Goal: Task Accomplishment & Management: Manage account settings

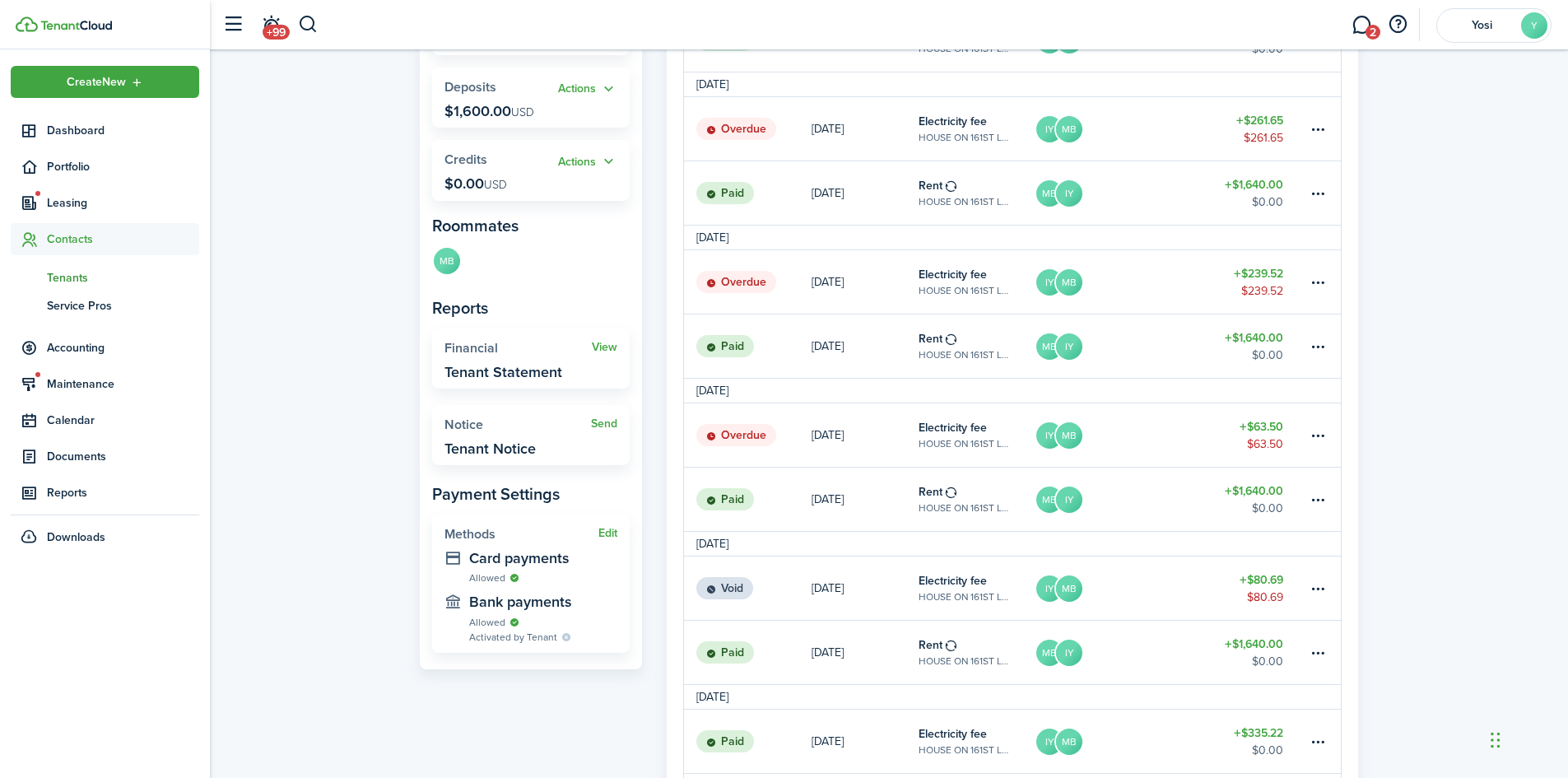
click at [318, 24] on header-wrapper "+99 2 Yosi Y" at bounding box center [883, 24] width 1338 height 50
click at [311, 26] on button "button" at bounding box center [308, 24] width 20 height 28
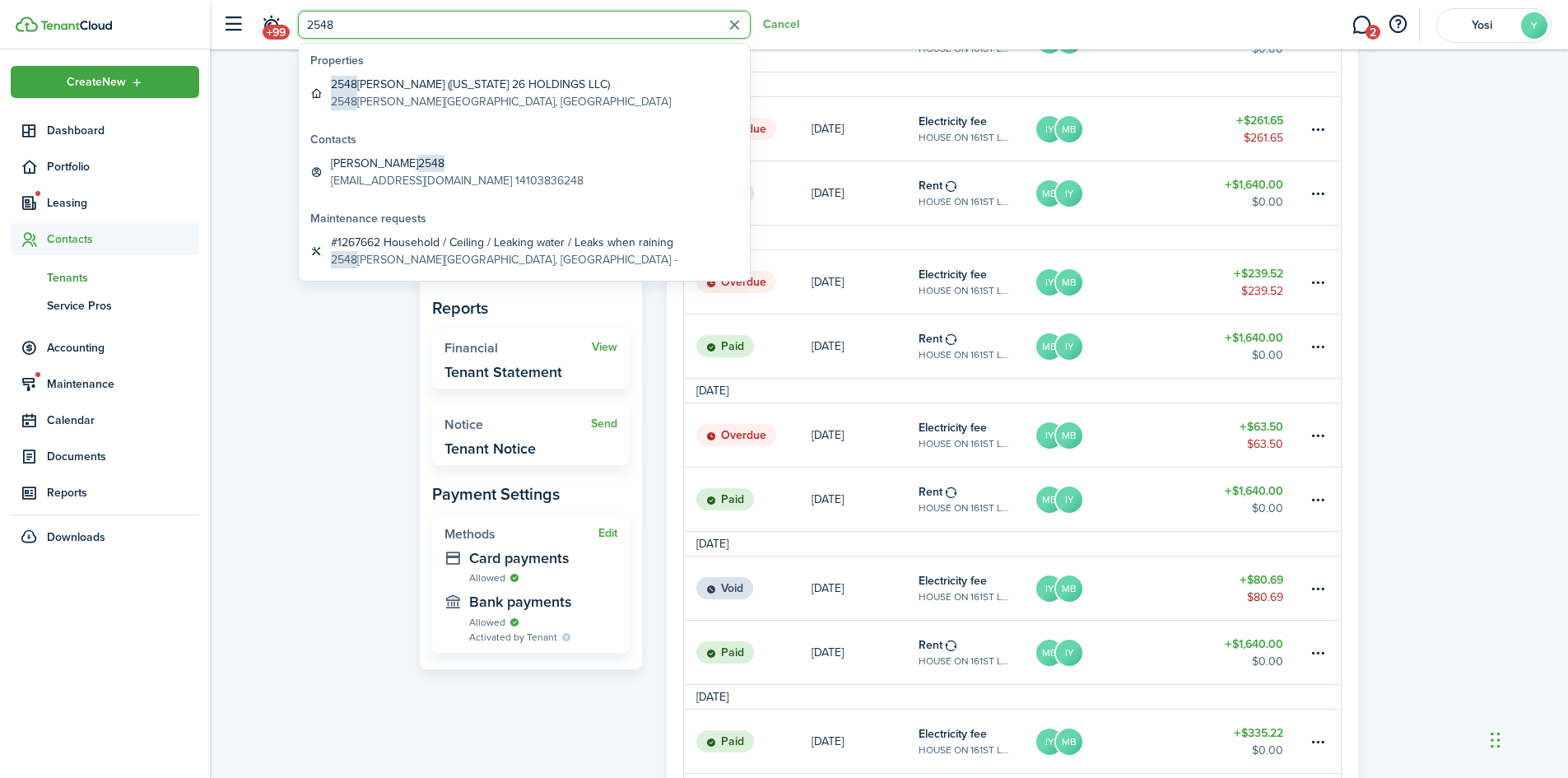
type input "2548"
drag, startPoint x: 369, startPoint y: 23, endPoint x: 225, endPoint y: 24, distance: 144.0
click at [225, 24] on header-control-items "+99 2548 Cancel" at bounding box center [506, 24] width 585 height 42
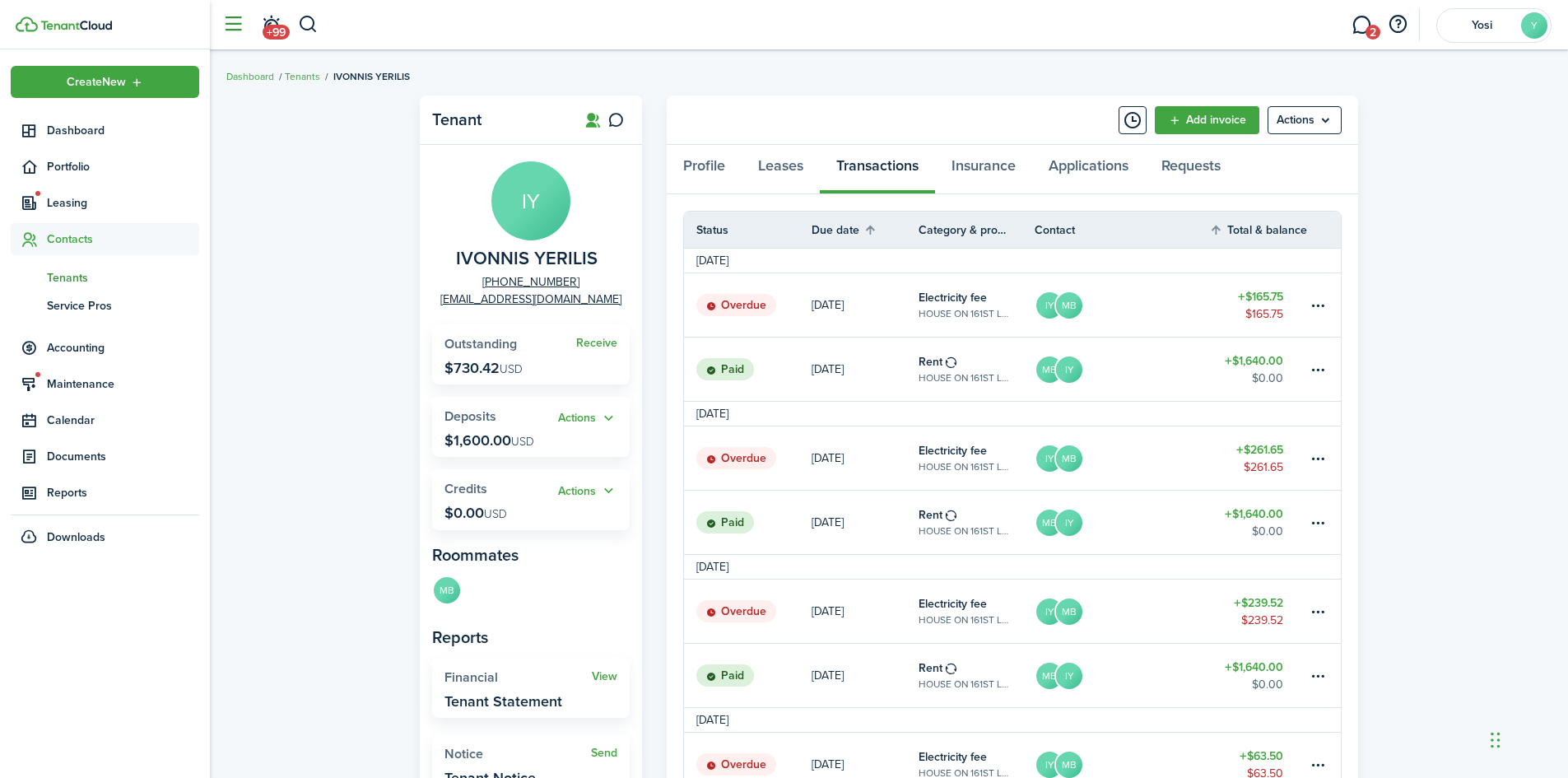
scroll to position [329, 0]
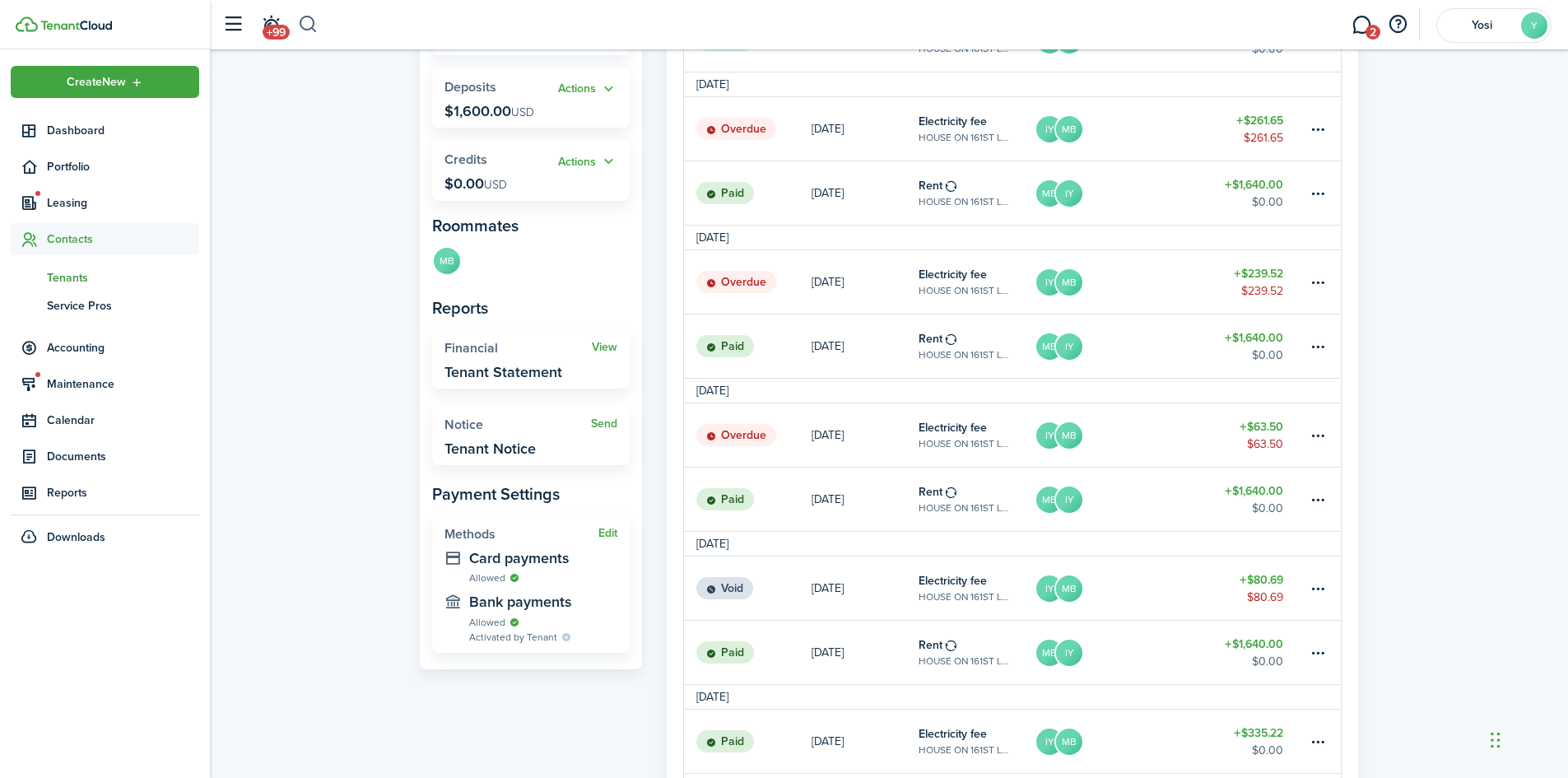
click at [313, 28] on button "button" at bounding box center [308, 24] width 20 height 28
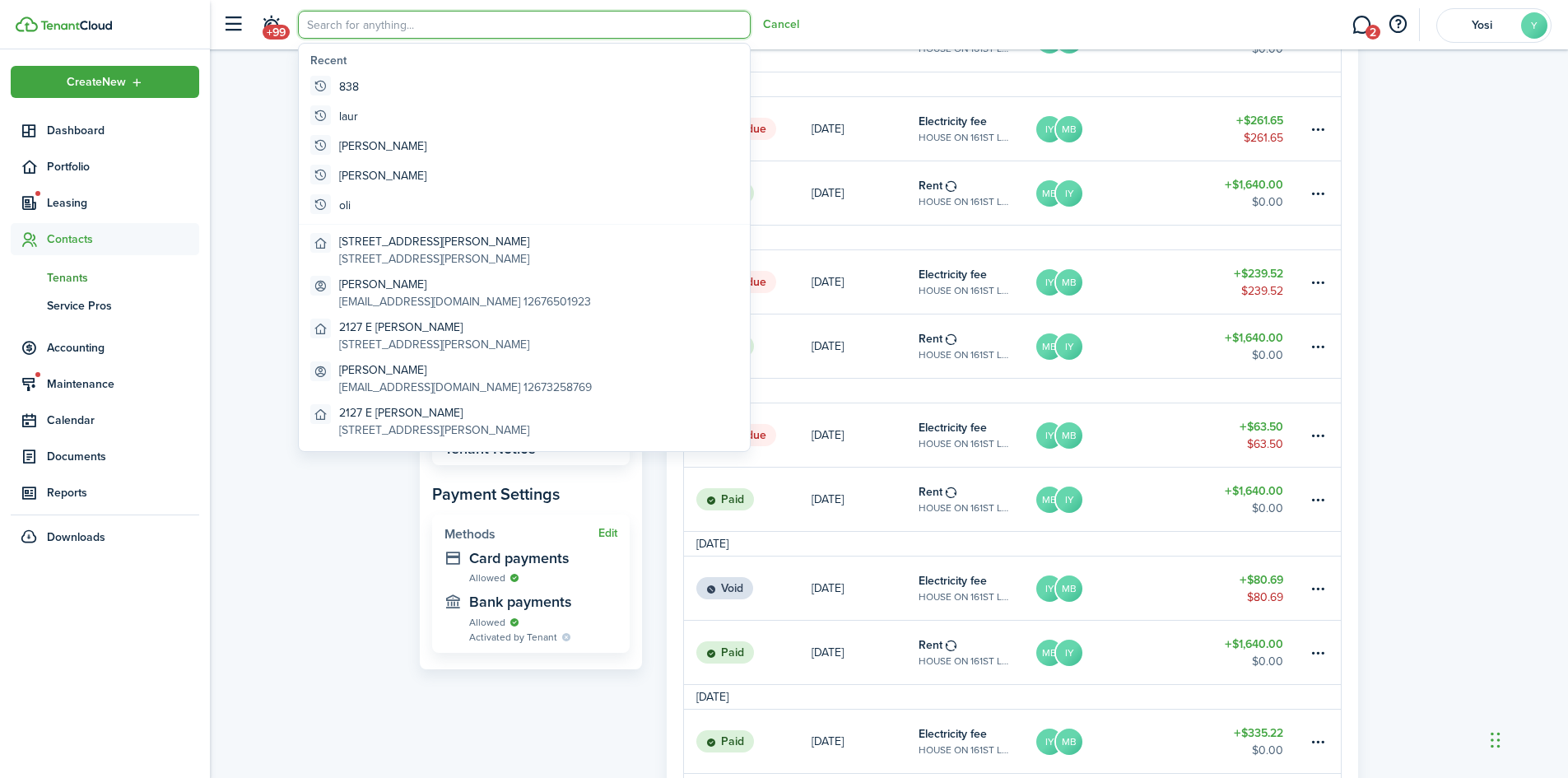
scroll to position [0, 0]
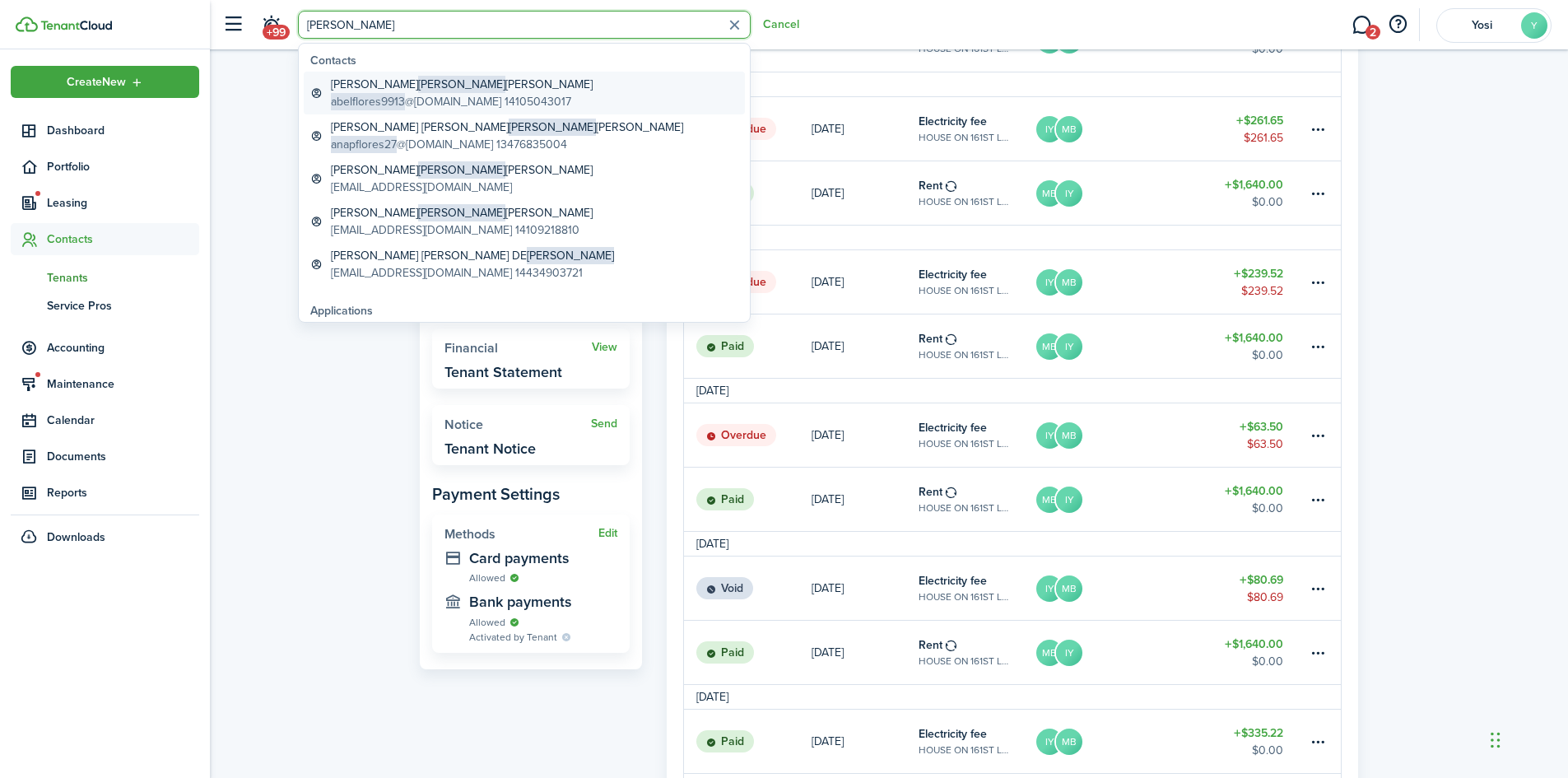
type input "[PERSON_NAME]"
click at [374, 84] on global-search-item-title "[PERSON_NAME]" at bounding box center [462, 85] width 262 height 17
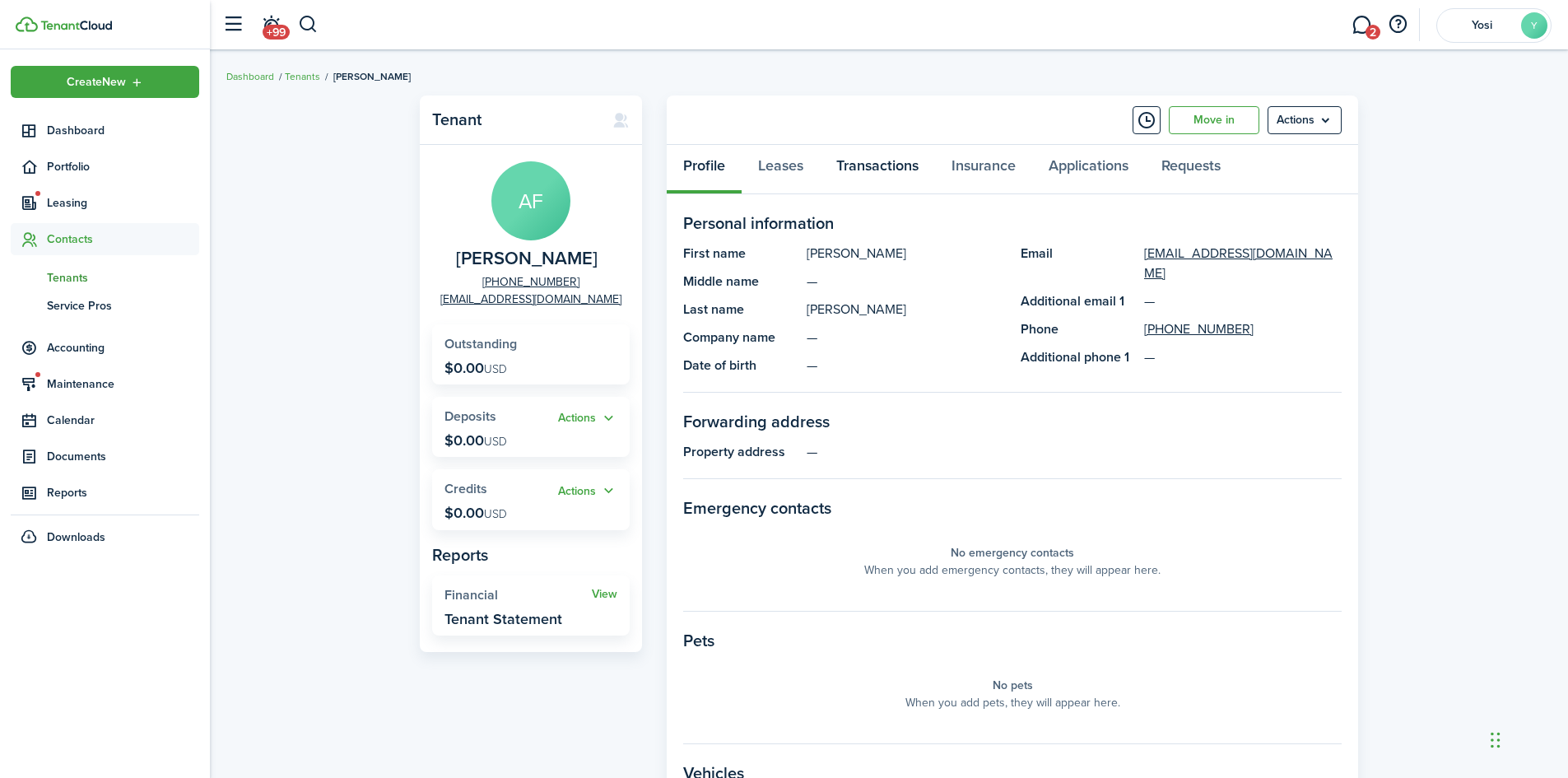
click at [891, 159] on link "Transactions" at bounding box center [877, 169] width 116 height 50
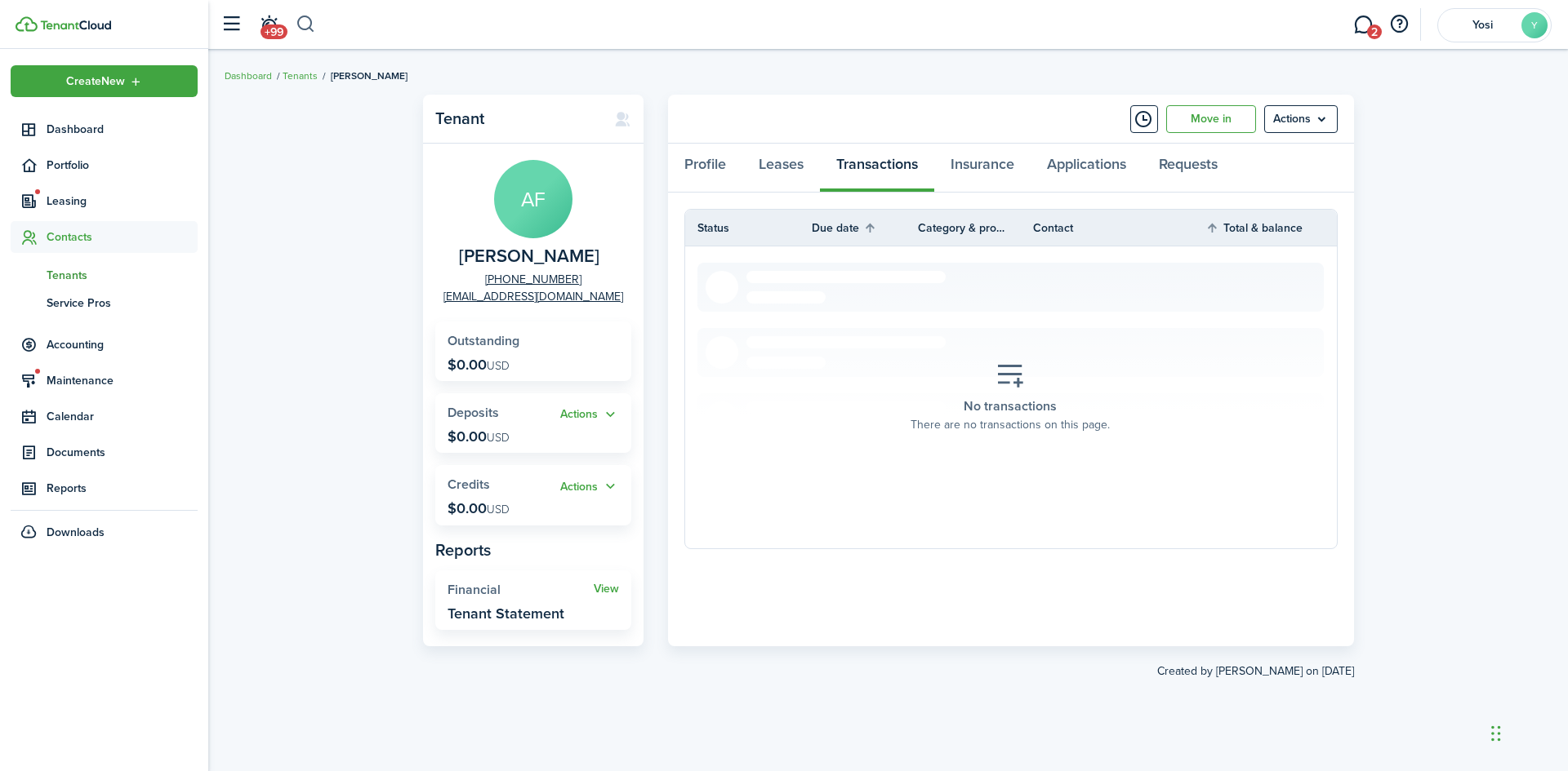
click at [296, 21] on button "button" at bounding box center [305, 24] width 20 height 28
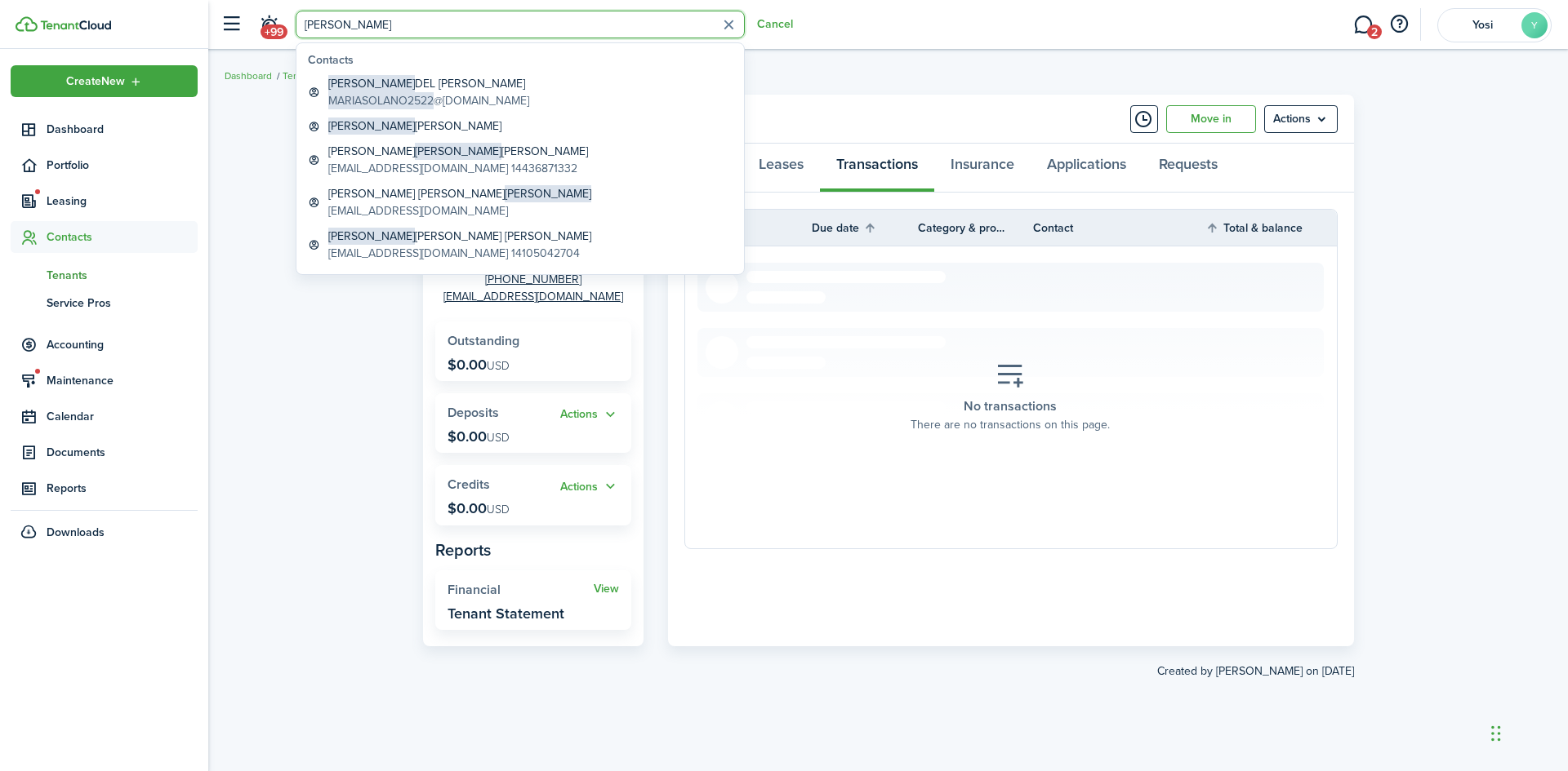
type input "[PERSON_NAME]"
click at [442, 249] on global-search-item-description "[EMAIL_ADDRESS][DOMAIN_NAME] 14105042704" at bounding box center [459, 253] width 263 height 17
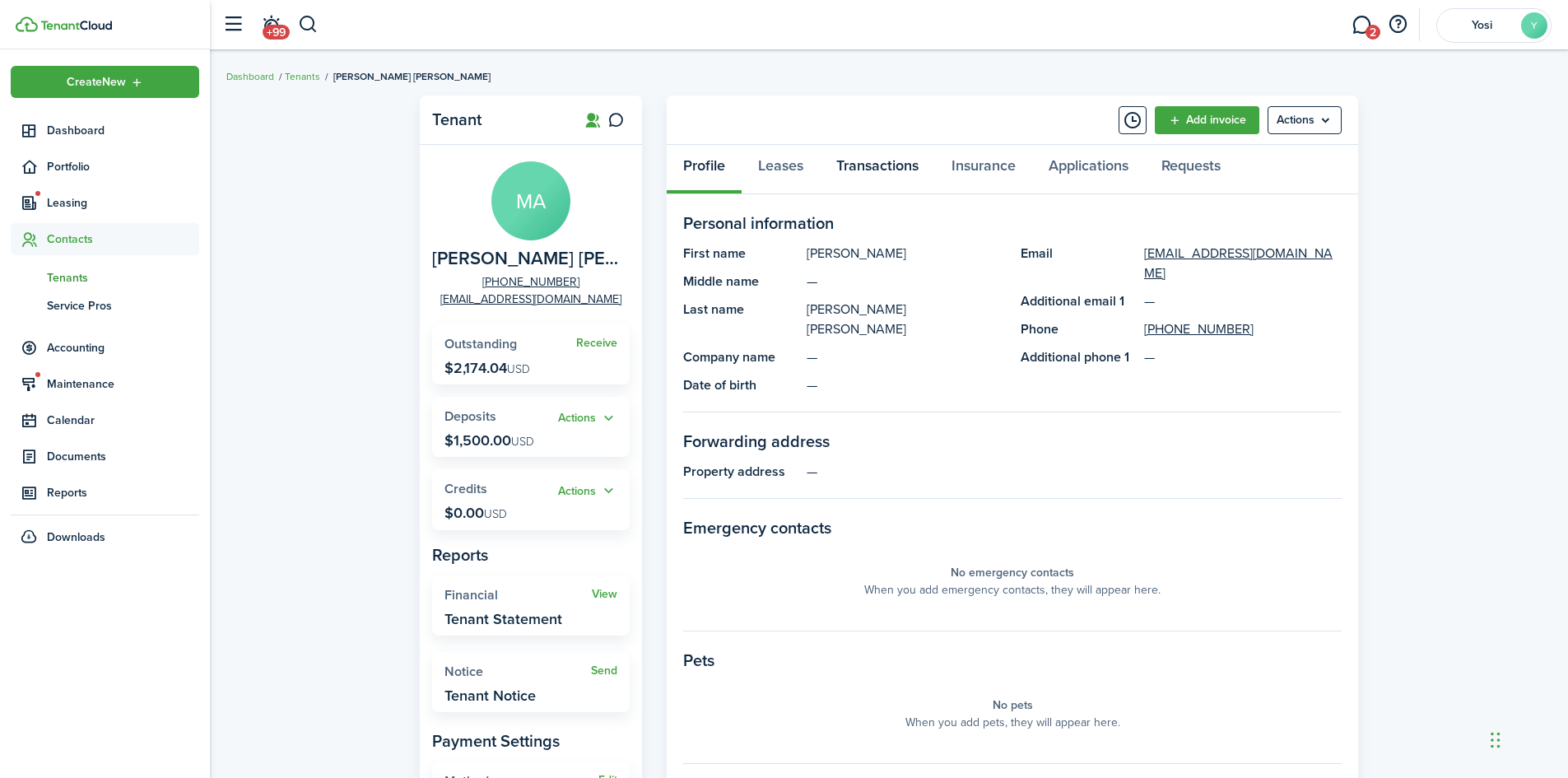
click at [862, 168] on link "Transactions" at bounding box center [877, 169] width 116 height 50
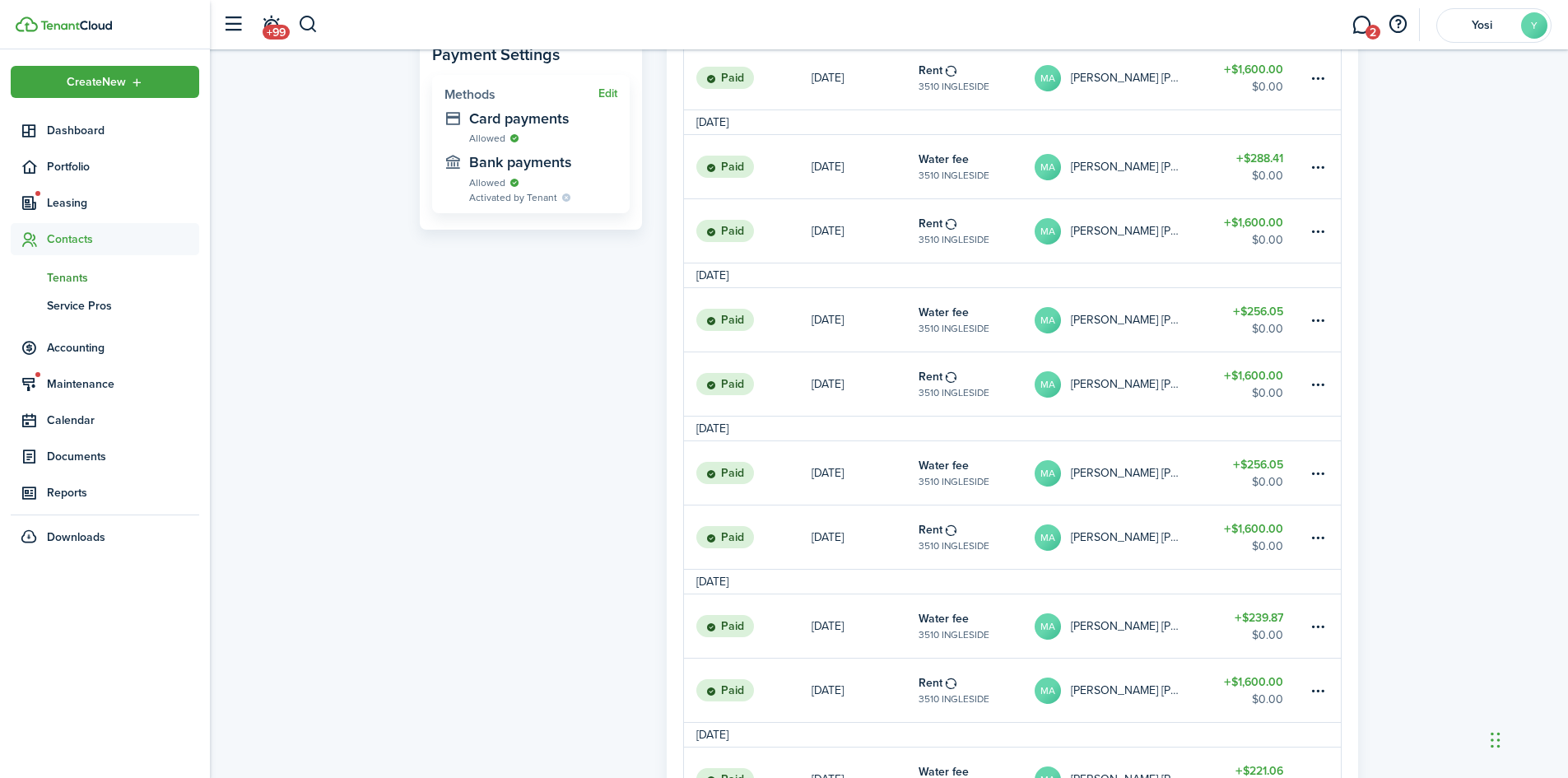
scroll to position [1181, 0]
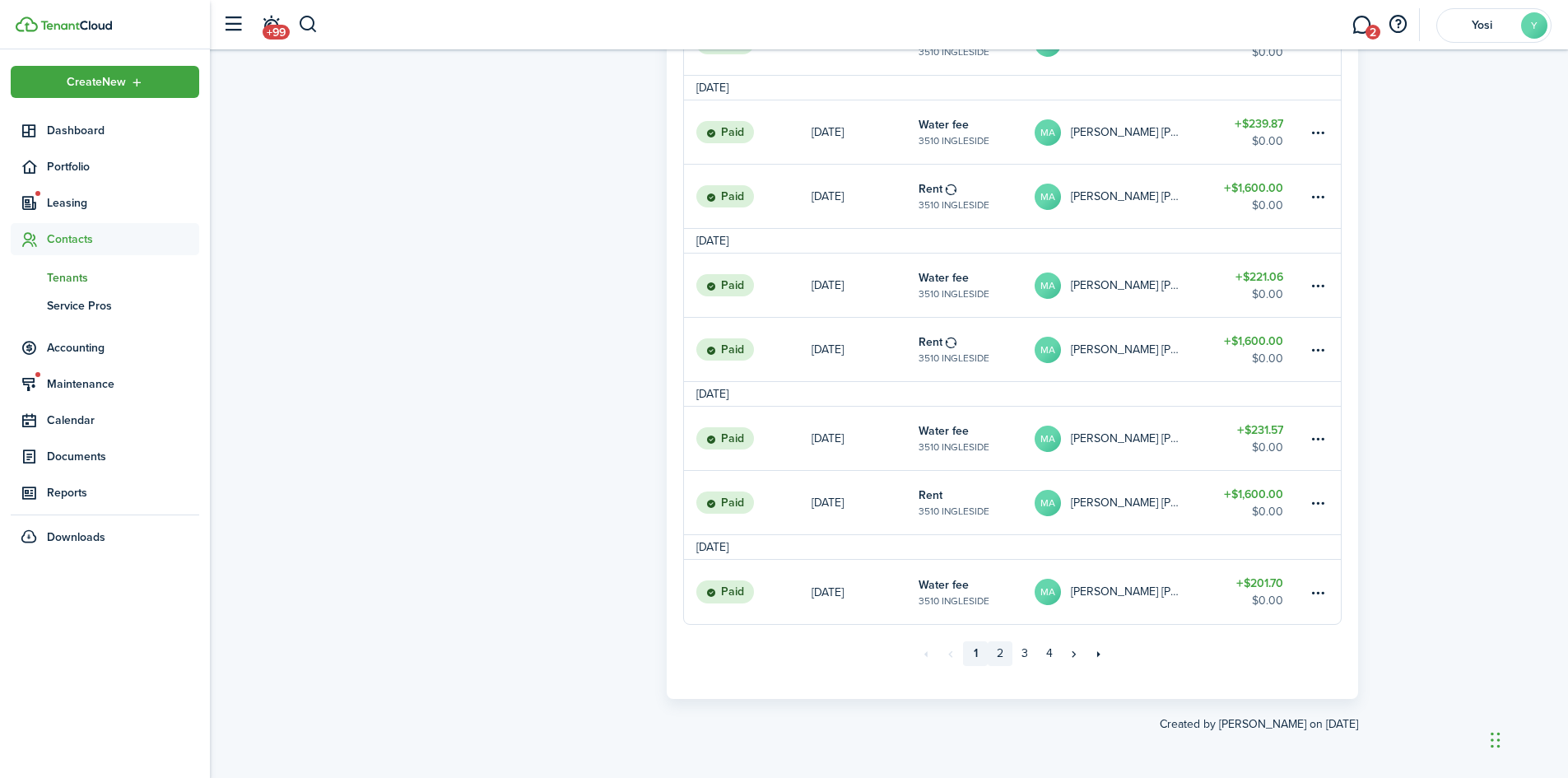
click at [1003, 646] on link "2" at bounding box center [999, 653] width 24 height 24
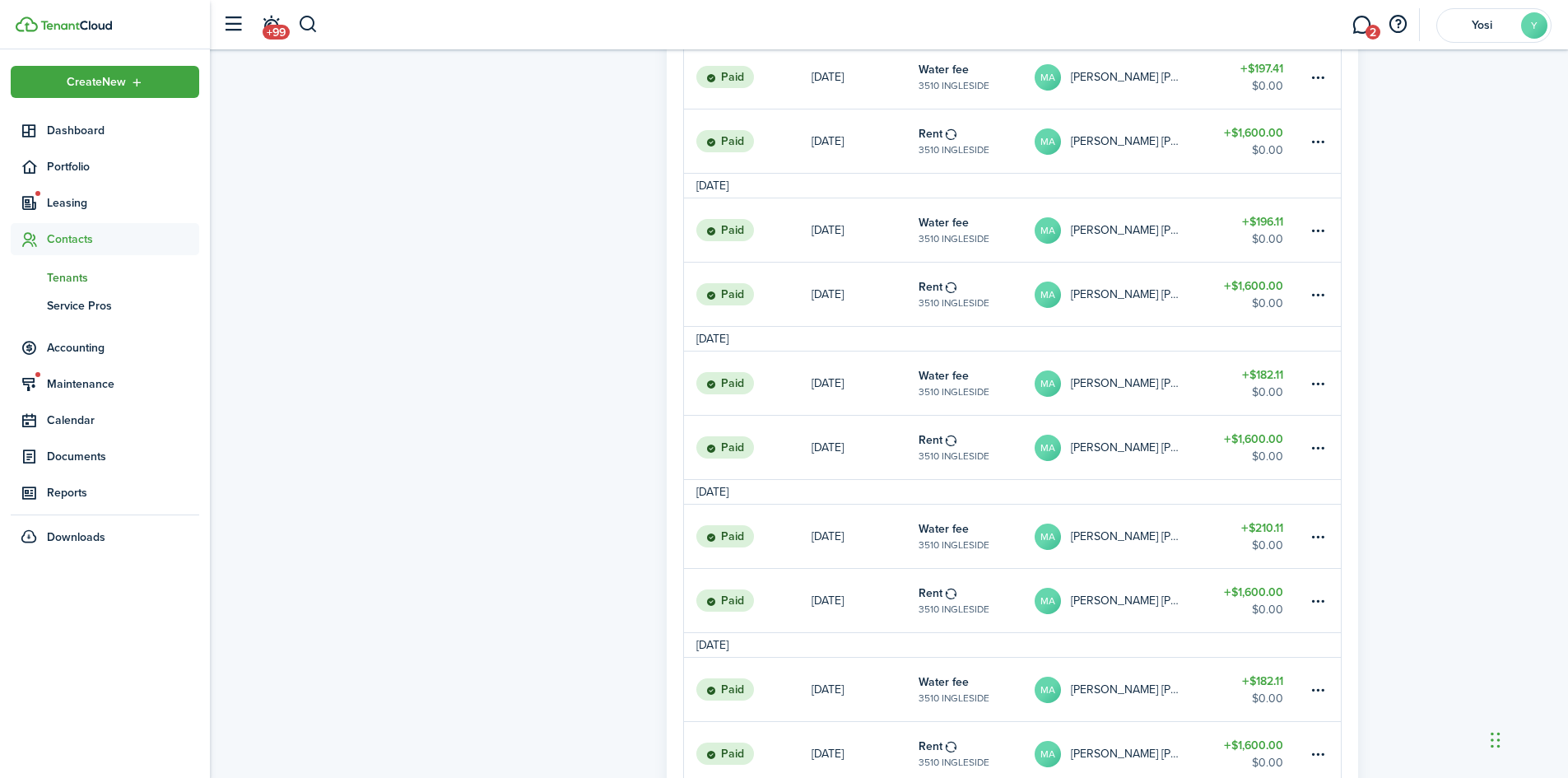
scroll to position [1181, 0]
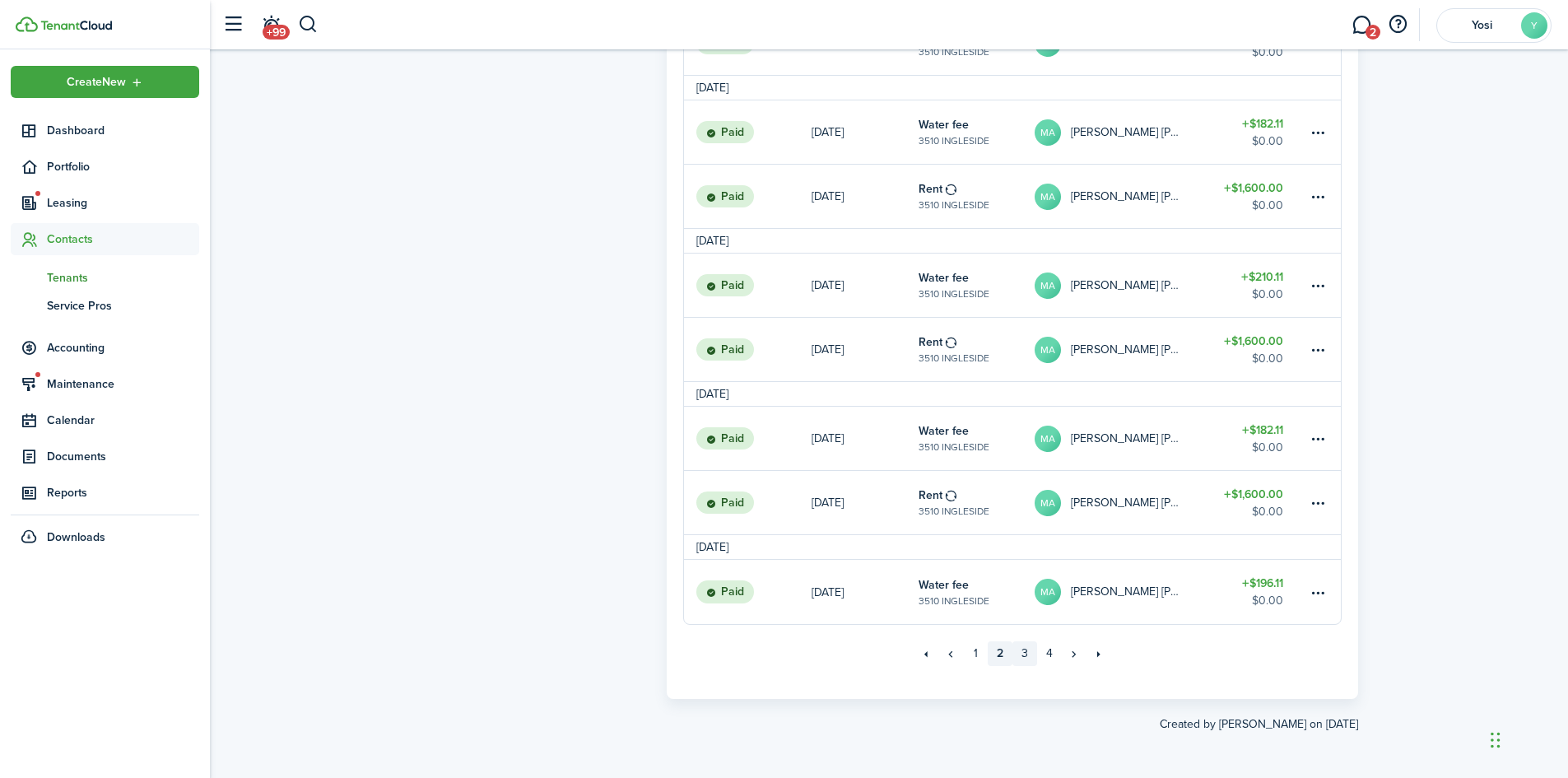
click at [1027, 658] on link "3" at bounding box center [1024, 653] width 24 height 24
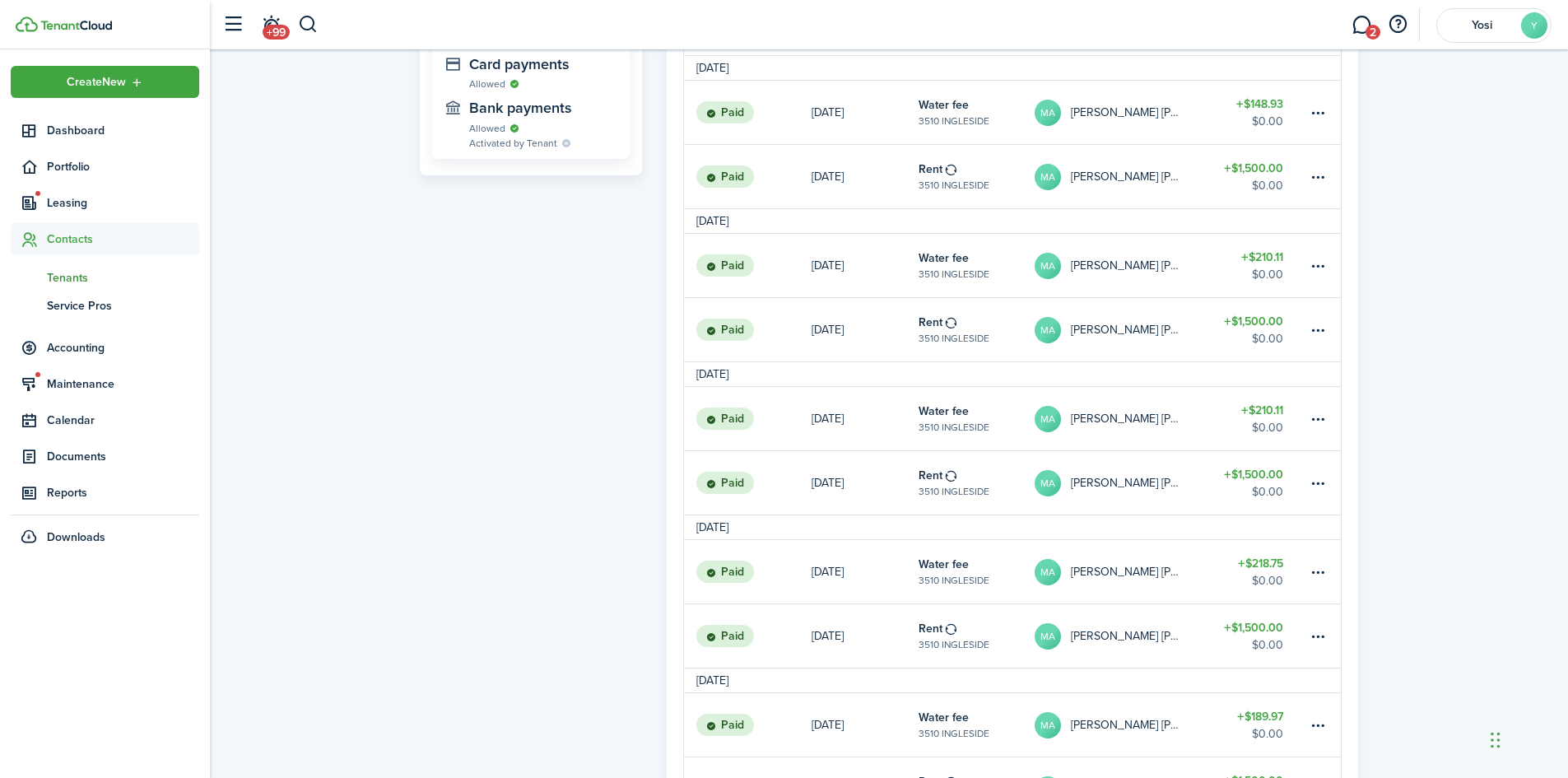
scroll to position [1181, 0]
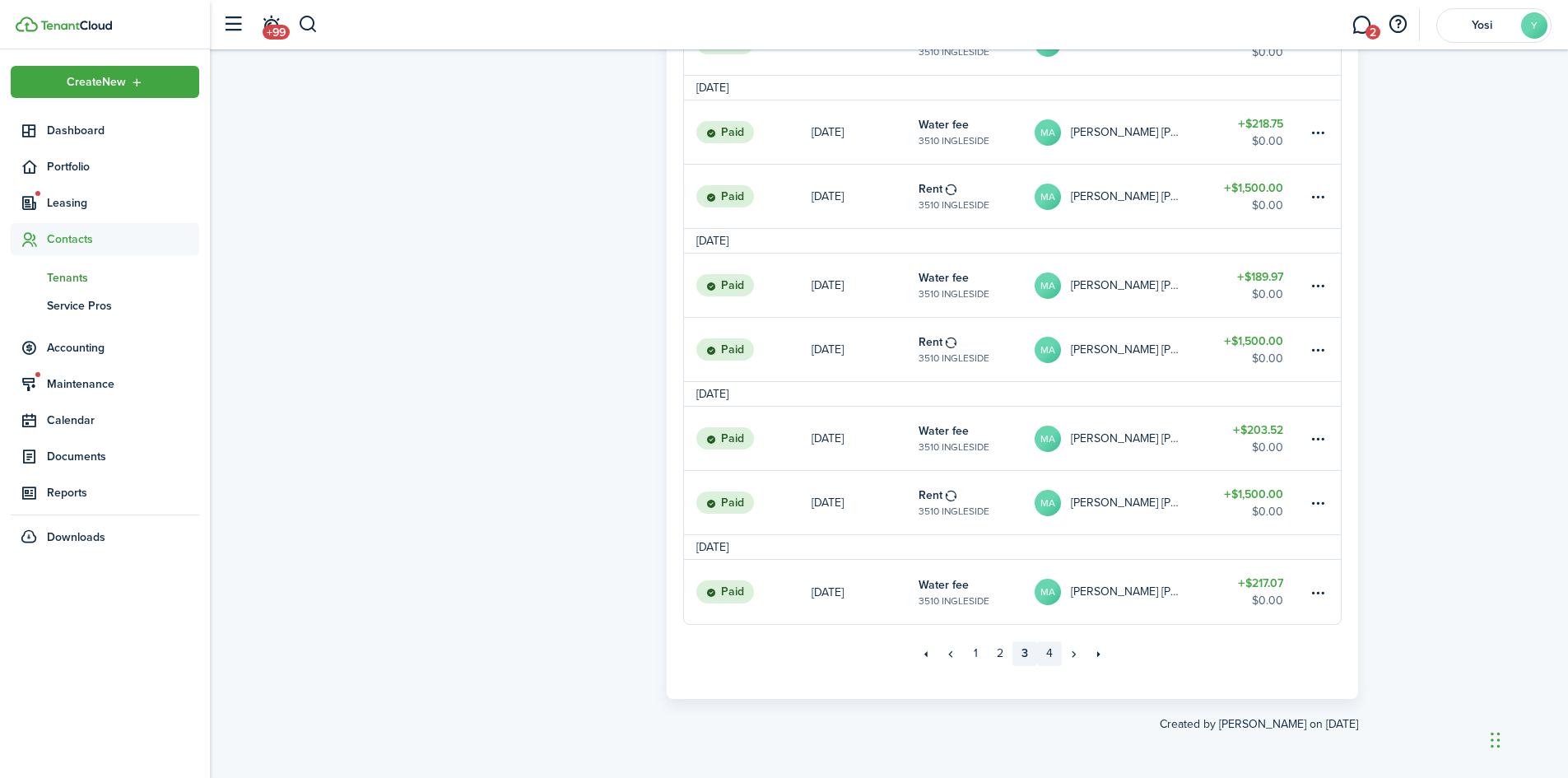
click at [1058, 657] on link "4" at bounding box center [1049, 653] width 24 height 24
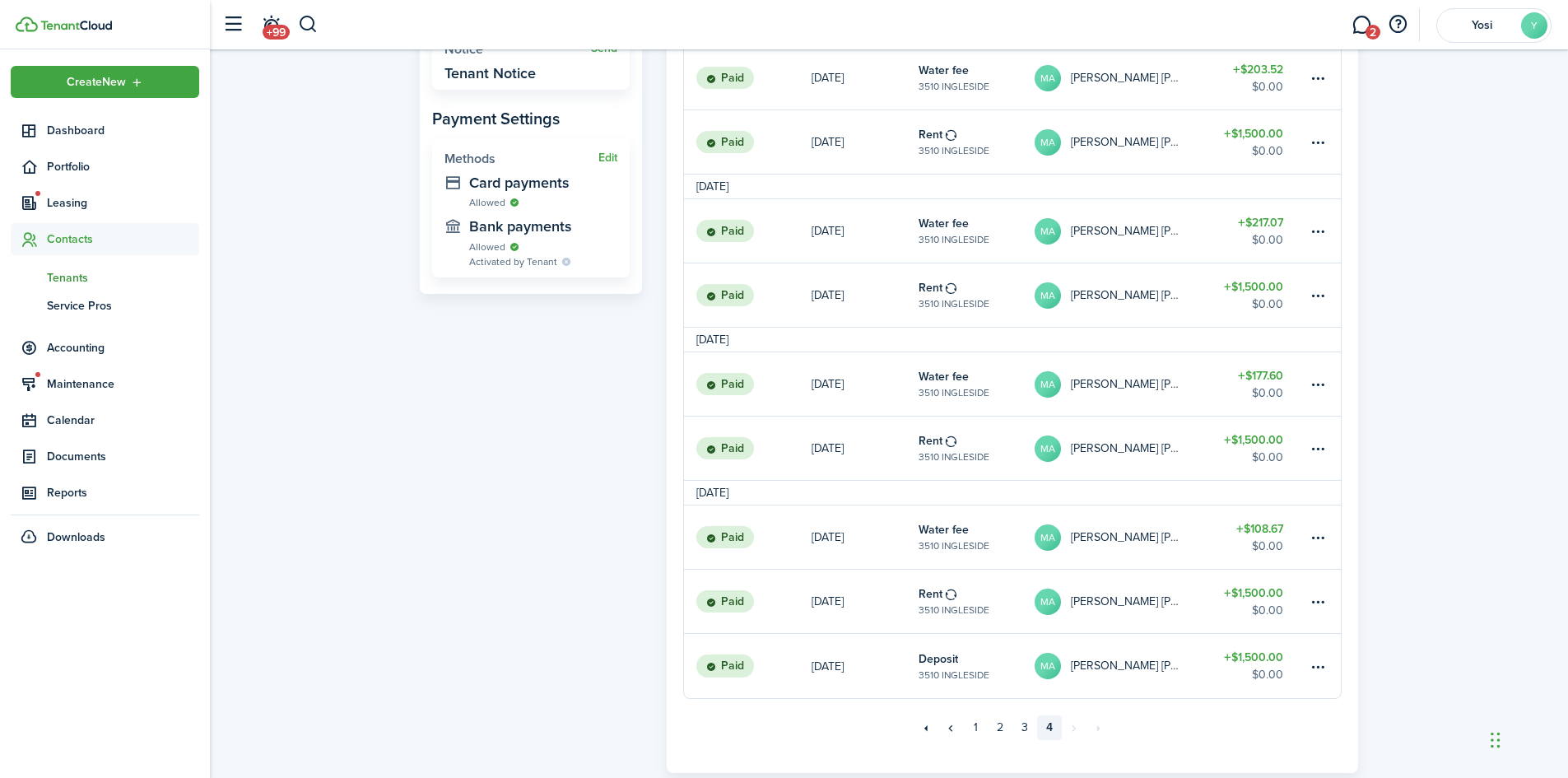
scroll to position [696, 0]
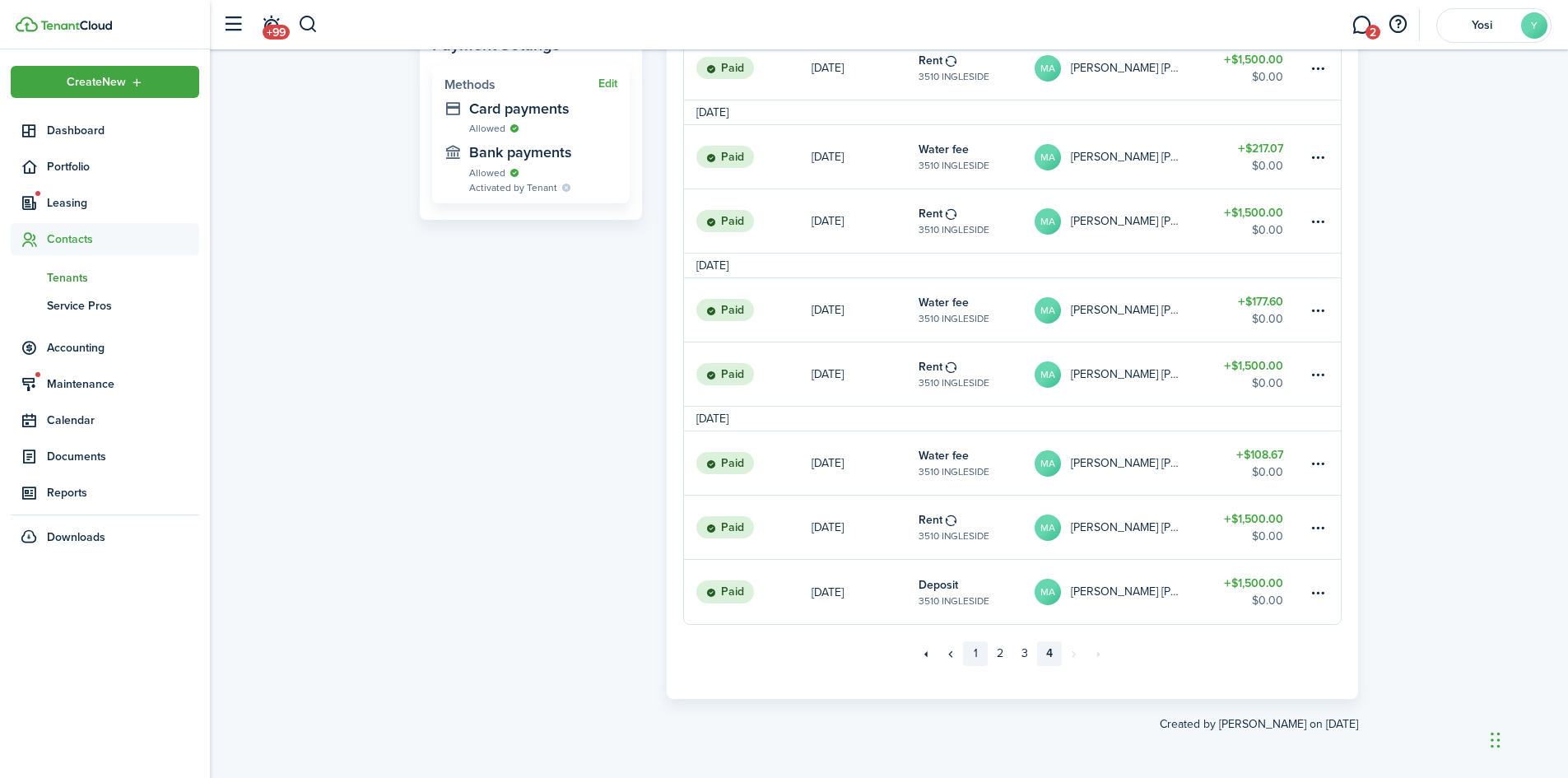
click at [969, 652] on link "1" at bounding box center [975, 653] width 24 height 24
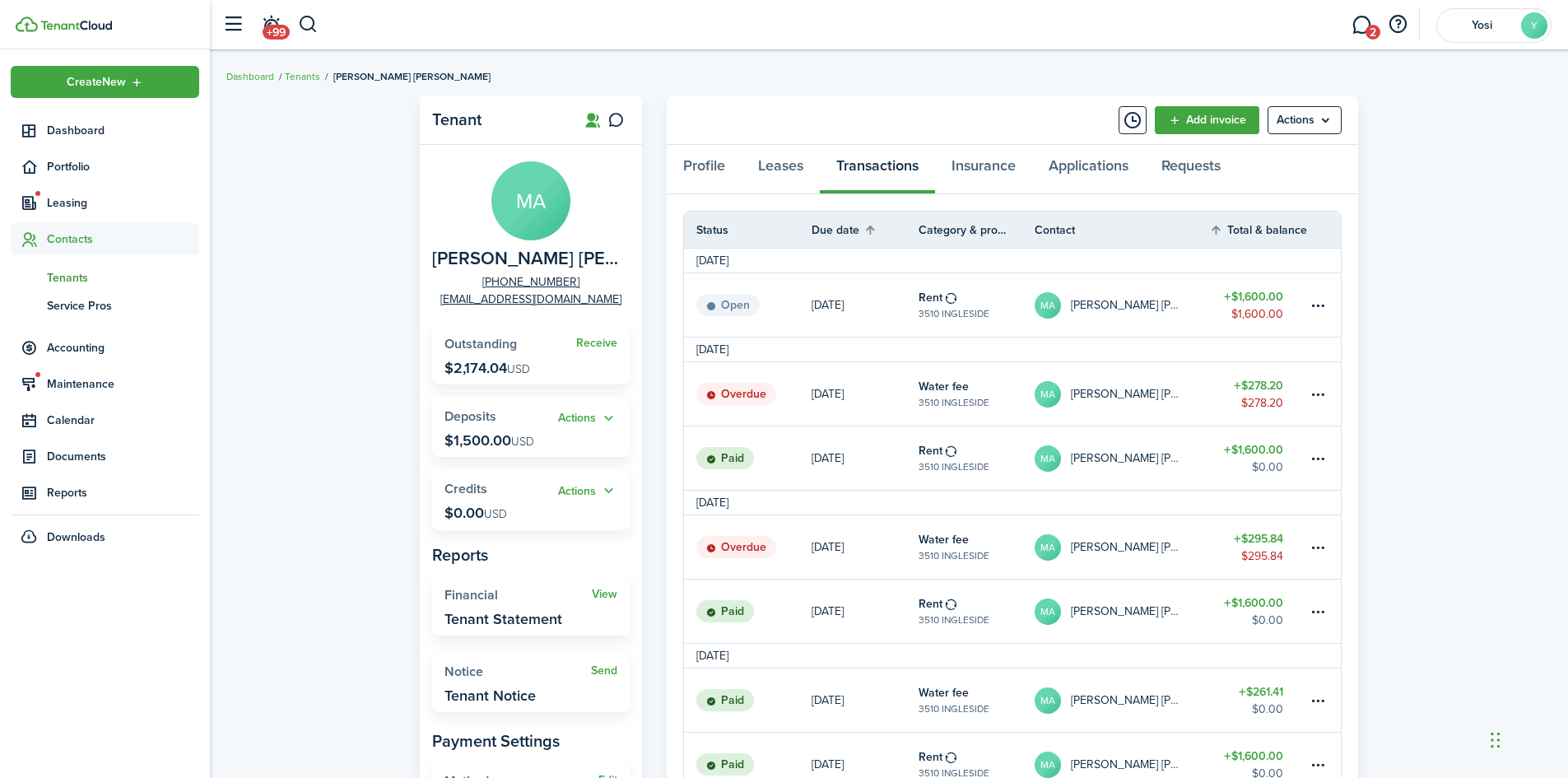
click at [789, 552] on link "Overdue" at bounding box center [747, 547] width 127 height 63
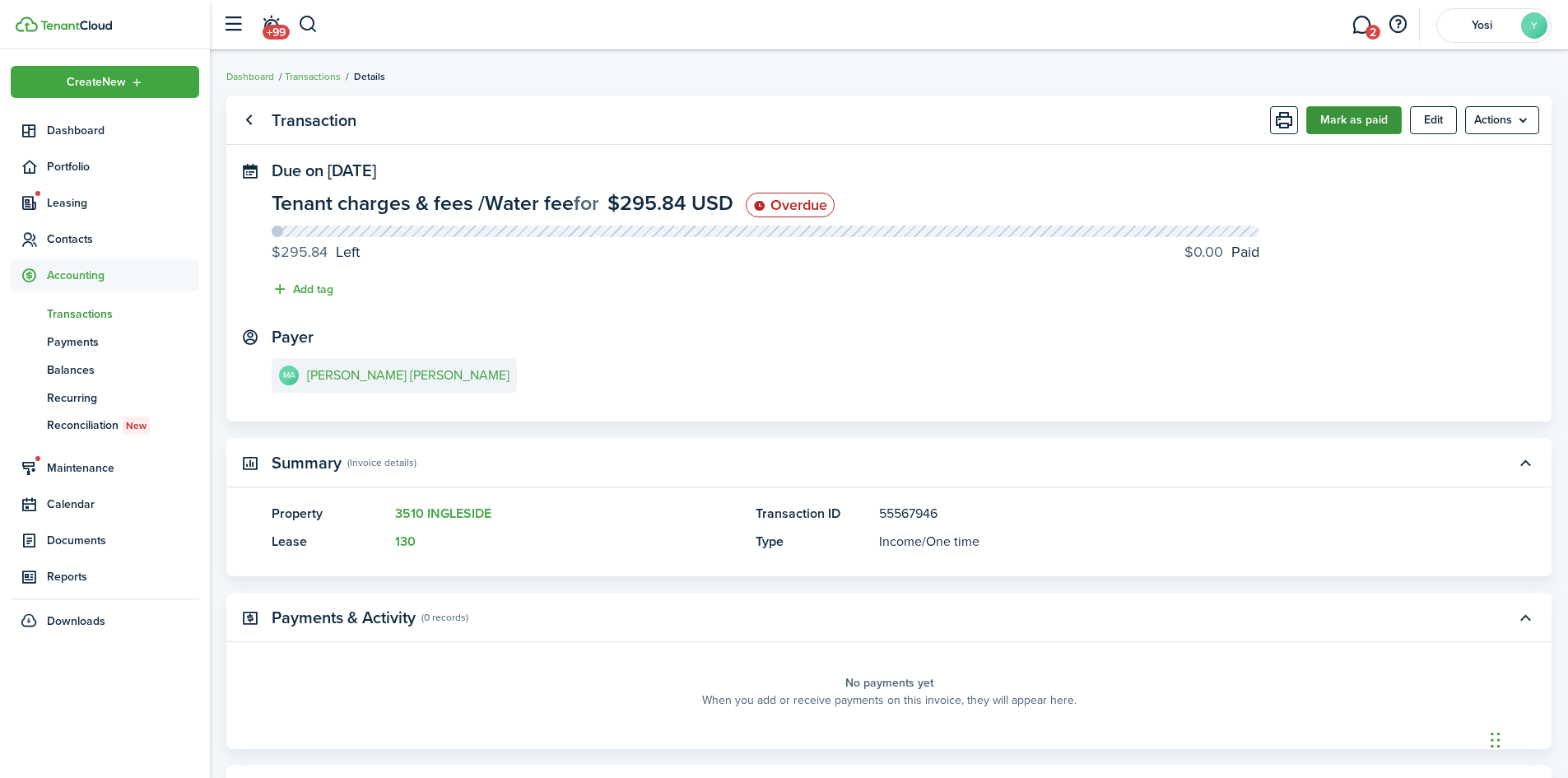
click at [1385, 117] on button "Mark as paid" at bounding box center [1353, 119] width 95 height 28
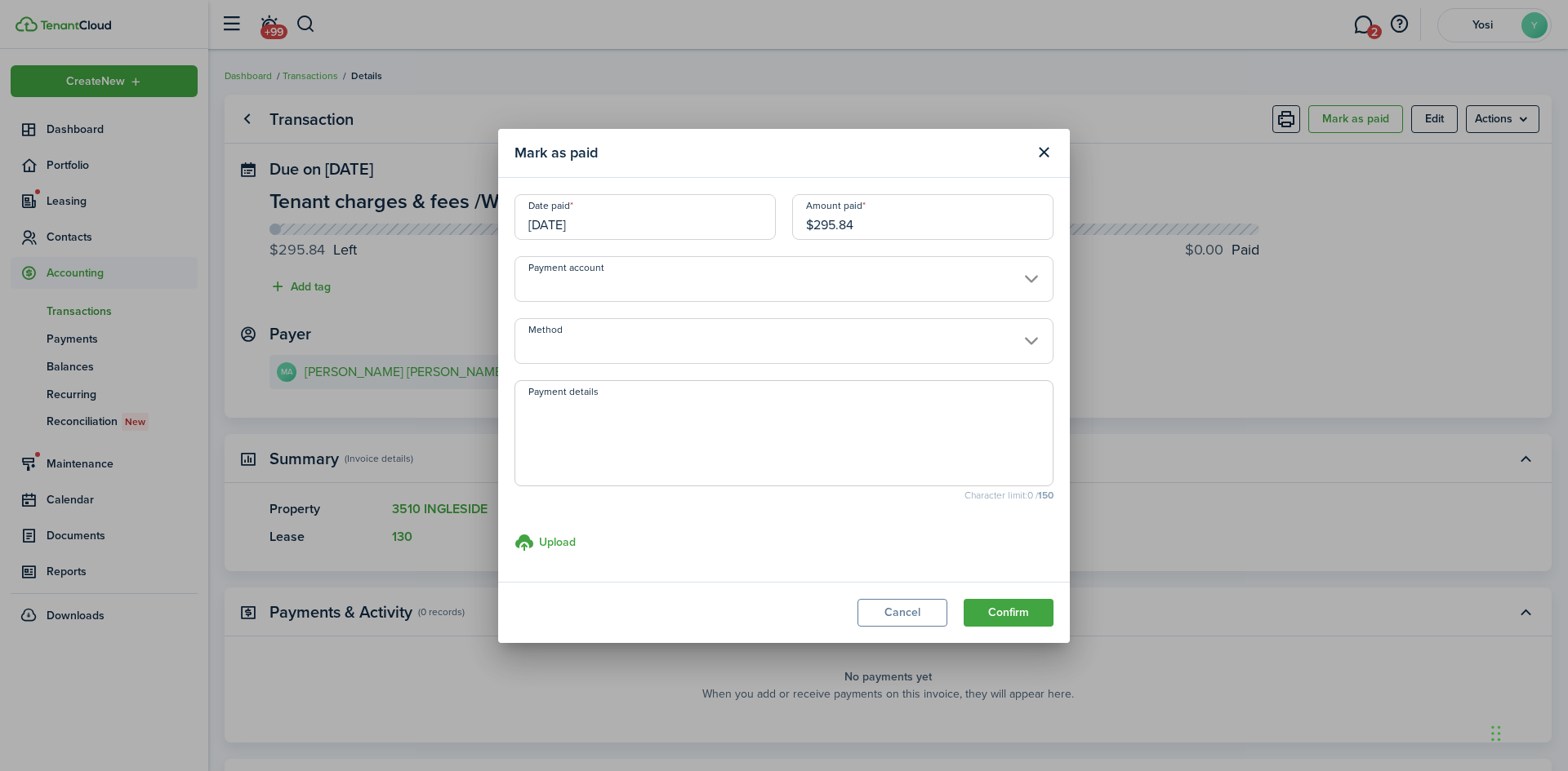
drag, startPoint x: 882, startPoint y: 227, endPoint x: 691, endPoint y: 223, distance: 191.0
click at [691, 223] on div "Date paid [DATE] Amount paid $295.84" at bounding box center [784, 225] width 555 height 62
click at [714, 324] on input "Method" at bounding box center [783, 341] width 538 height 45
type input "$152.27"
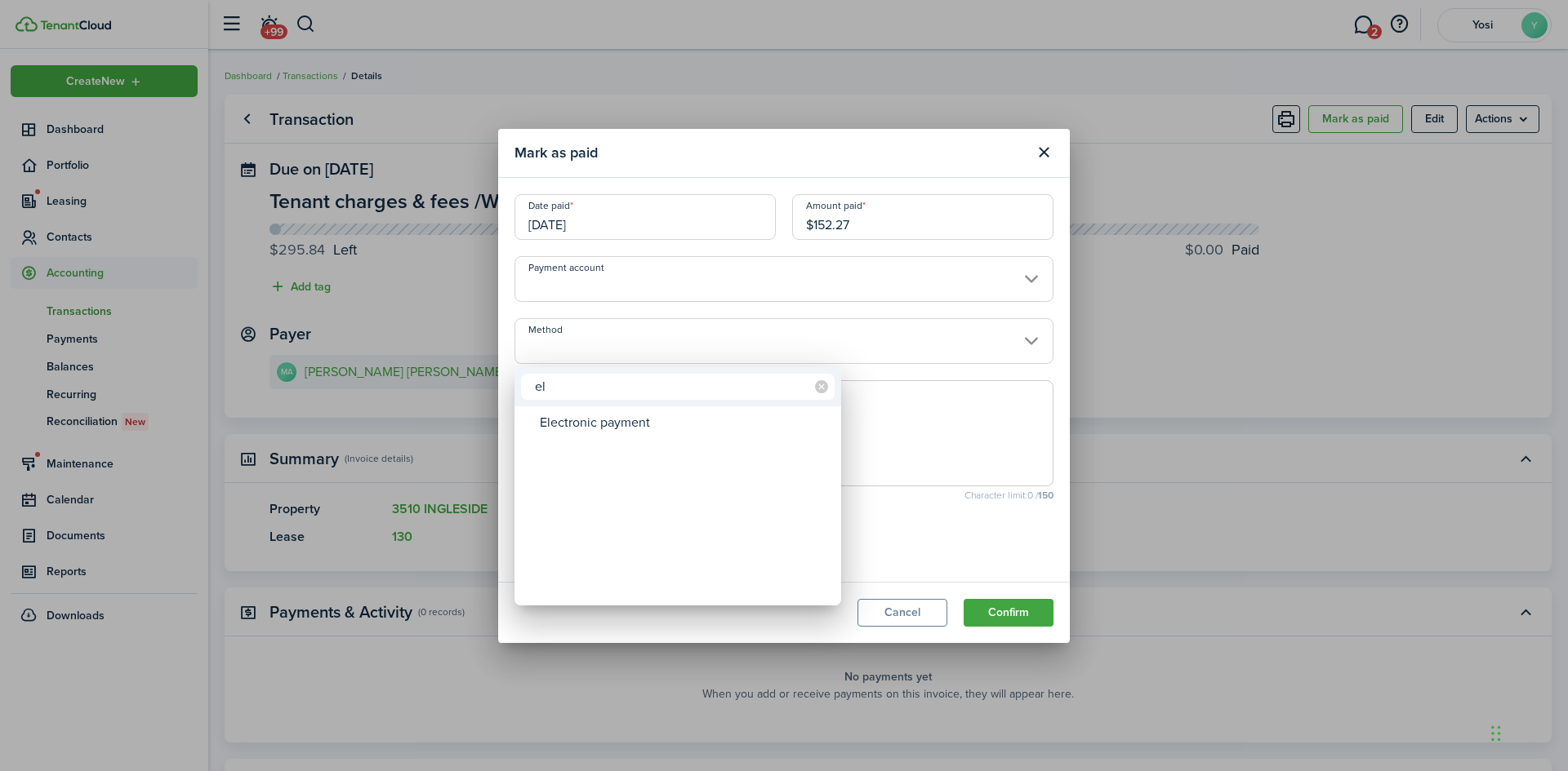
type input "el"
click at [604, 430] on div "Electronic payment" at bounding box center [684, 423] width 289 height 28
type input "Electronic payment"
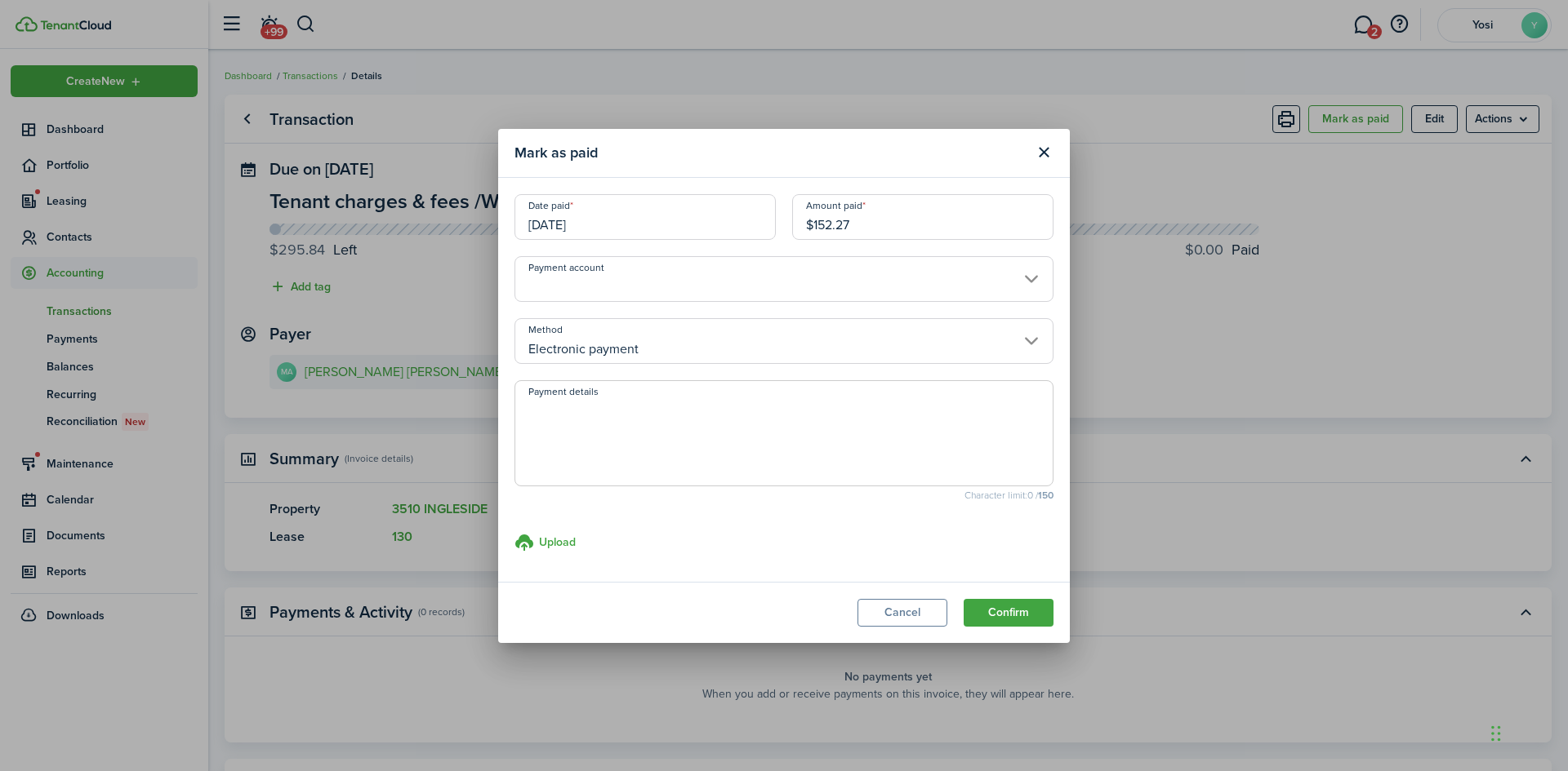
click at [604, 430] on textarea "Payment details" at bounding box center [784, 438] width 537 height 78
type textarea "z"
click at [548, 230] on input "[DATE]" at bounding box center [644, 217] width 261 height 45
type textarea "Zelle"
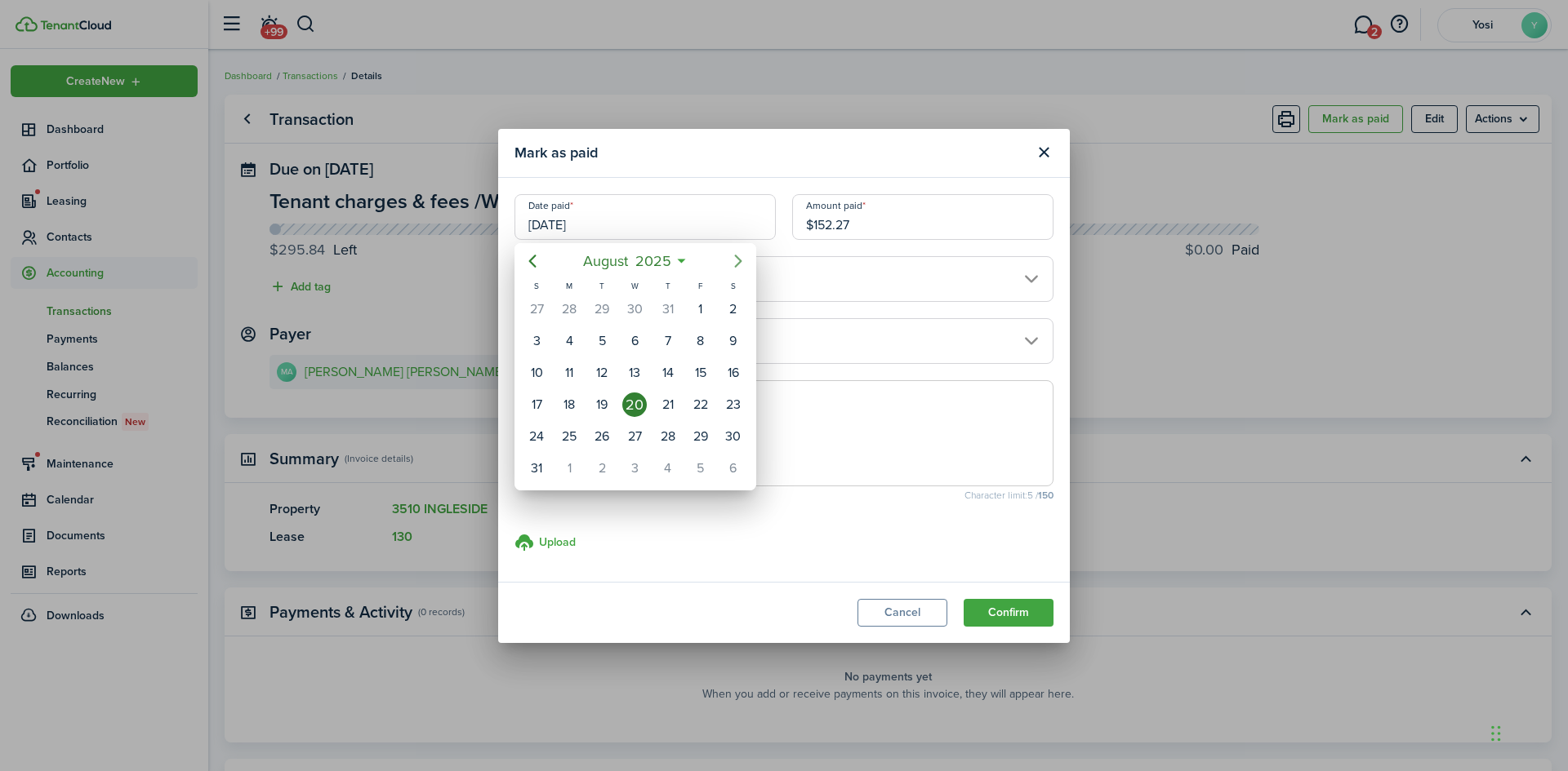
click at [741, 251] on icon "Next page" at bounding box center [738, 261] width 19 height 19
click at [576, 396] on div "22" at bounding box center [568, 404] width 24 height 24
type input "[DATE]"
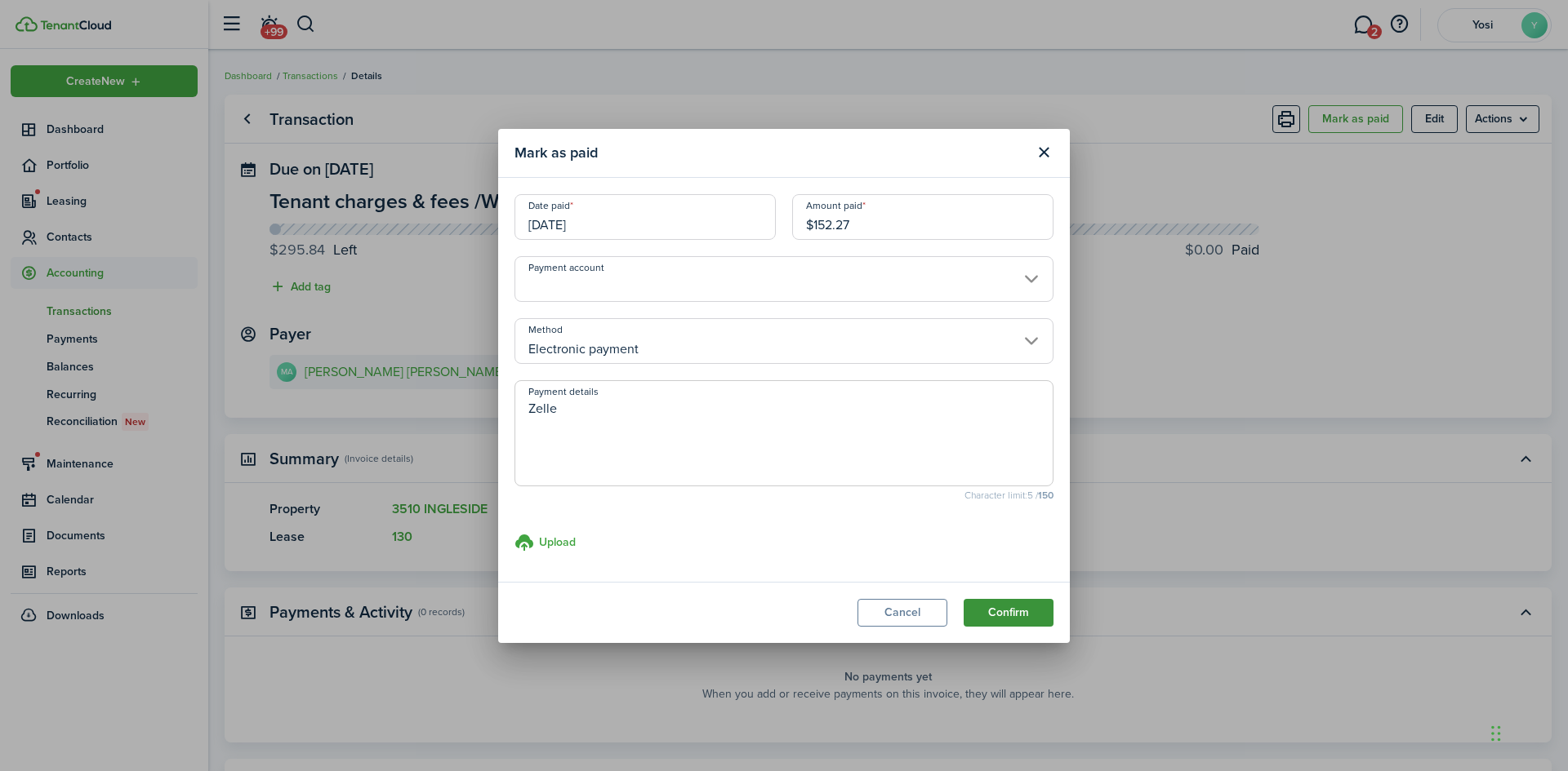
click at [1000, 616] on button "Confirm" at bounding box center [1007, 612] width 90 height 28
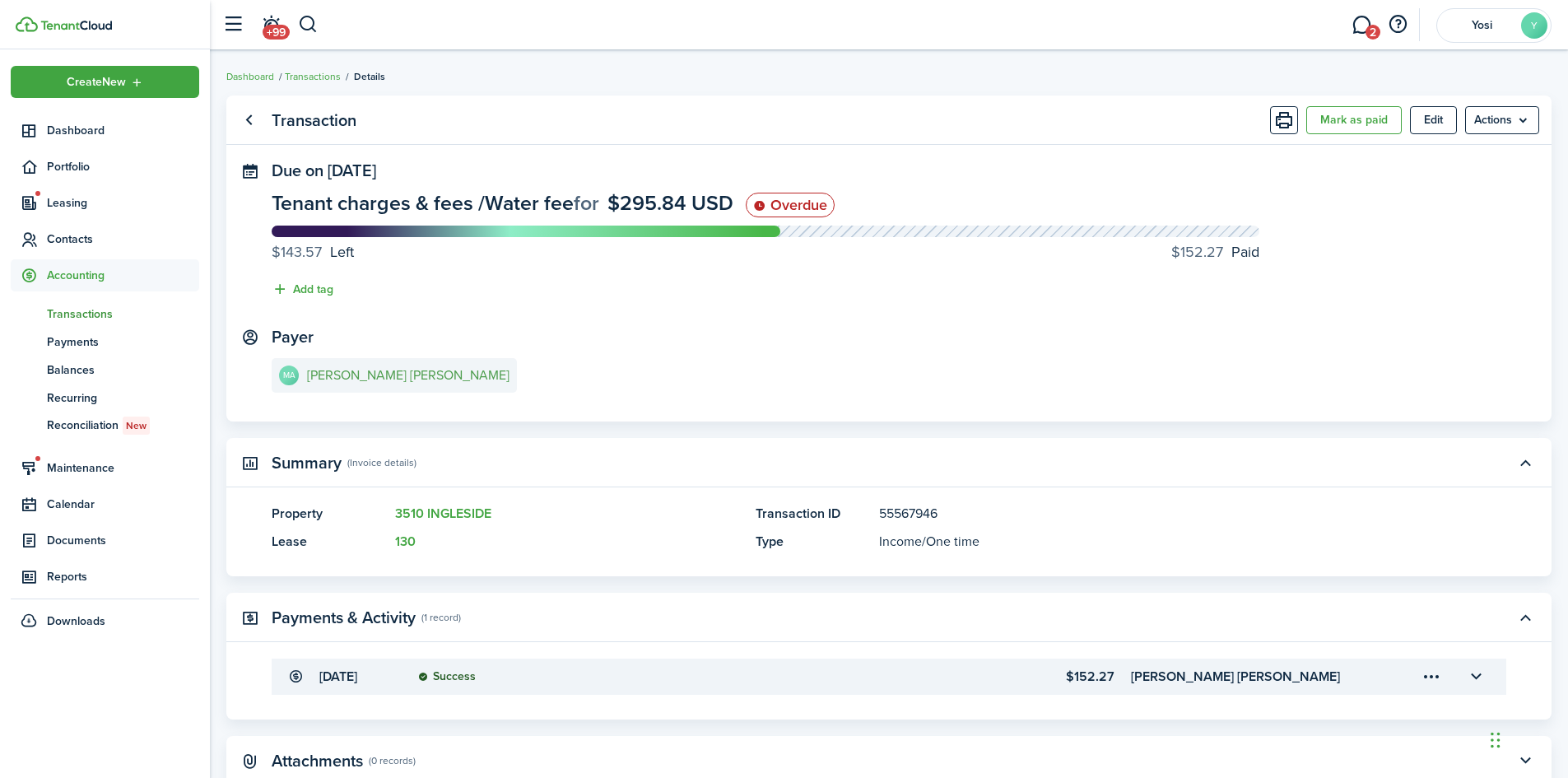
click at [338, 375] on e-details-info-title "[PERSON_NAME] [PERSON_NAME]" at bounding box center [408, 375] width 203 height 15
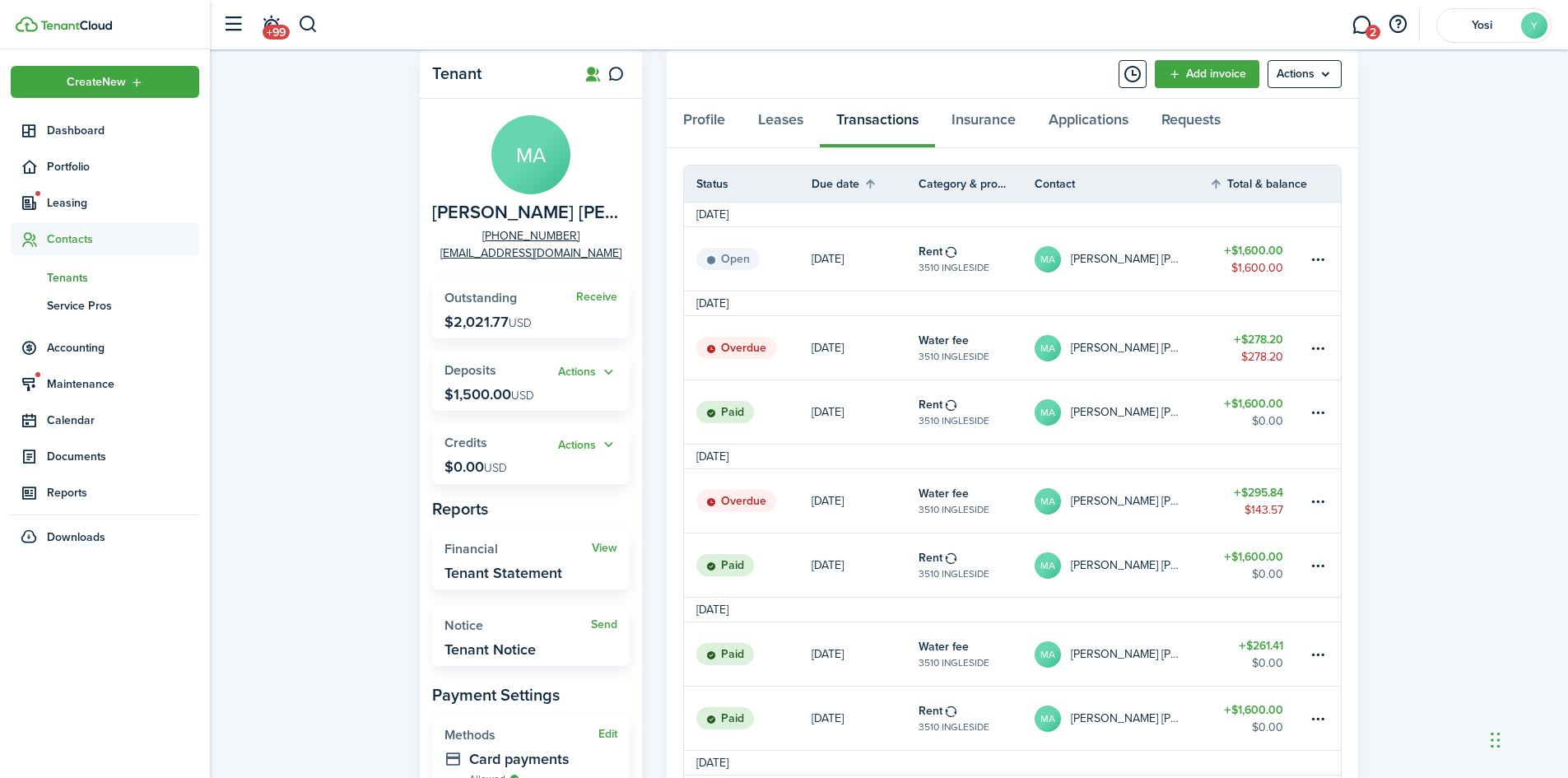
scroll to position [83, 0]
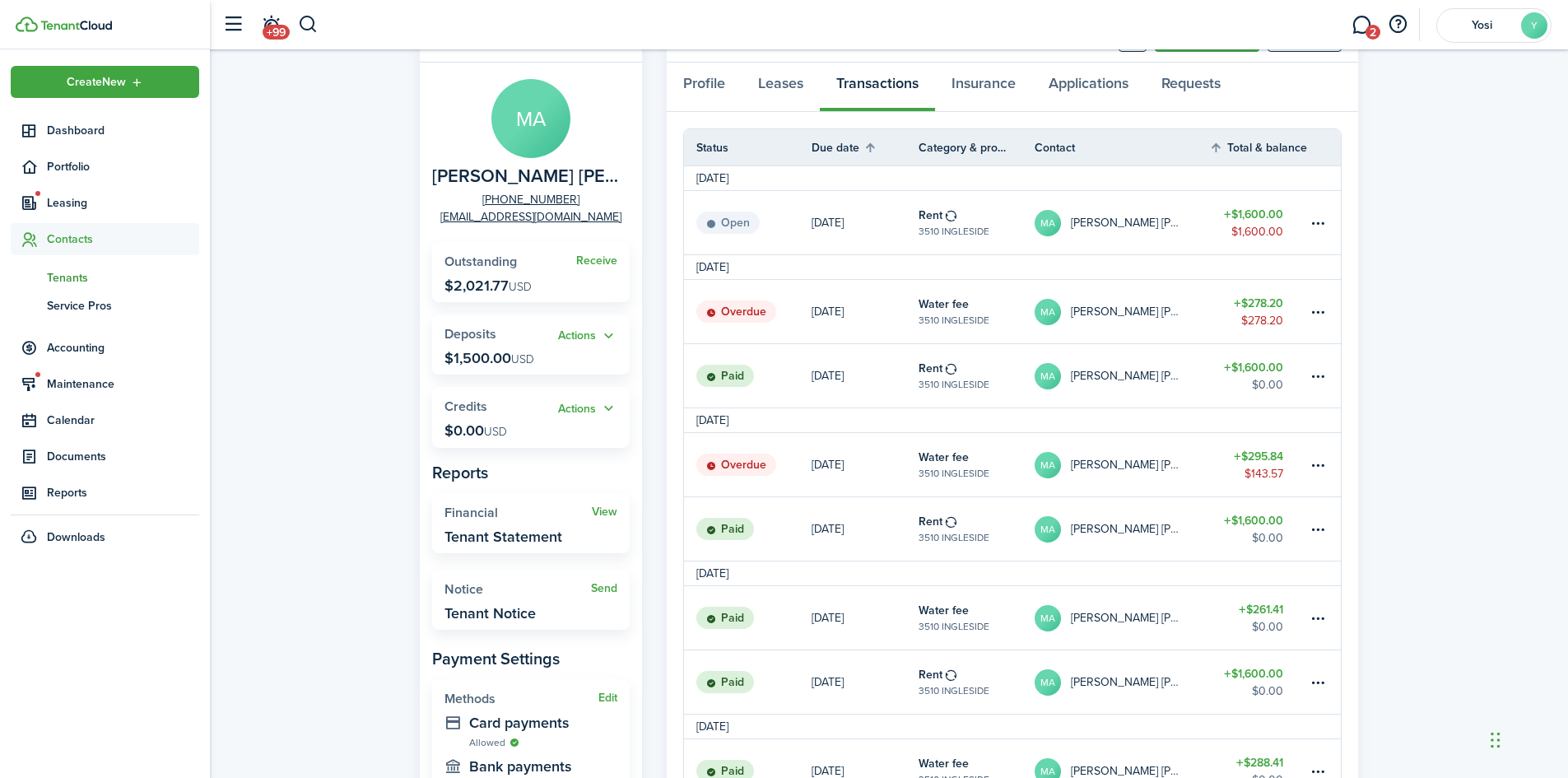
click at [944, 628] on table-subtitle "3510 INGLESIDE" at bounding box center [953, 626] width 71 height 15
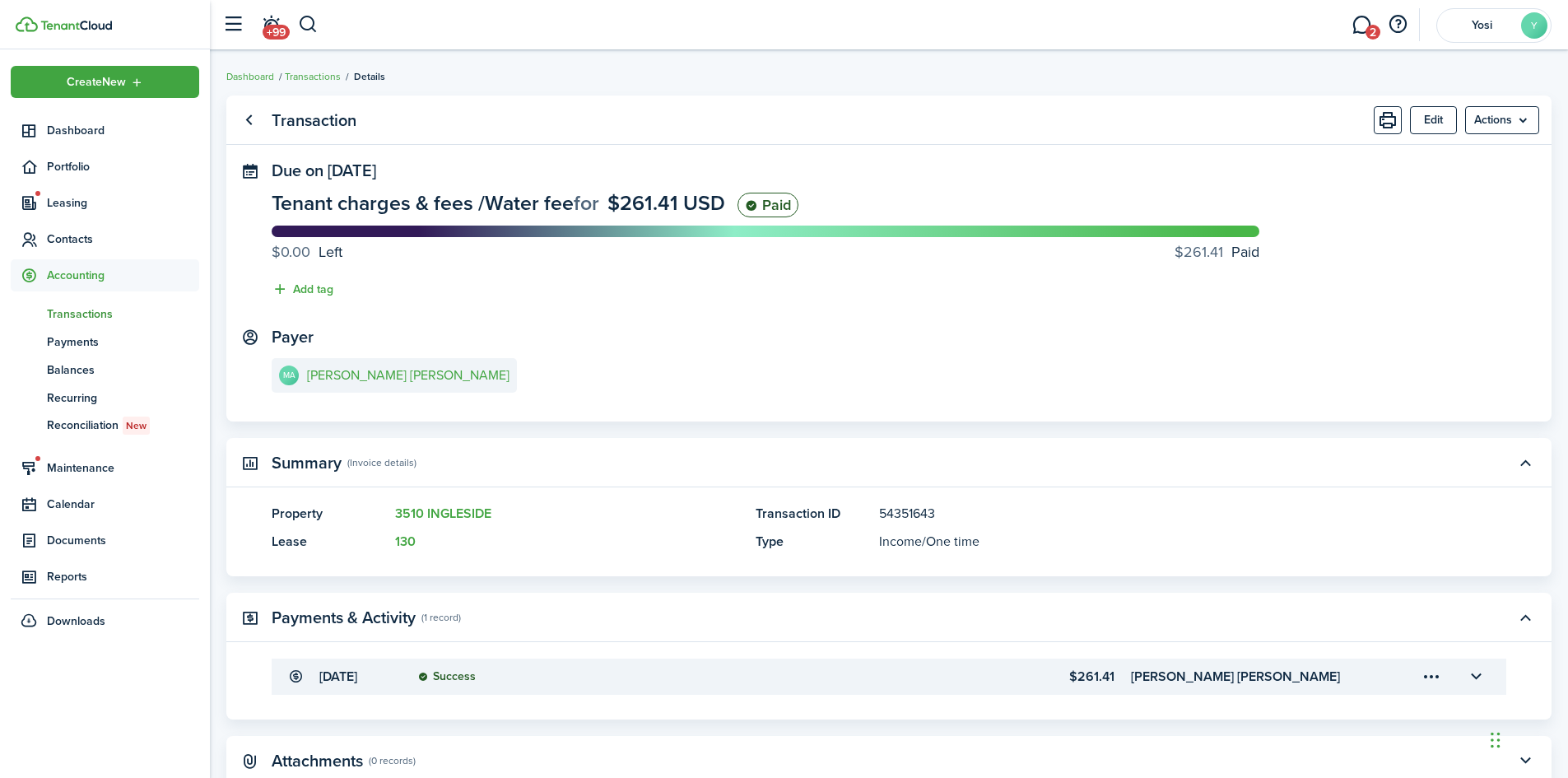
click at [1014, 674] on transaction-details-table-item-amount "$261.41" at bounding box center [1006, 677] width 217 height 19
click at [1487, 678] on button "button" at bounding box center [1476, 676] width 28 height 28
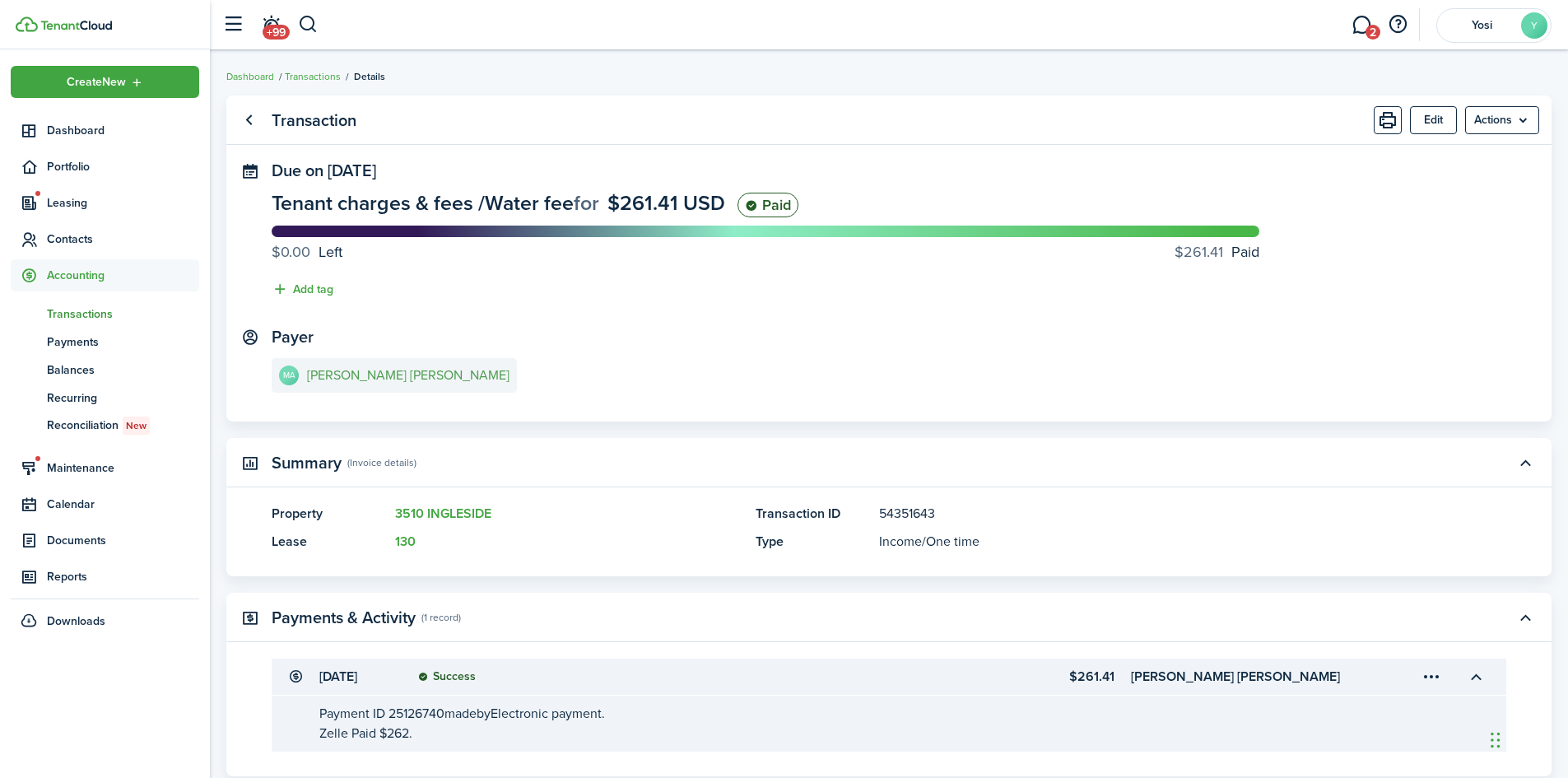
click at [359, 379] on e-details-info-title "[PERSON_NAME] [PERSON_NAME]" at bounding box center [408, 375] width 203 height 15
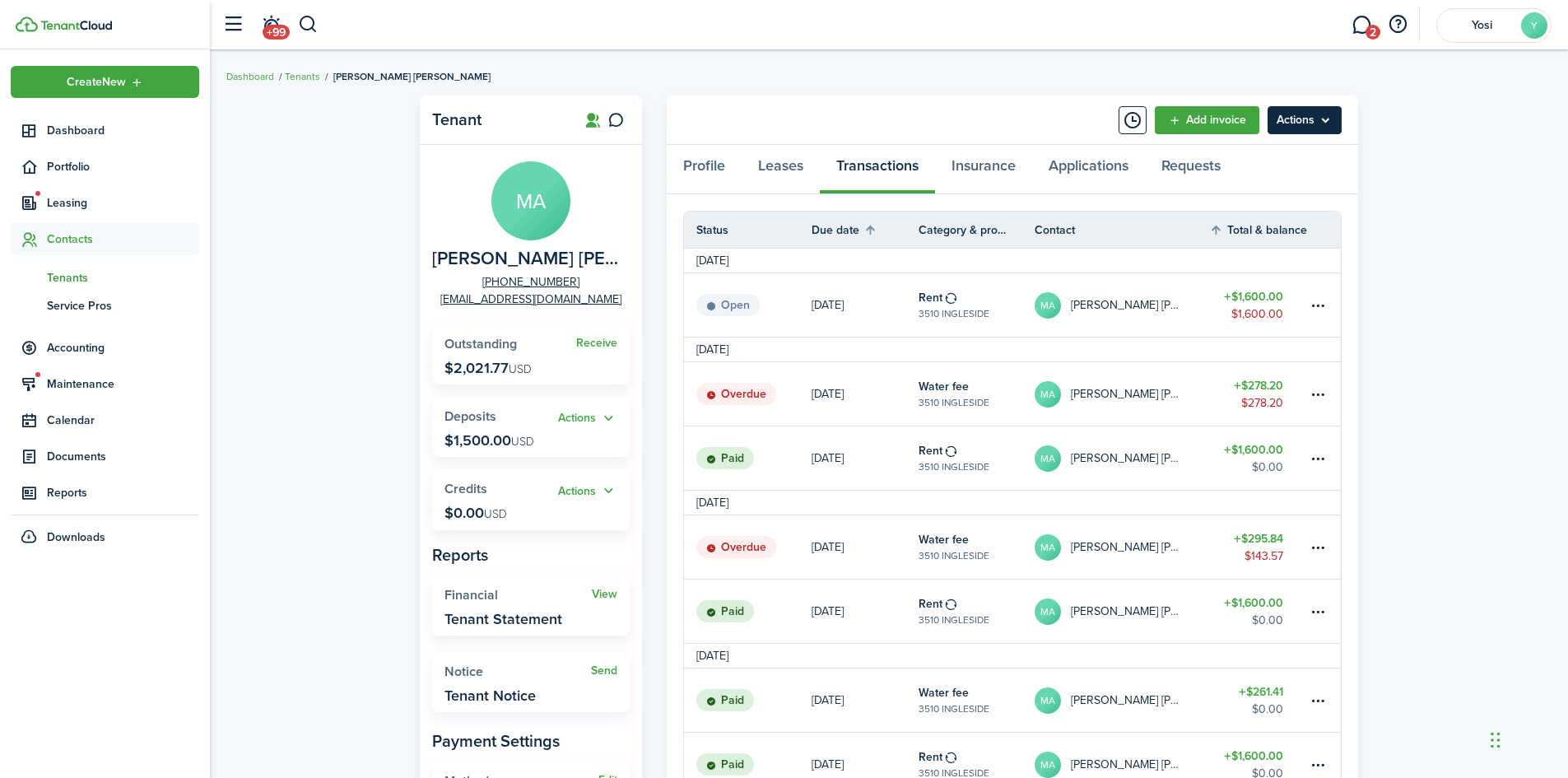
click at [1330, 120] on menu-btn "Actions" at bounding box center [1304, 119] width 74 height 28
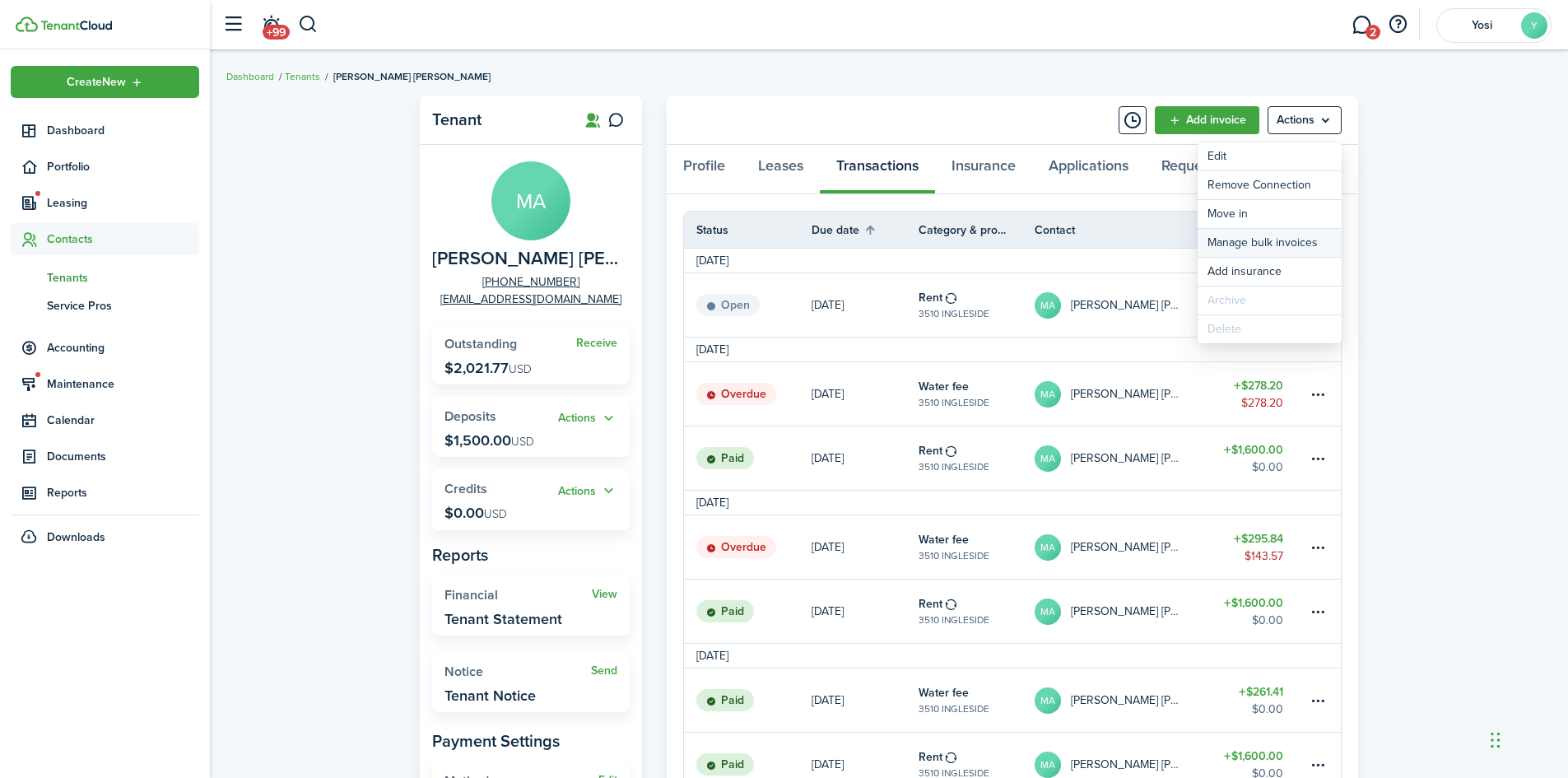
click at [1285, 252] on link "Manage bulk invoices" at bounding box center [1269, 243] width 144 height 28
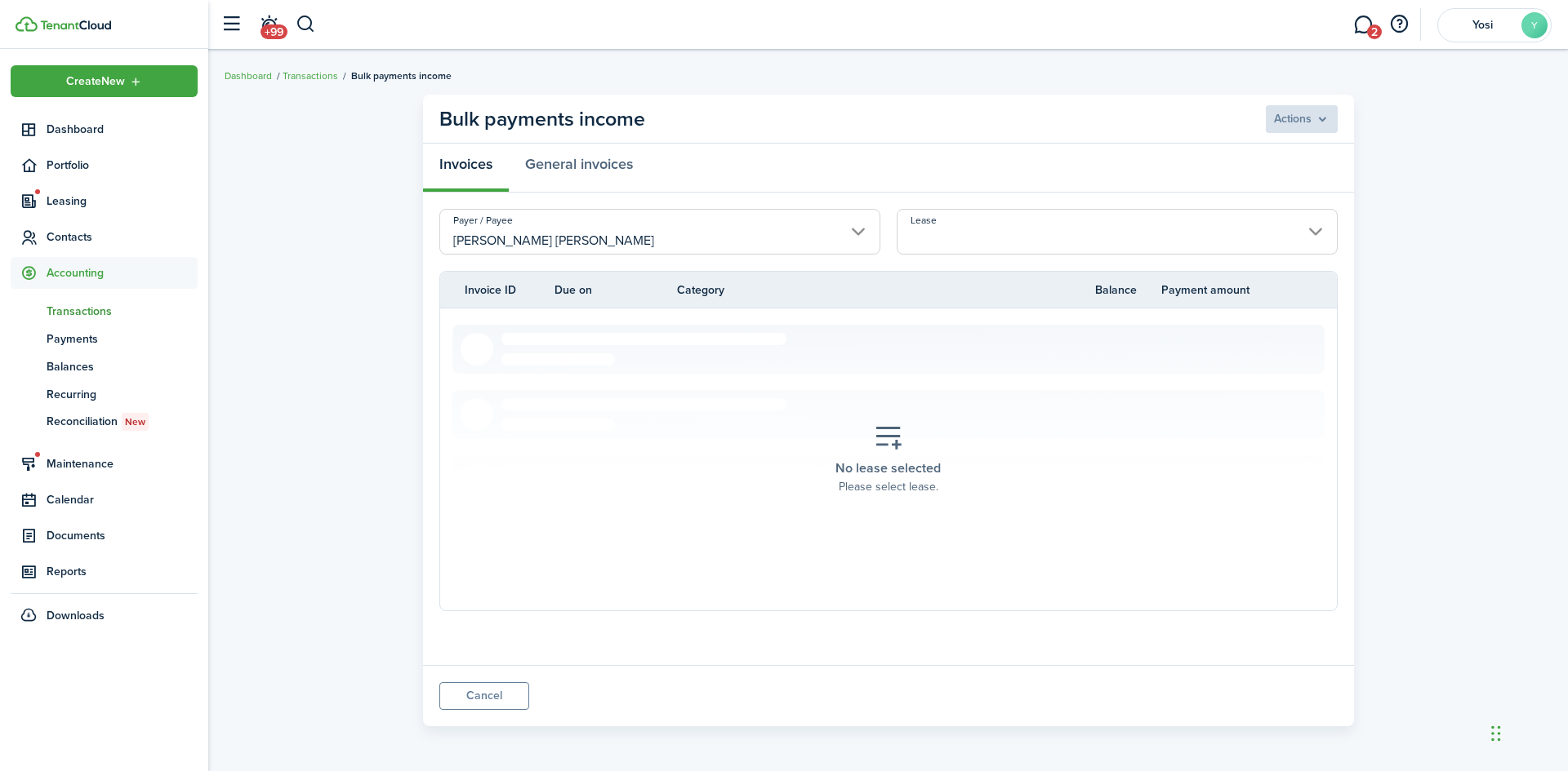
click at [1267, 244] on input "Lease" at bounding box center [1117, 231] width 441 height 45
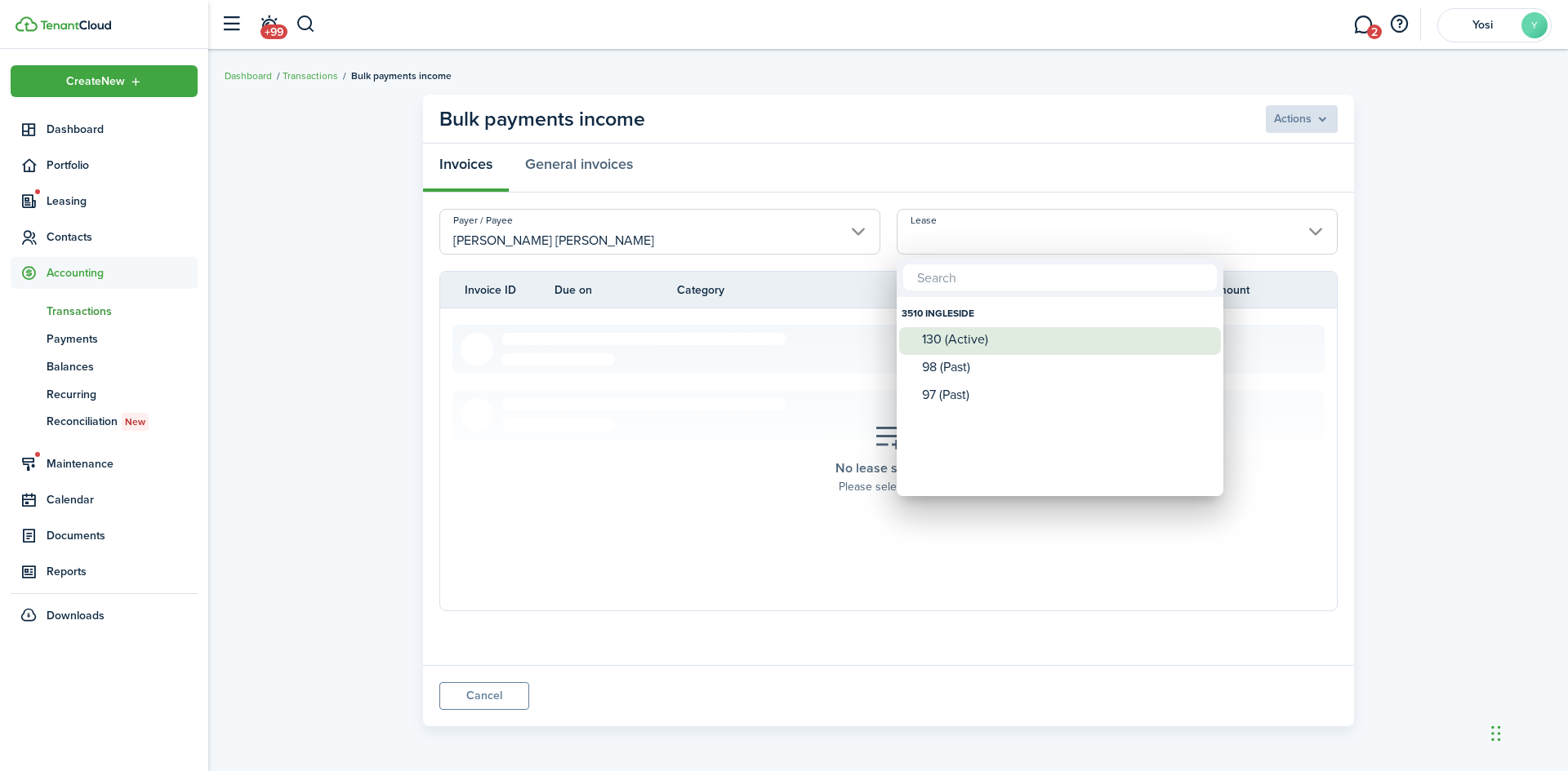
click at [999, 347] on div "130 (Active)" at bounding box center [1066, 339] width 289 height 24
type input "3510 INGLESIDE. Lease #130 (Active)"
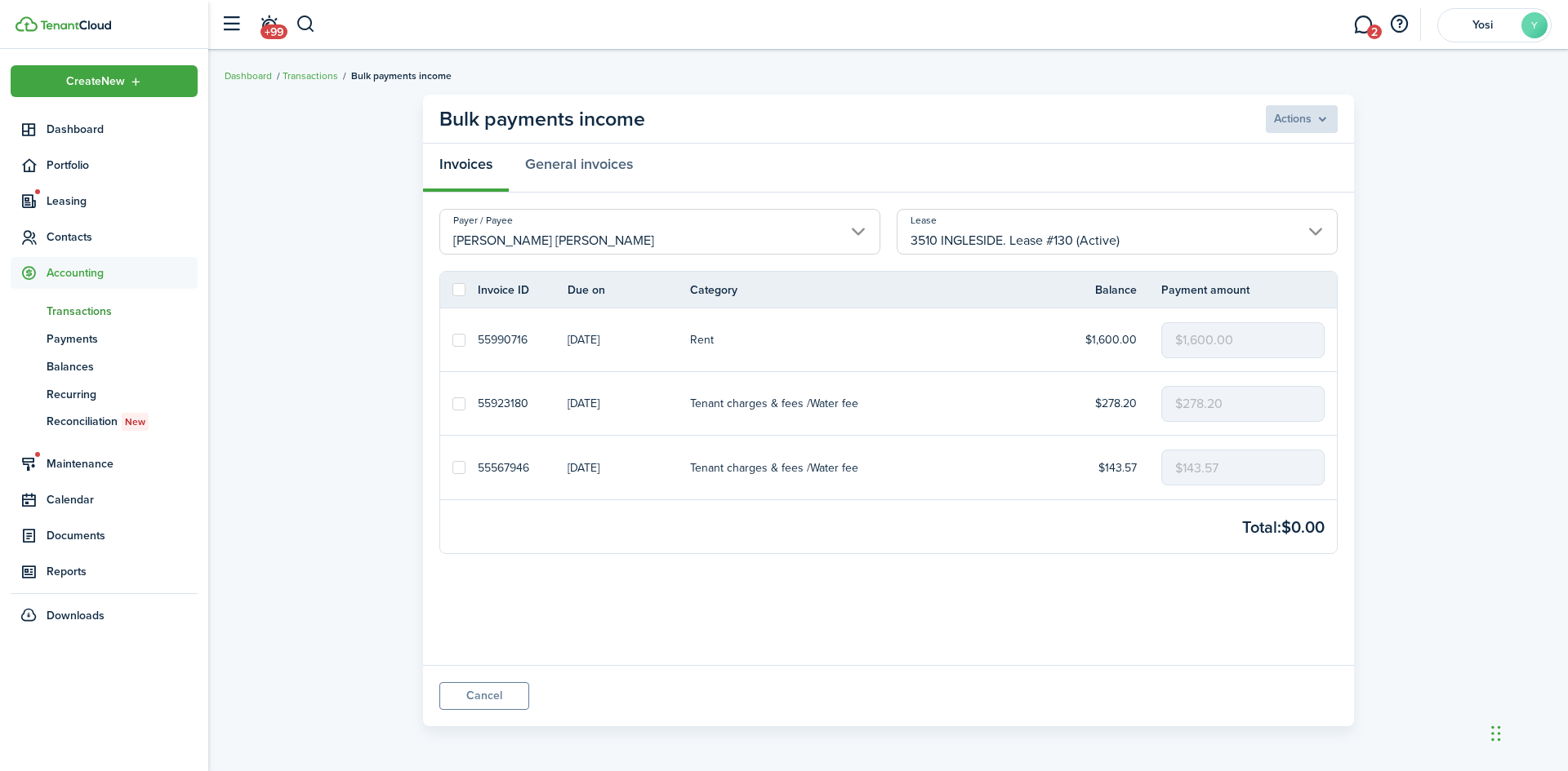
click at [453, 469] on label at bounding box center [459, 468] width 13 height 13
click at [452, 469] on input "checkbox" at bounding box center [452, 468] width 1 height 1
checkbox input "true"
click at [457, 410] on link at bounding box center [458, 403] width 38 height 63
click at [460, 404] on label at bounding box center [459, 404] width 13 height 13
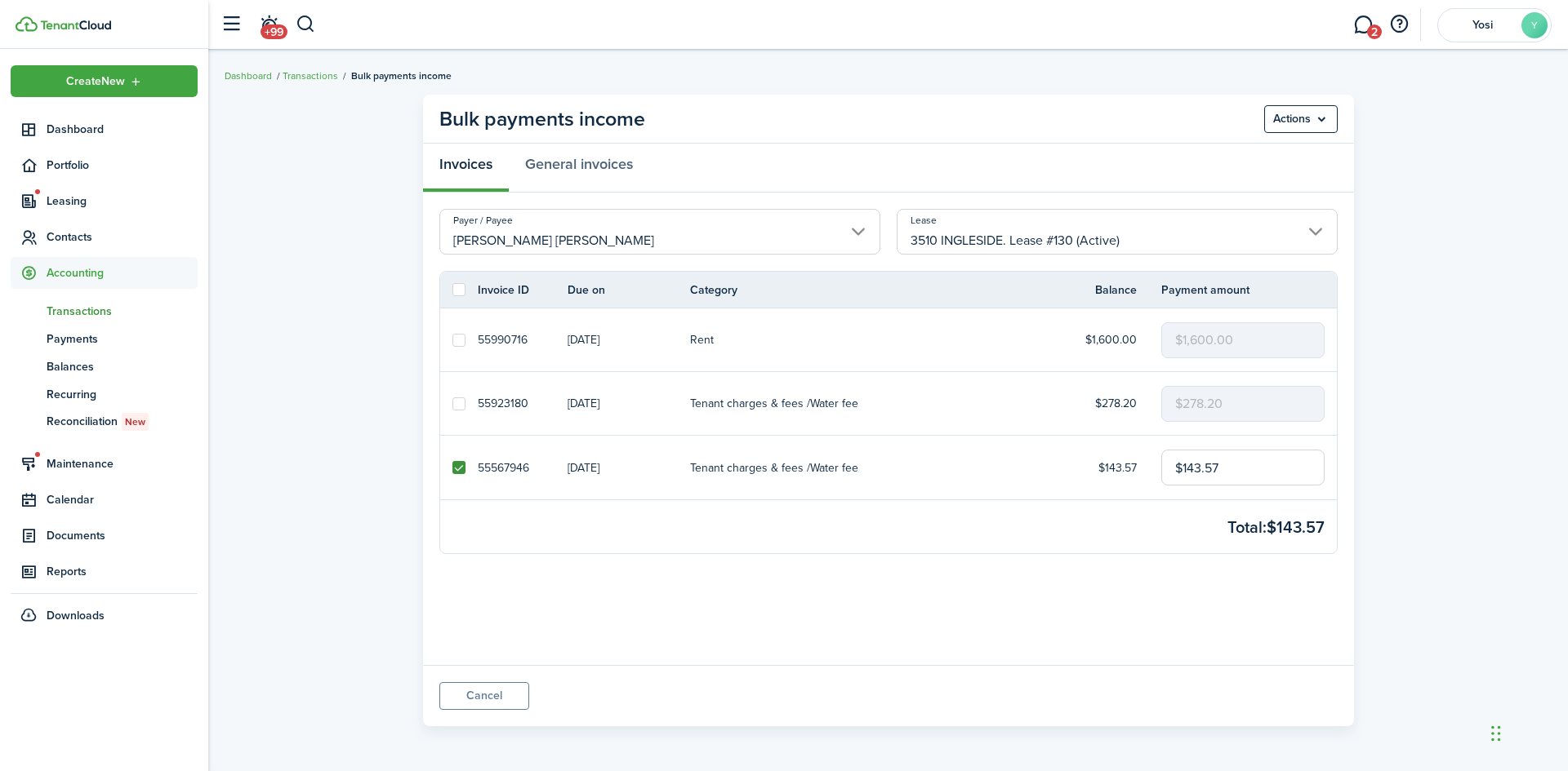
click at [453, 404] on input "checkbox" at bounding box center [452, 403] width 1 height 1
checkbox input "true"
drag, startPoint x: 1244, startPoint y: 401, endPoint x: 1178, endPoint y: 401, distance: 66.0
click at [1178, 401] on input "$278.20" at bounding box center [1242, 403] width 164 height 36
type input "$152.43"
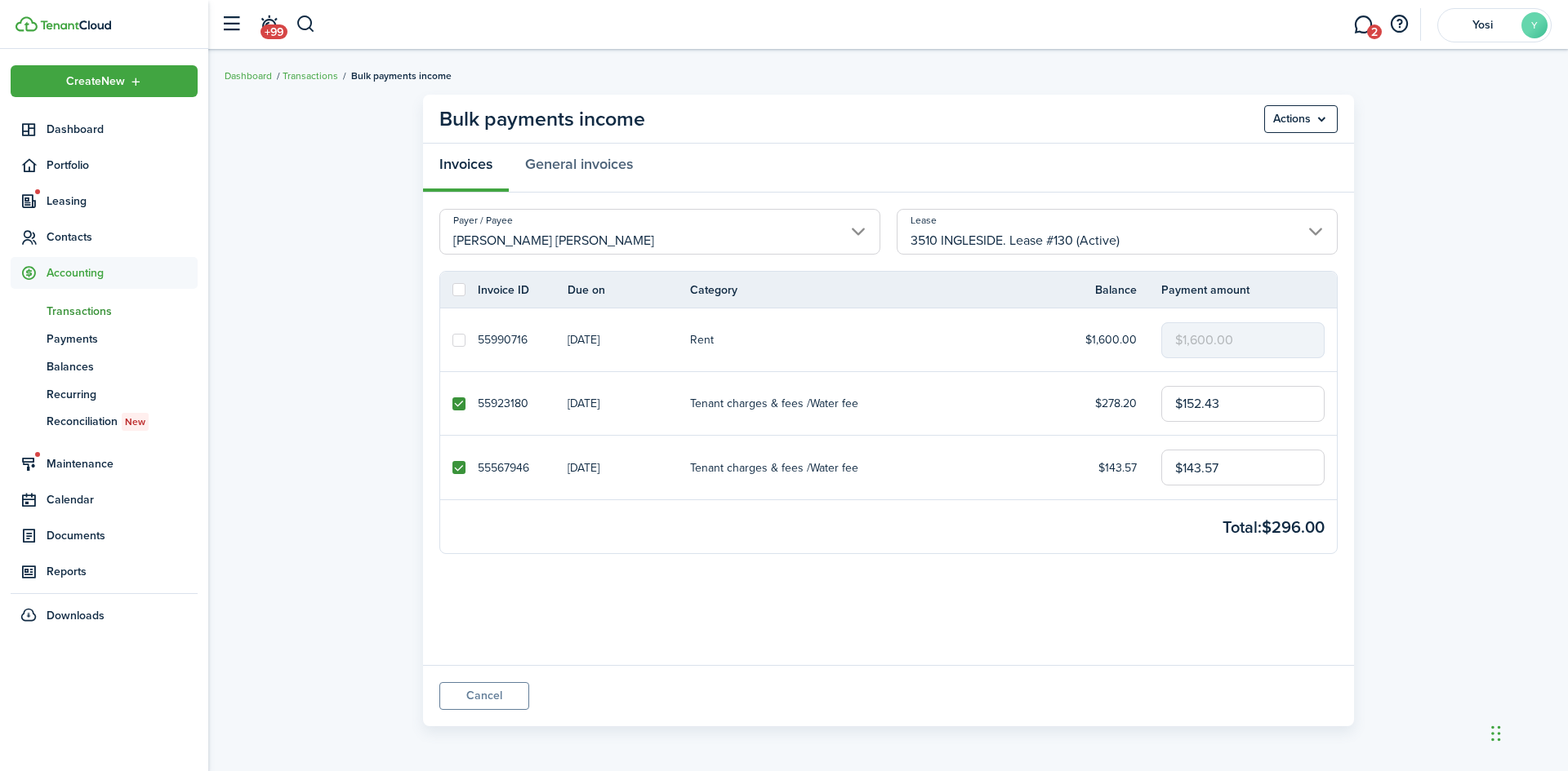
click at [1137, 649] on panel-main-body "Payer / Payee [PERSON_NAME] [PERSON_NAME] Lease 3510 INGLESIDE. Lease #130 (Act…" at bounding box center [888, 428] width 930 height 473
click at [1310, 116] on menu-btn "Actions" at bounding box center [1300, 118] width 73 height 28
click at [1272, 154] on button "Record as paid" at bounding box center [1266, 155] width 143 height 28
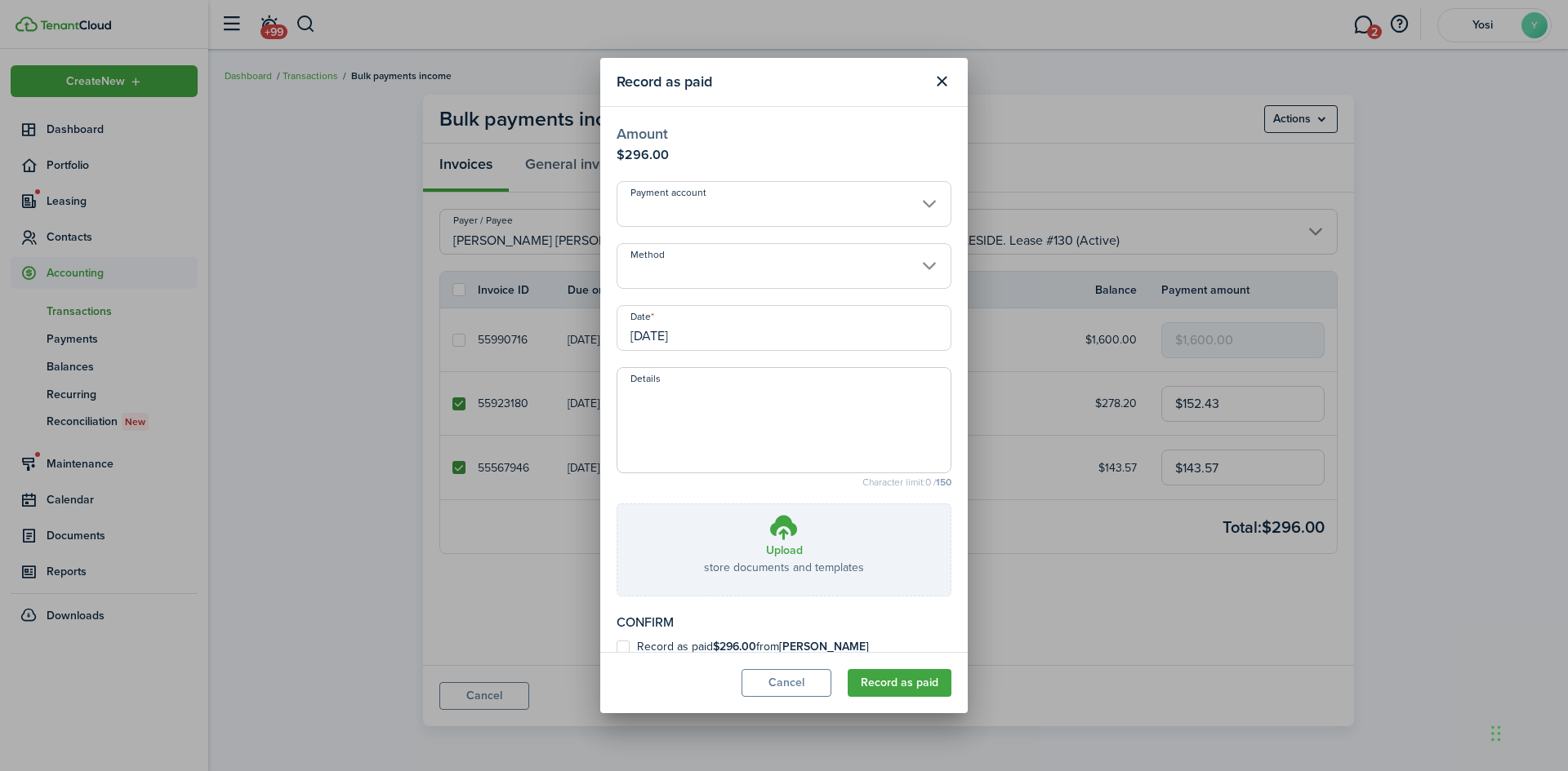
click at [711, 275] on input "Method" at bounding box center [784, 266] width 335 height 45
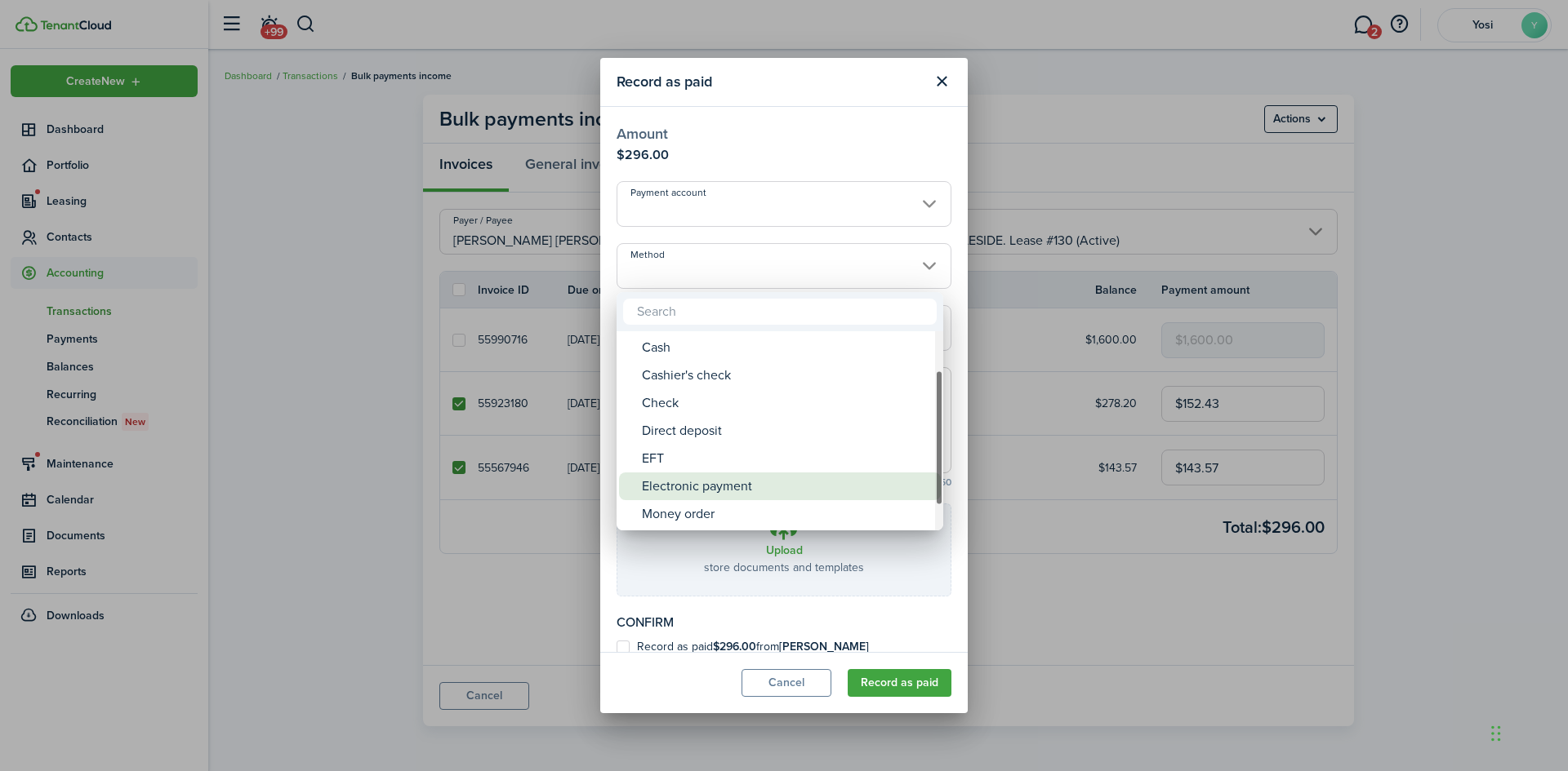
click at [728, 497] on div "Electronic payment" at bounding box center [786, 486] width 289 height 28
type input "Electronic payment"
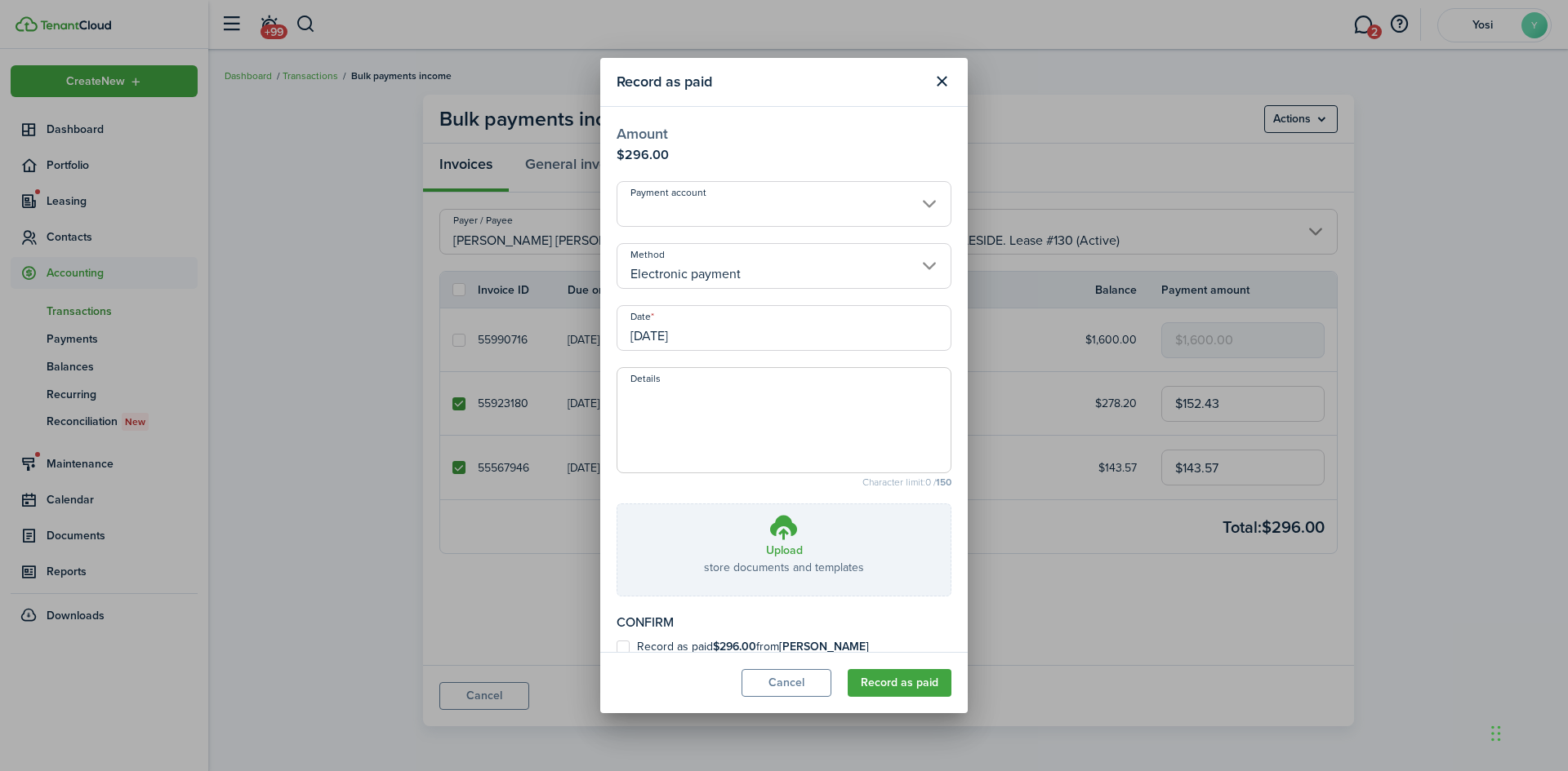
click at [690, 351] on modal-body "Amount $296.00 Payment account Method Electronic payment Date [DATE] Details Ch…" at bounding box center [783, 379] width 367 height 545
click at [690, 333] on input "[DATE]" at bounding box center [784, 327] width 335 height 45
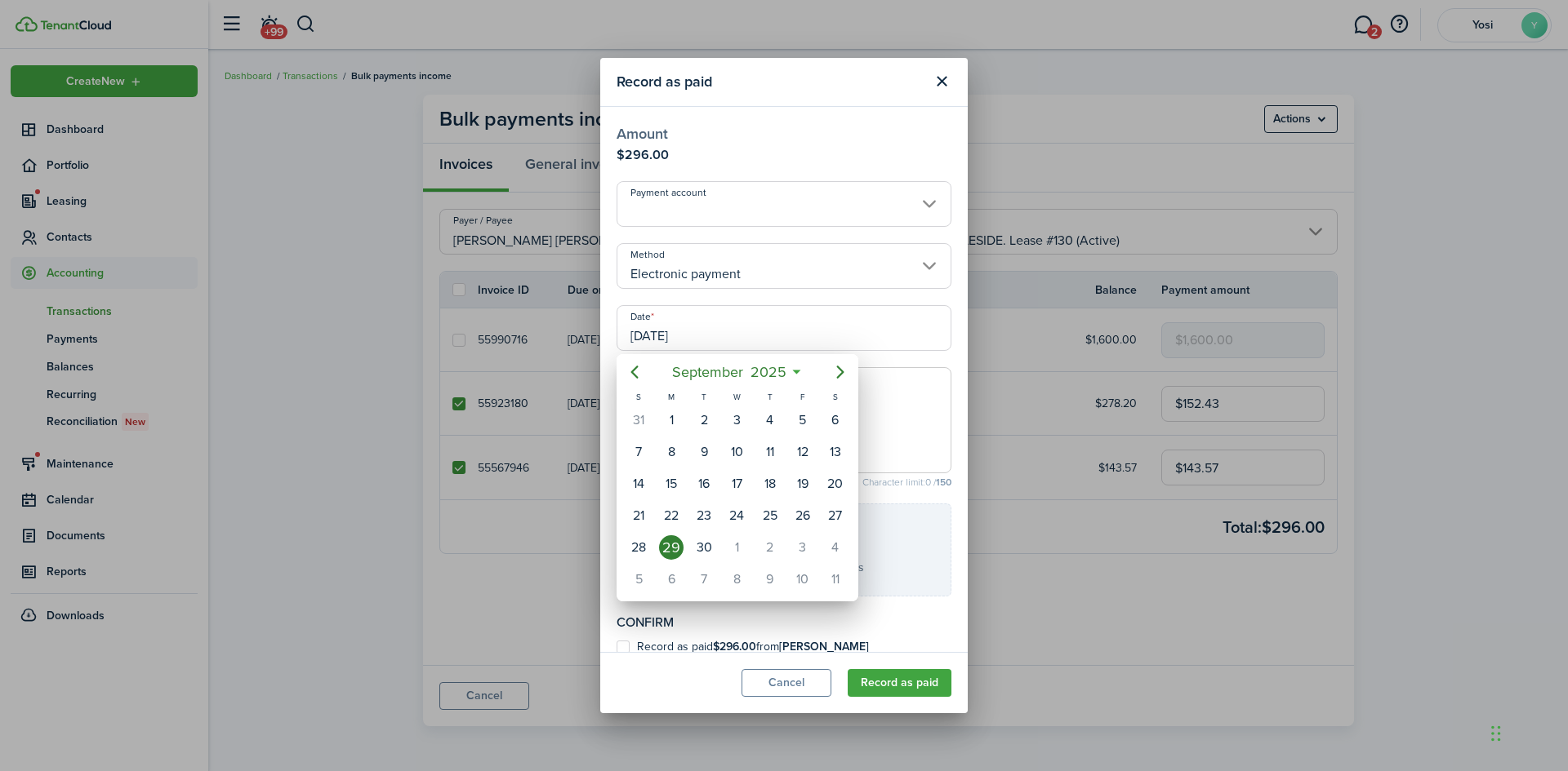
click at [911, 447] on div at bounding box center [783, 385] width 1829 height 1032
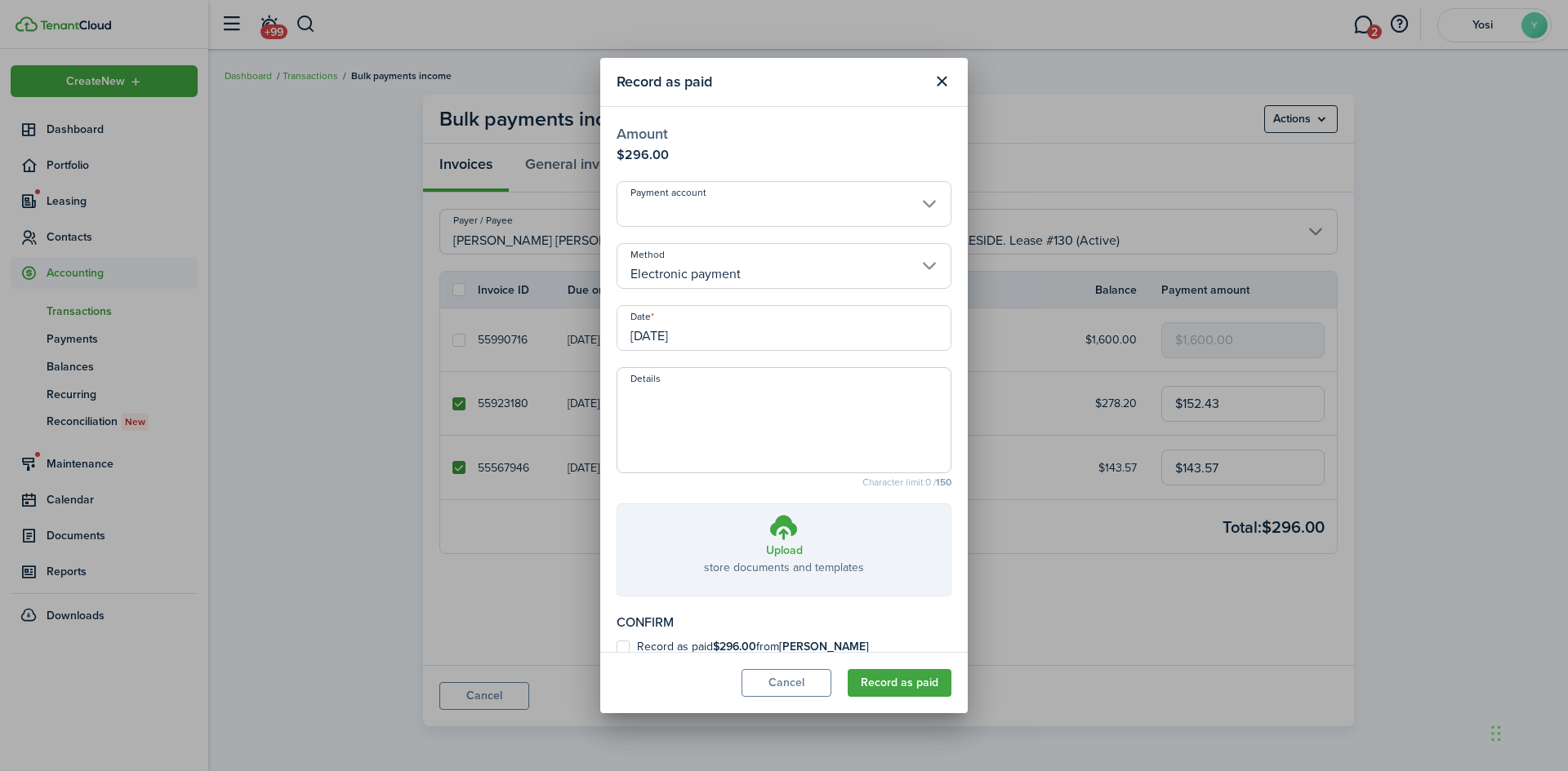
click at [707, 409] on textarea "Details" at bounding box center [784, 424] width 333 height 78
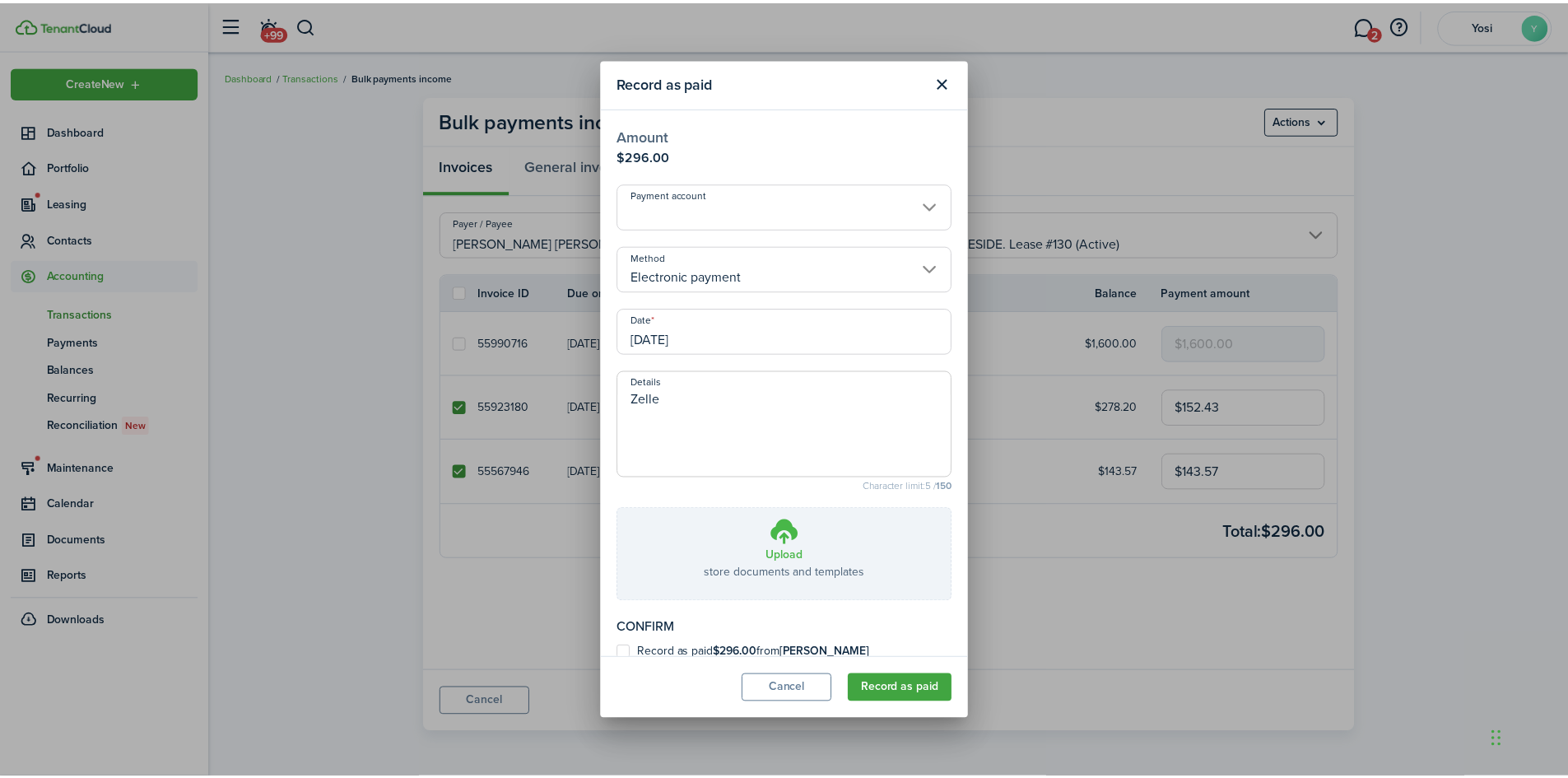
scroll to position [30, 0]
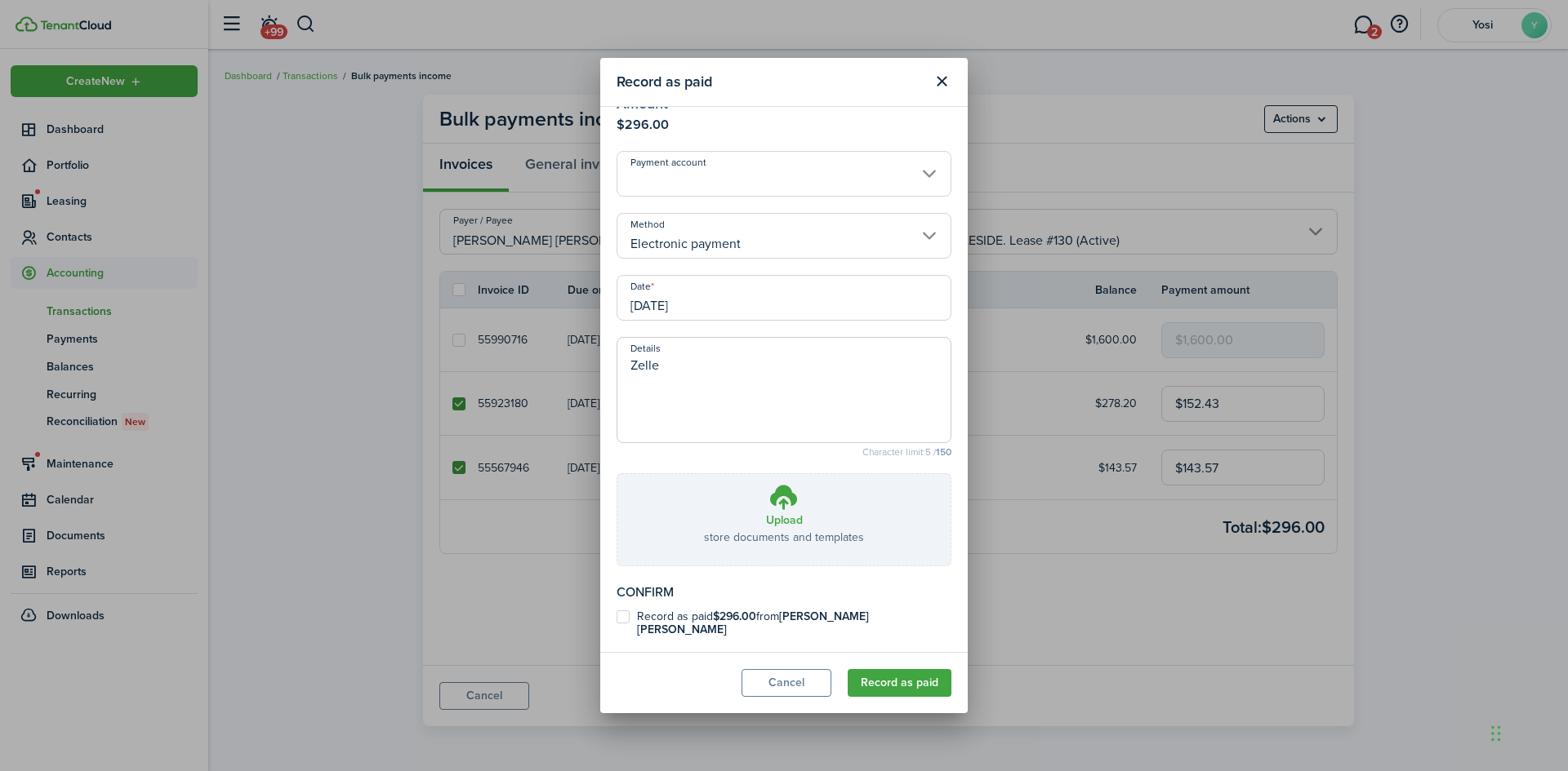
type textarea "Zelle"
click at [636, 611] on label "Record as paid $296.00 from [PERSON_NAME] [PERSON_NAME]" at bounding box center [784, 623] width 335 height 26
click at [616, 653] on input "Record as paid $296.00 from [PERSON_NAME] [PERSON_NAME]" at bounding box center [615, 653] width 1 height 1
checkbox input "true"
click at [794, 693] on button "Cancel" at bounding box center [786, 682] width 90 height 28
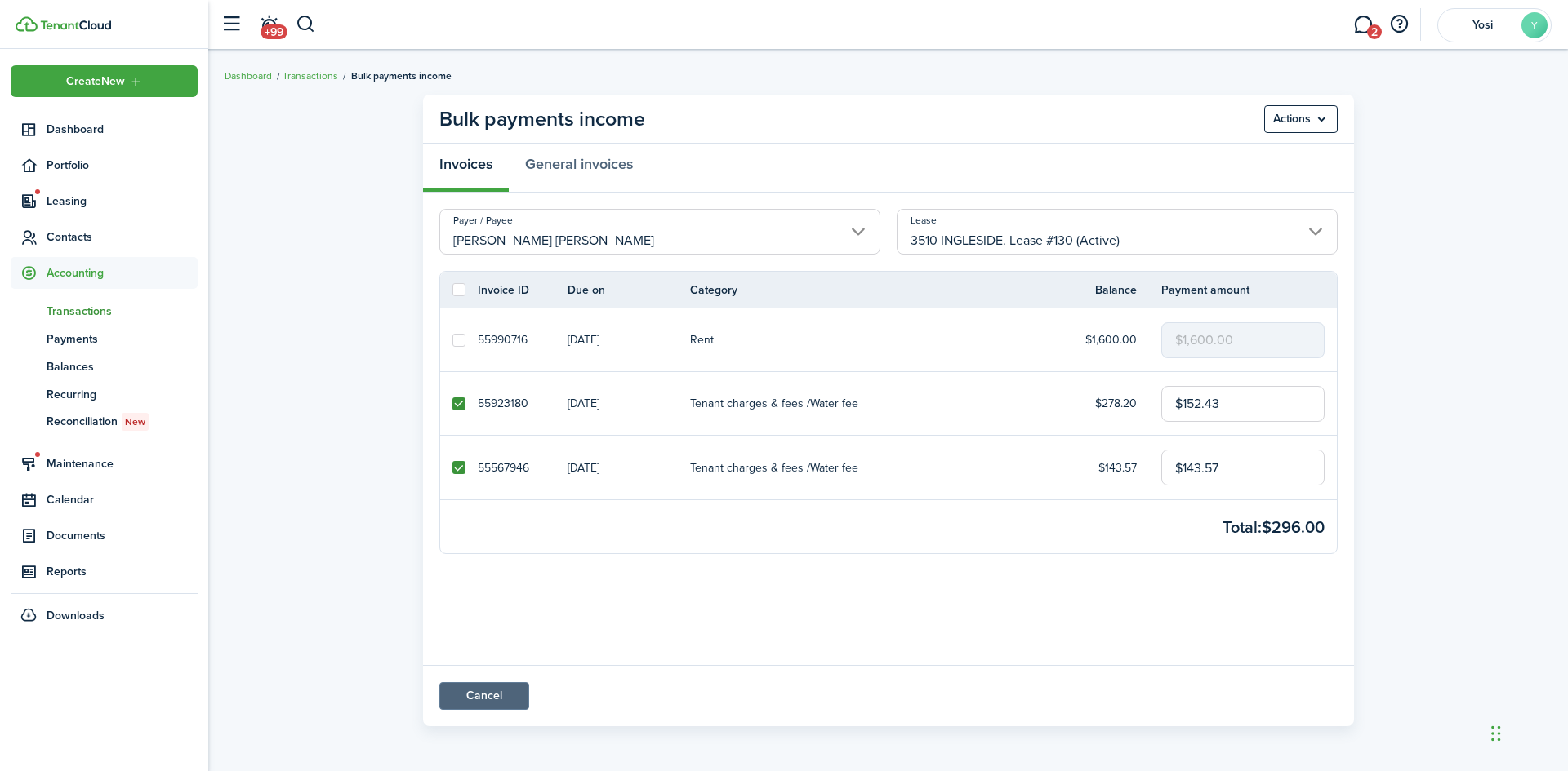
click at [474, 695] on link "Cancel" at bounding box center [483, 696] width 90 height 28
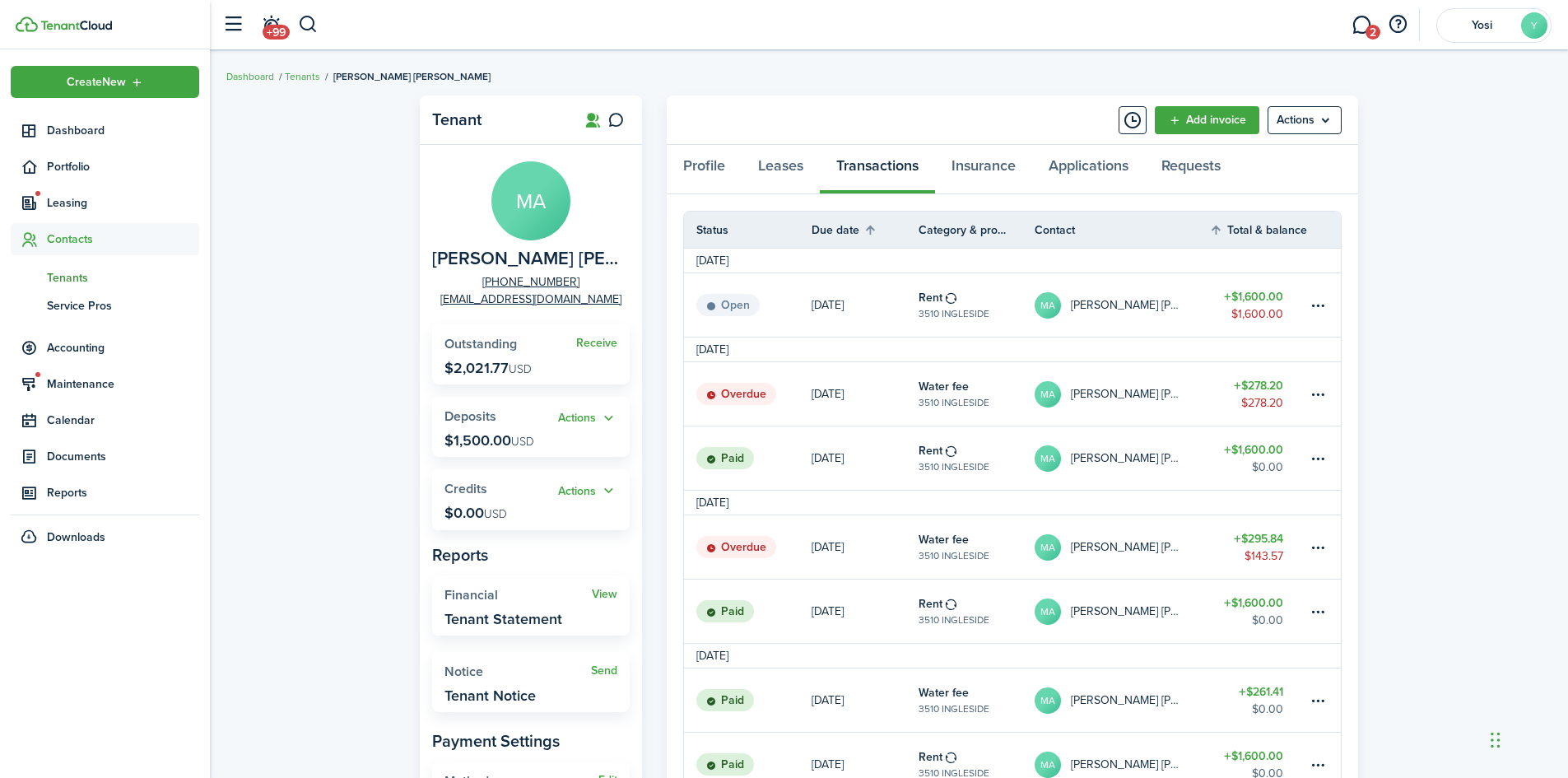
click at [803, 543] on link "Overdue" at bounding box center [747, 547] width 127 height 63
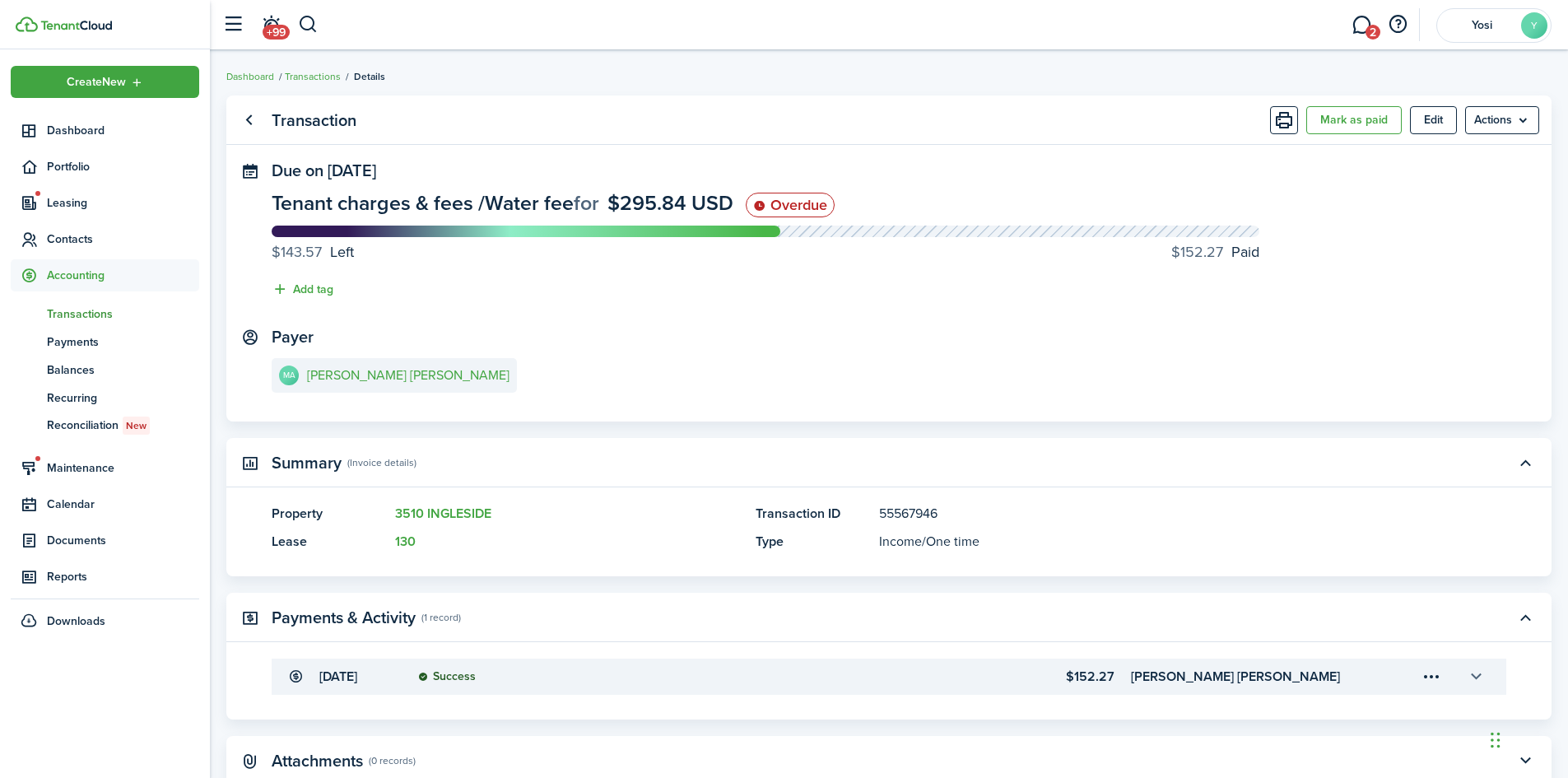
click at [1478, 668] on button "button" at bounding box center [1476, 676] width 28 height 28
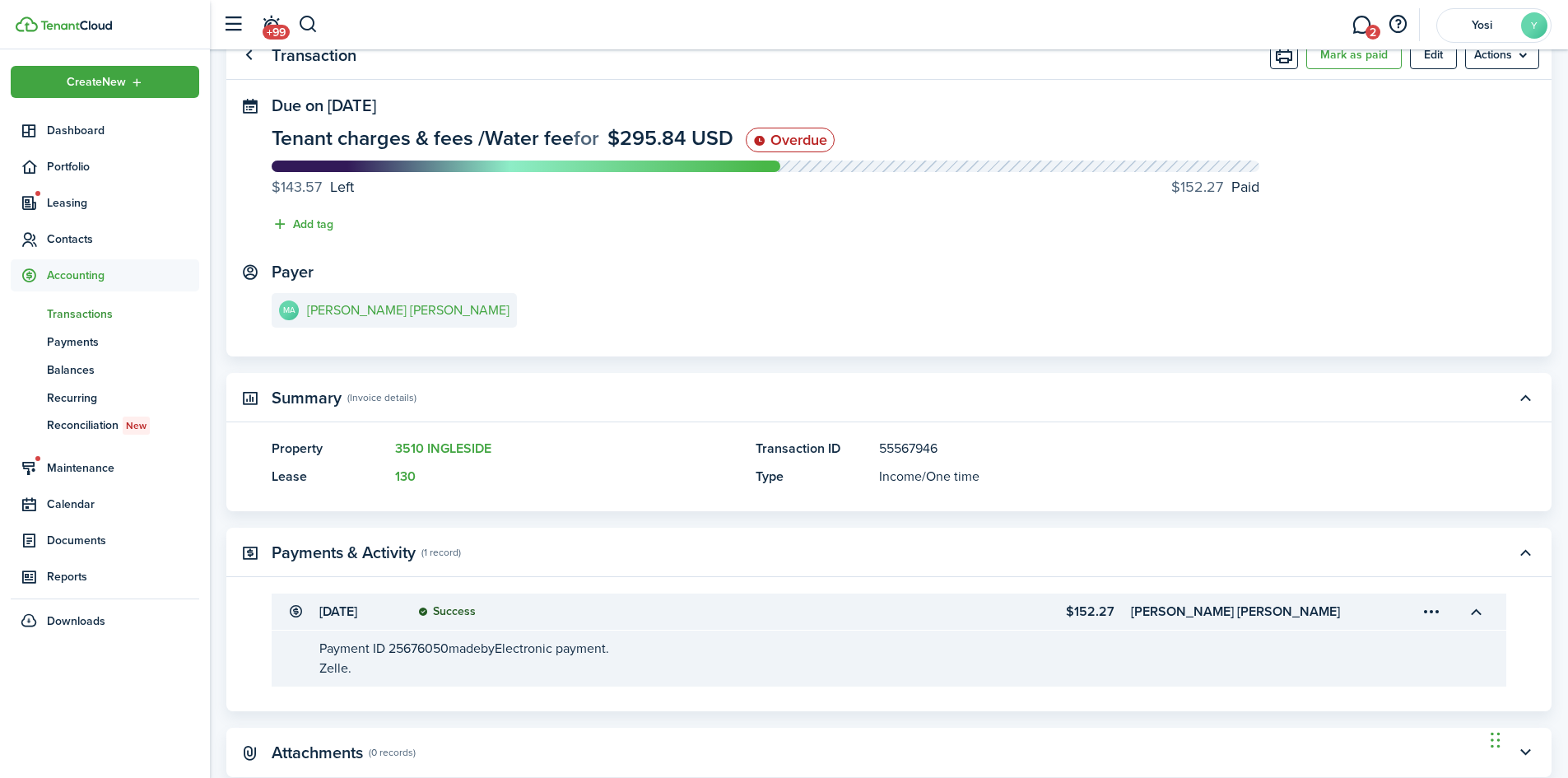
scroll to position [144, 0]
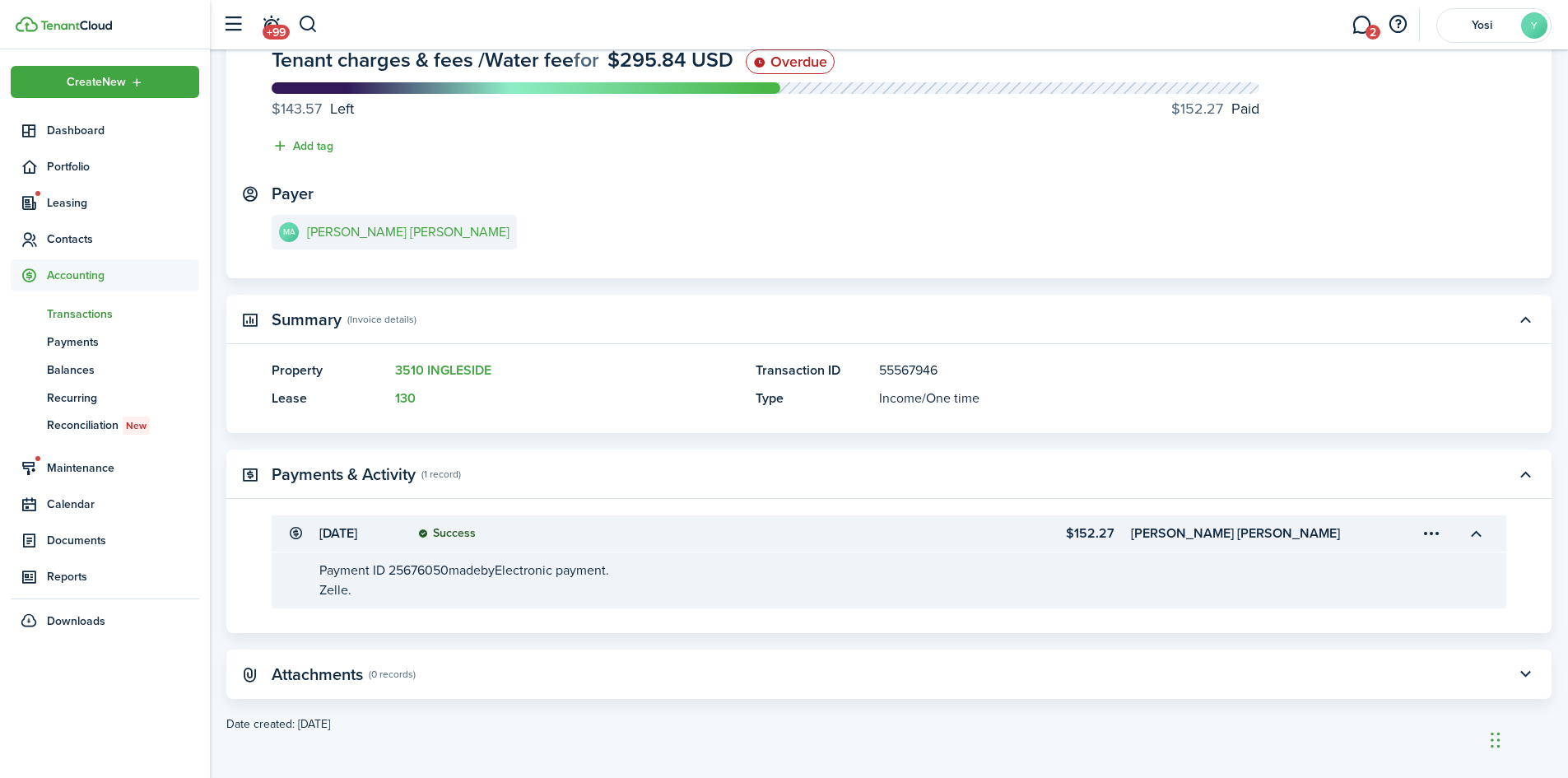
click at [1430, 531] on menu-trigger-card "Open menu" at bounding box center [1431, 533] width 28 height 28
click at [1332, 573] on button "Edit" at bounding box center [1373, 570] width 144 height 29
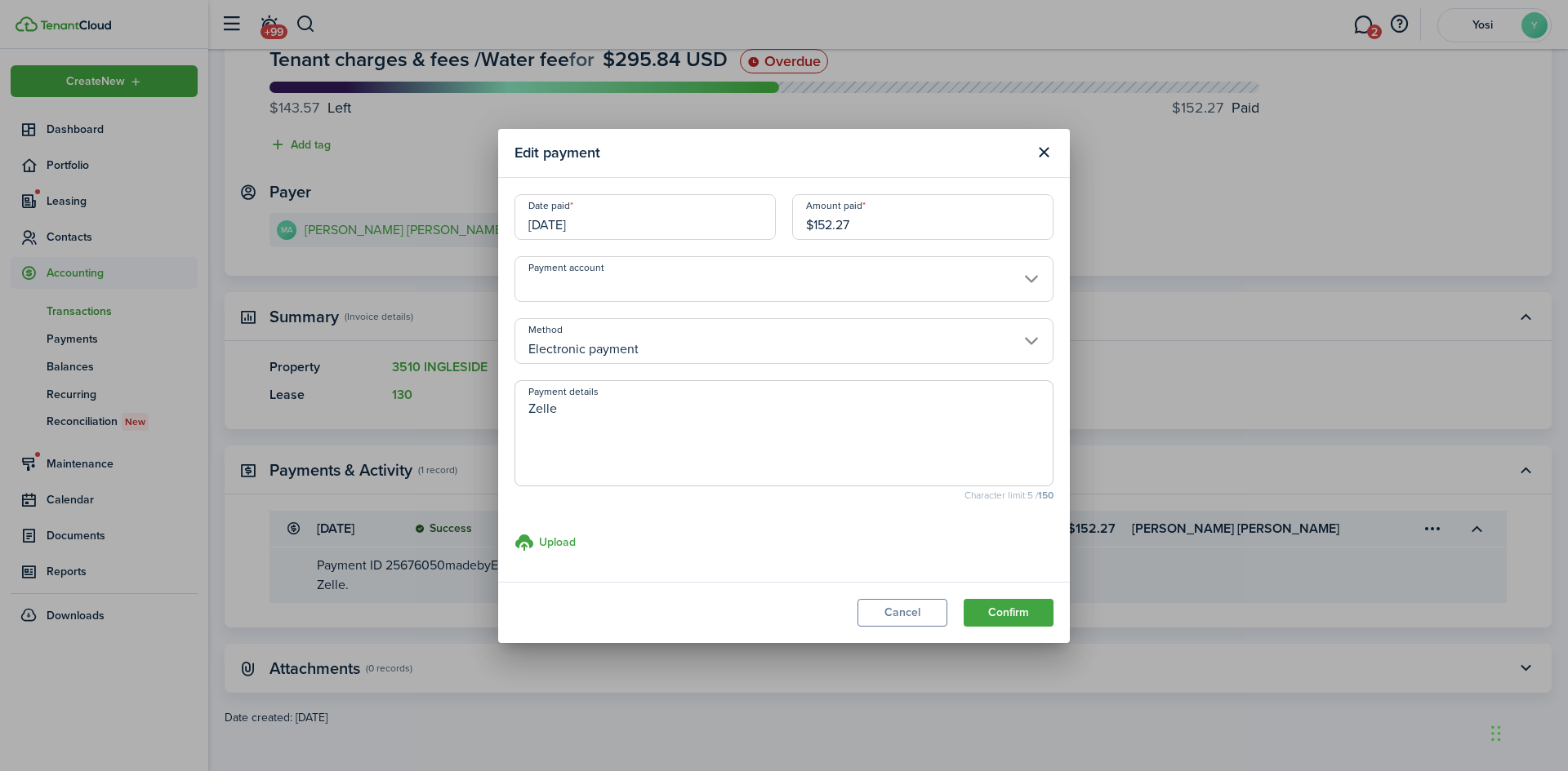
click at [588, 226] on input "[DATE]" at bounding box center [644, 217] width 261 height 45
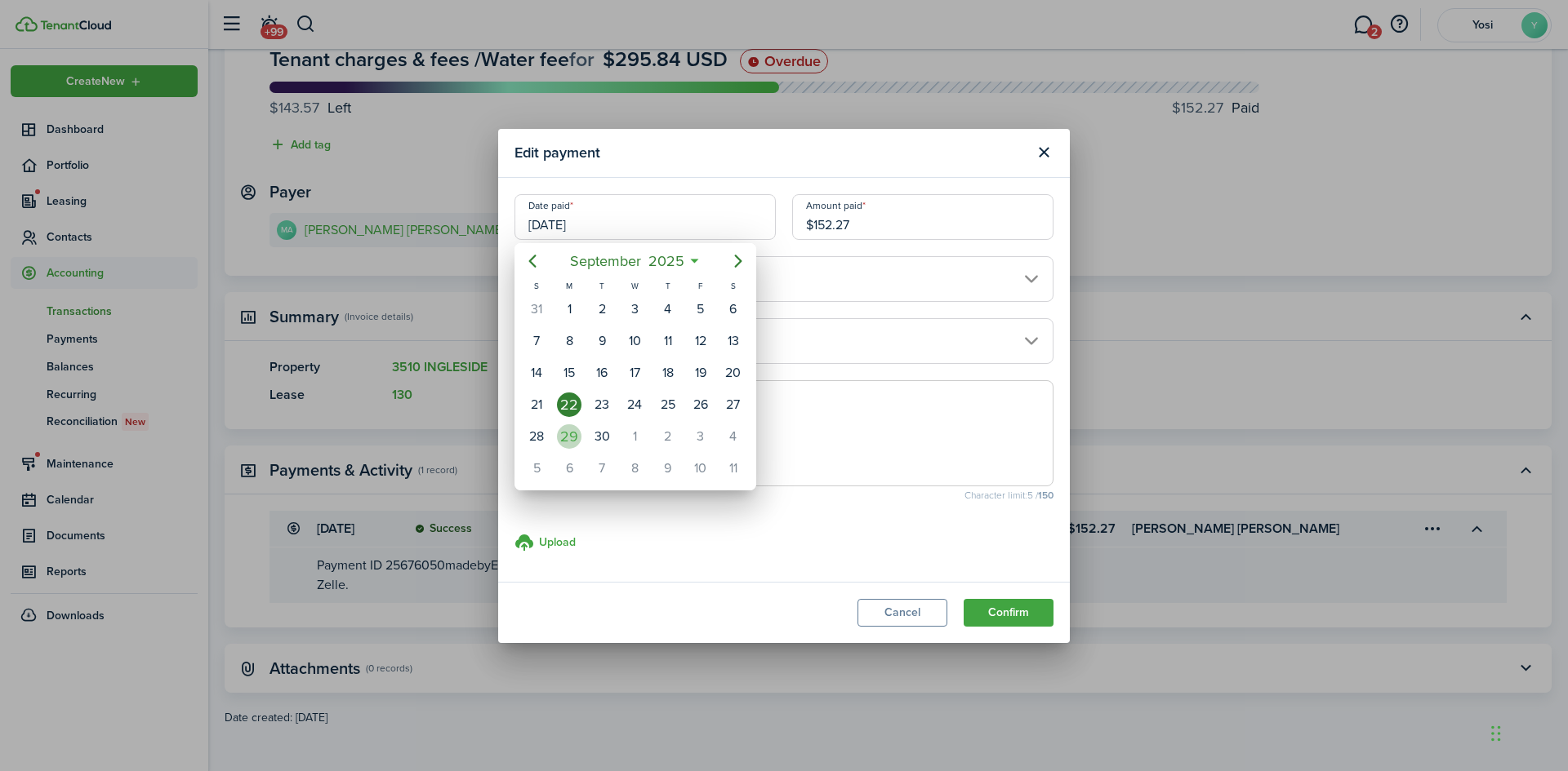
click at [566, 445] on div "29" at bounding box center [568, 436] width 24 height 24
type input "[DATE]"
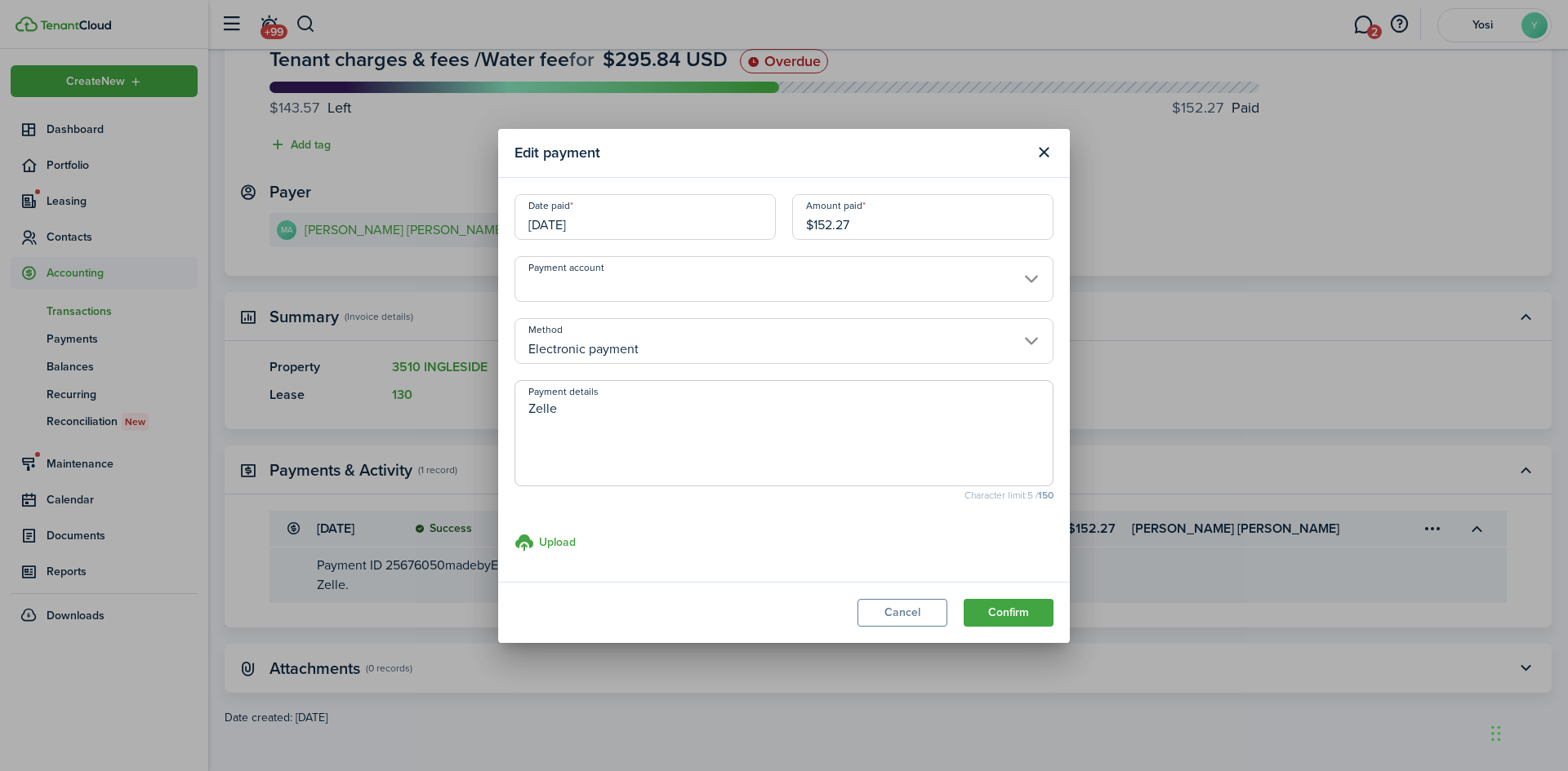
drag, startPoint x: 898, startPoint y: 229, endPoint x: 719, endPoint y: 230, distance: 179.0
click at [719, 230] on div "Date paid [DATE] Amount paid $152.27" at bounding box center [784, 225] width 555 height 62
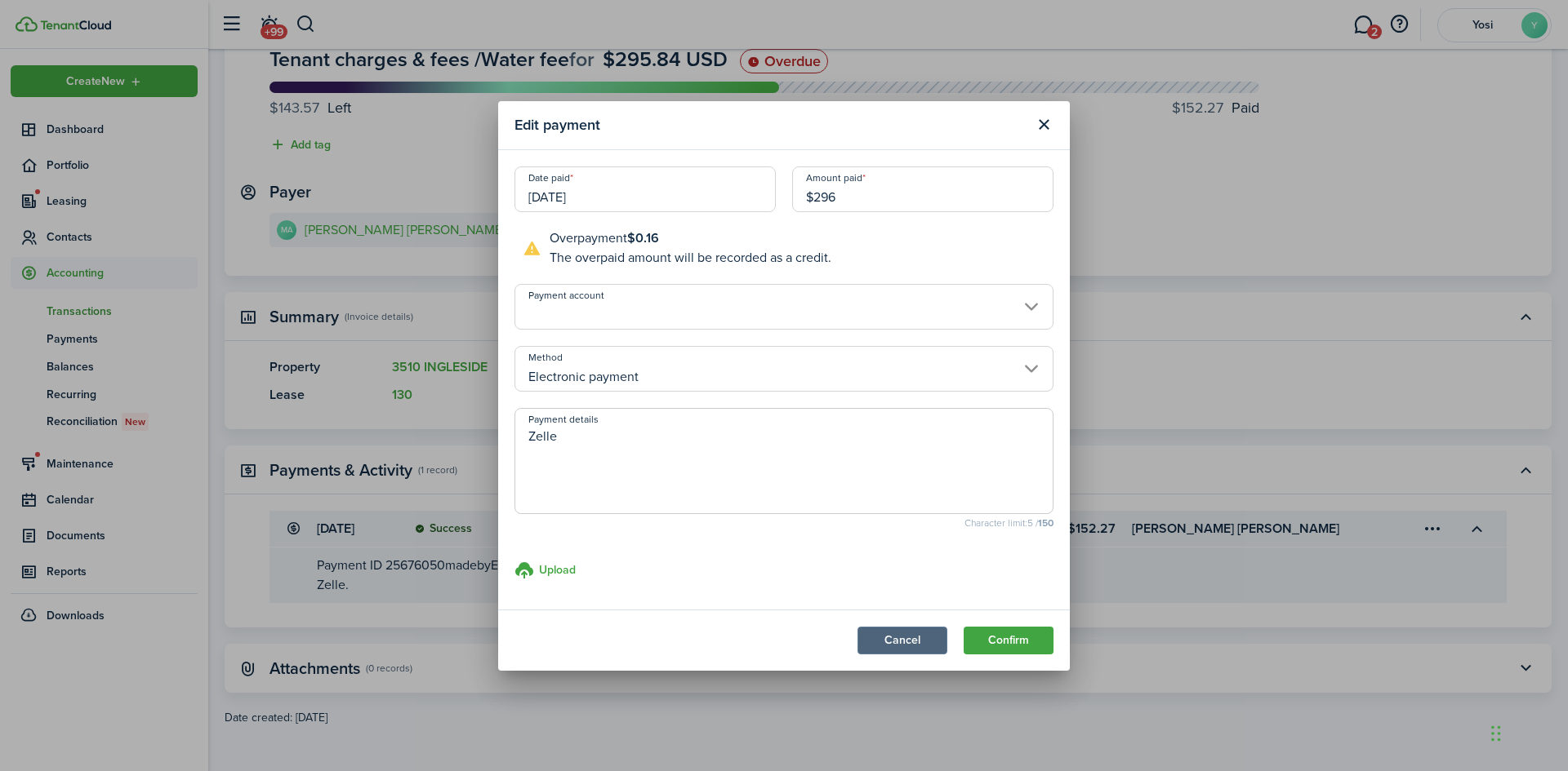
type input "$296.00"
click at [908, 650] on button "Cancel" at bounding box center [902, 640] width 90 height 28
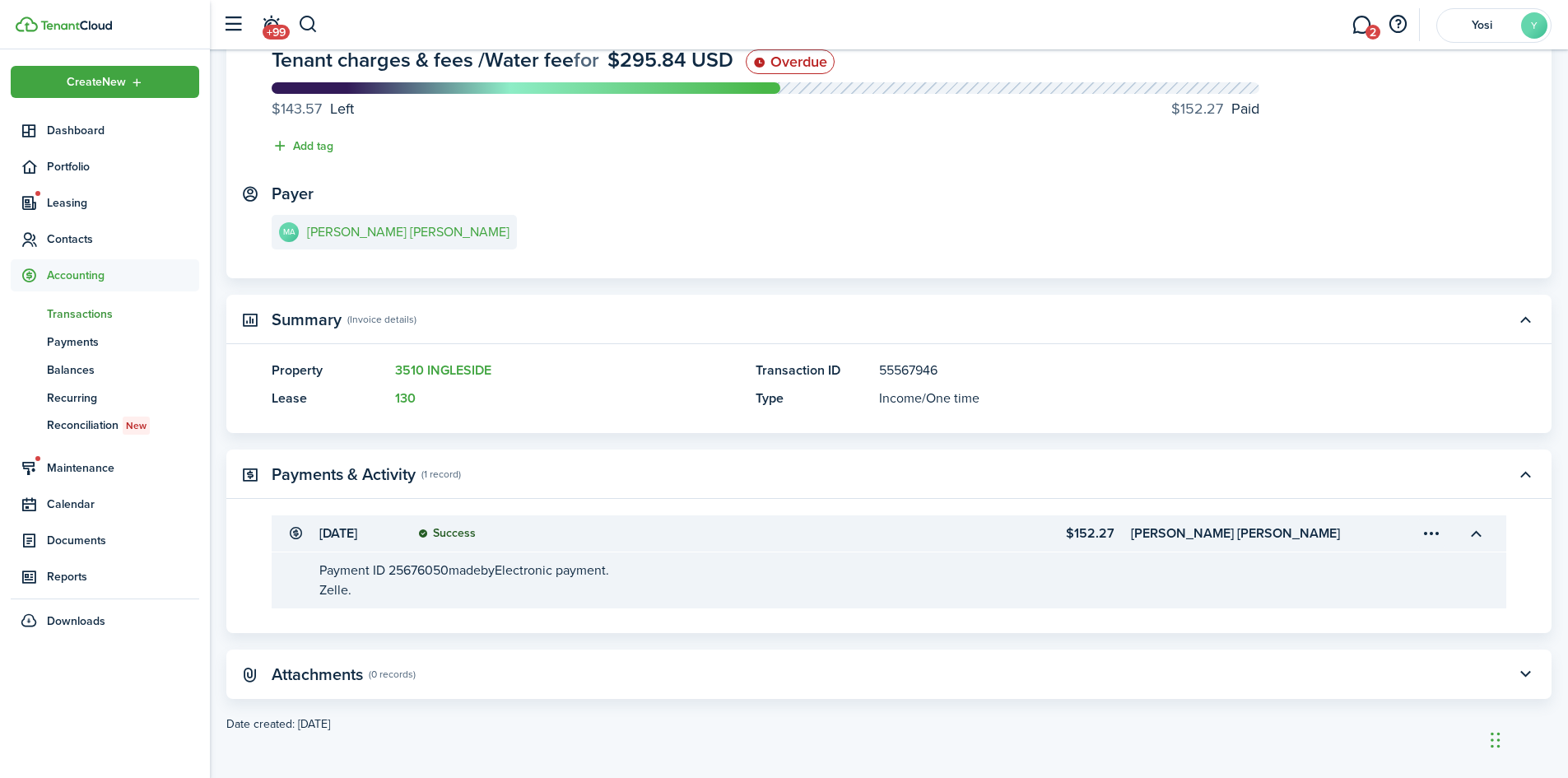
click at [1433, 536] on menu-trigger-card "Open menu" at bounding box center [1431, 533] width 28 height 28
click at [1350, 630] on button "Delete" at bounding box center [1373, 627] width 144 height 28
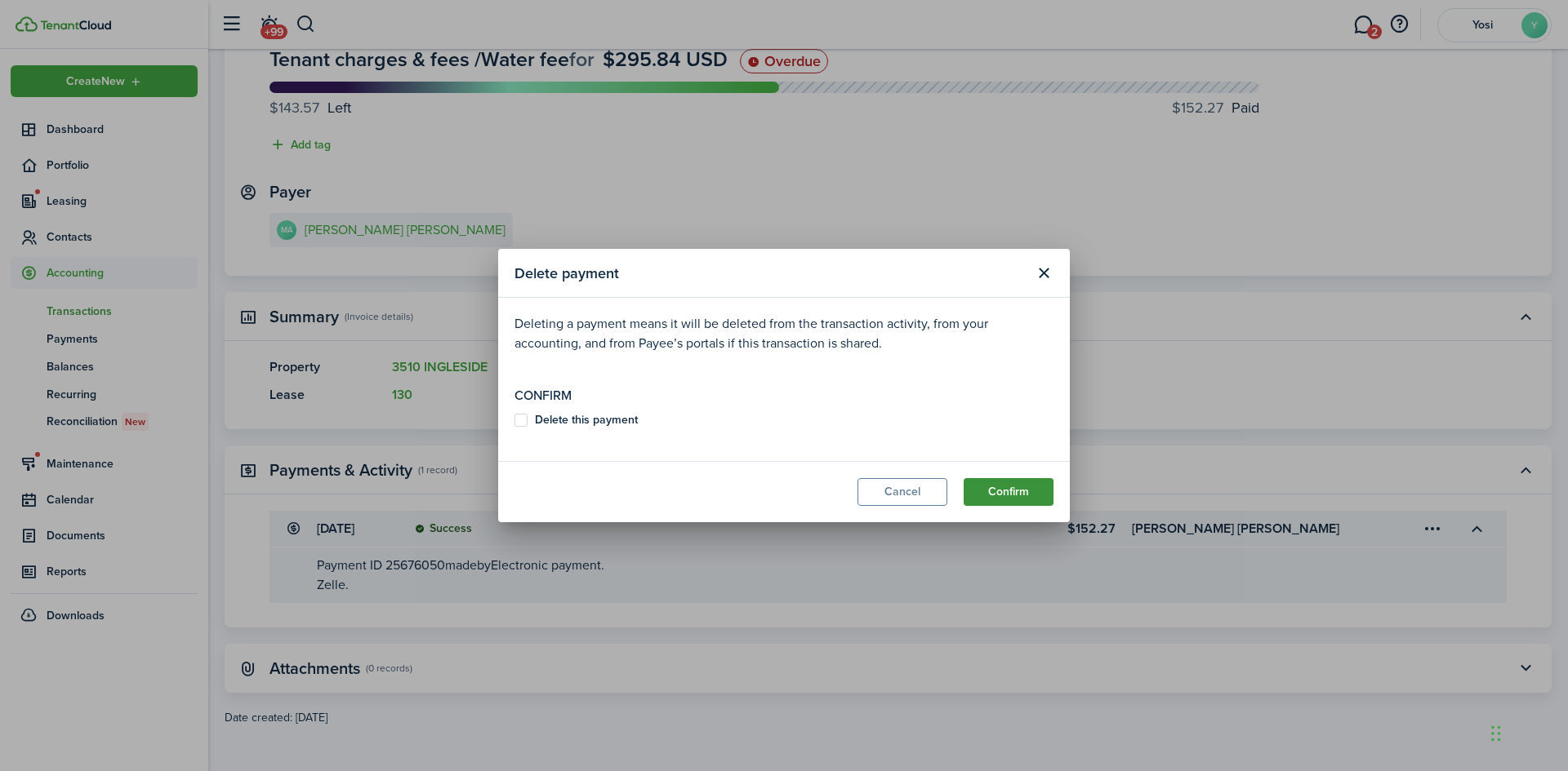
click at [989, 497] on button "Confirm" at bounding box center [1007, 492] width 90 height 28
click at [536, 421] on b "Delete this payment" at bounding box center [586, 420] width 103 height 17
click at [514, 428] on input "Delete this payment" at bounding box center [513, 428] width 1 height 1
checkbox input "true"
click at [1025, 480] on button "Confirm" at bounding box center [1007, 492] width 90 height 28
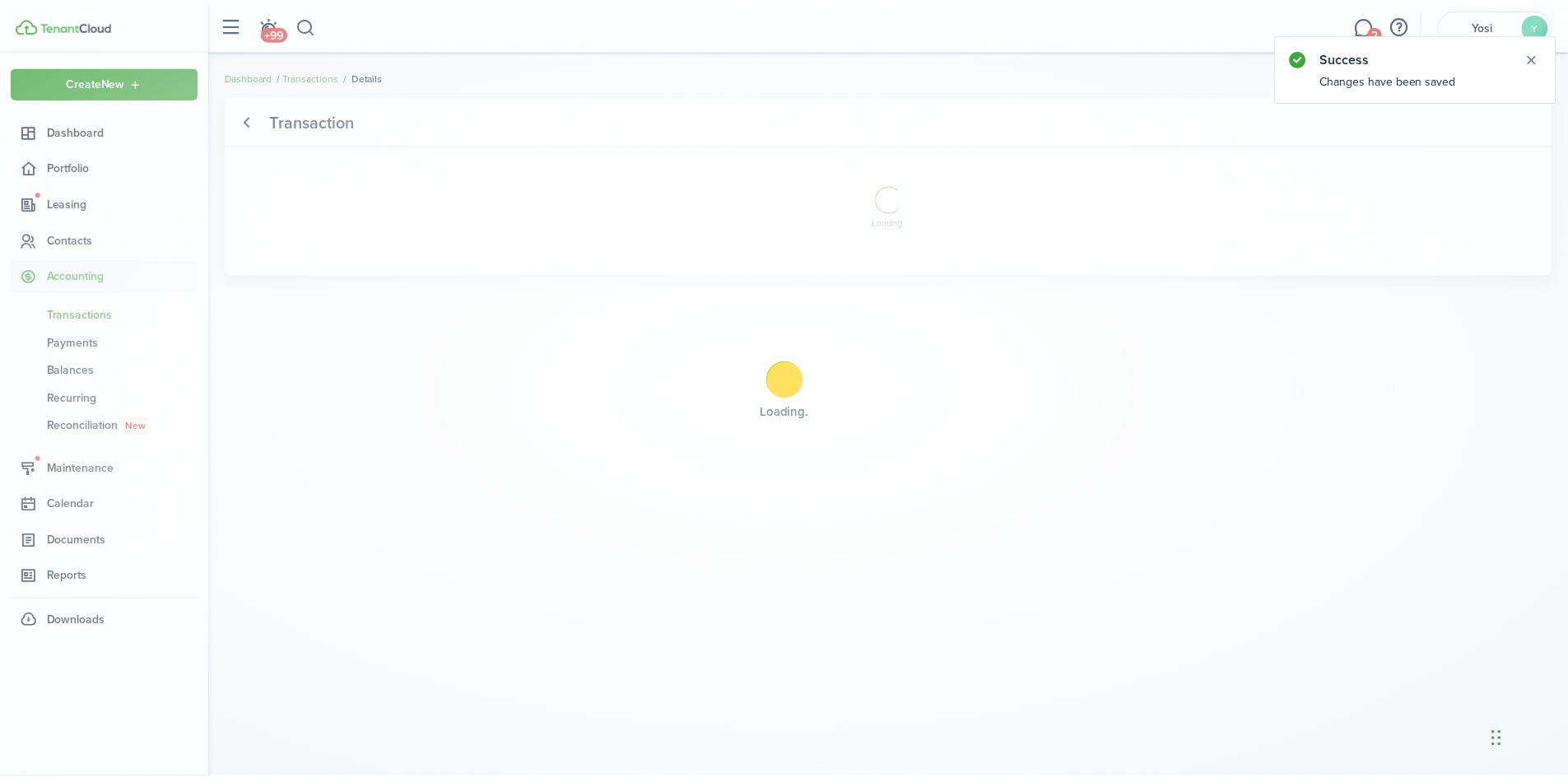
scroll to position [0, 0]
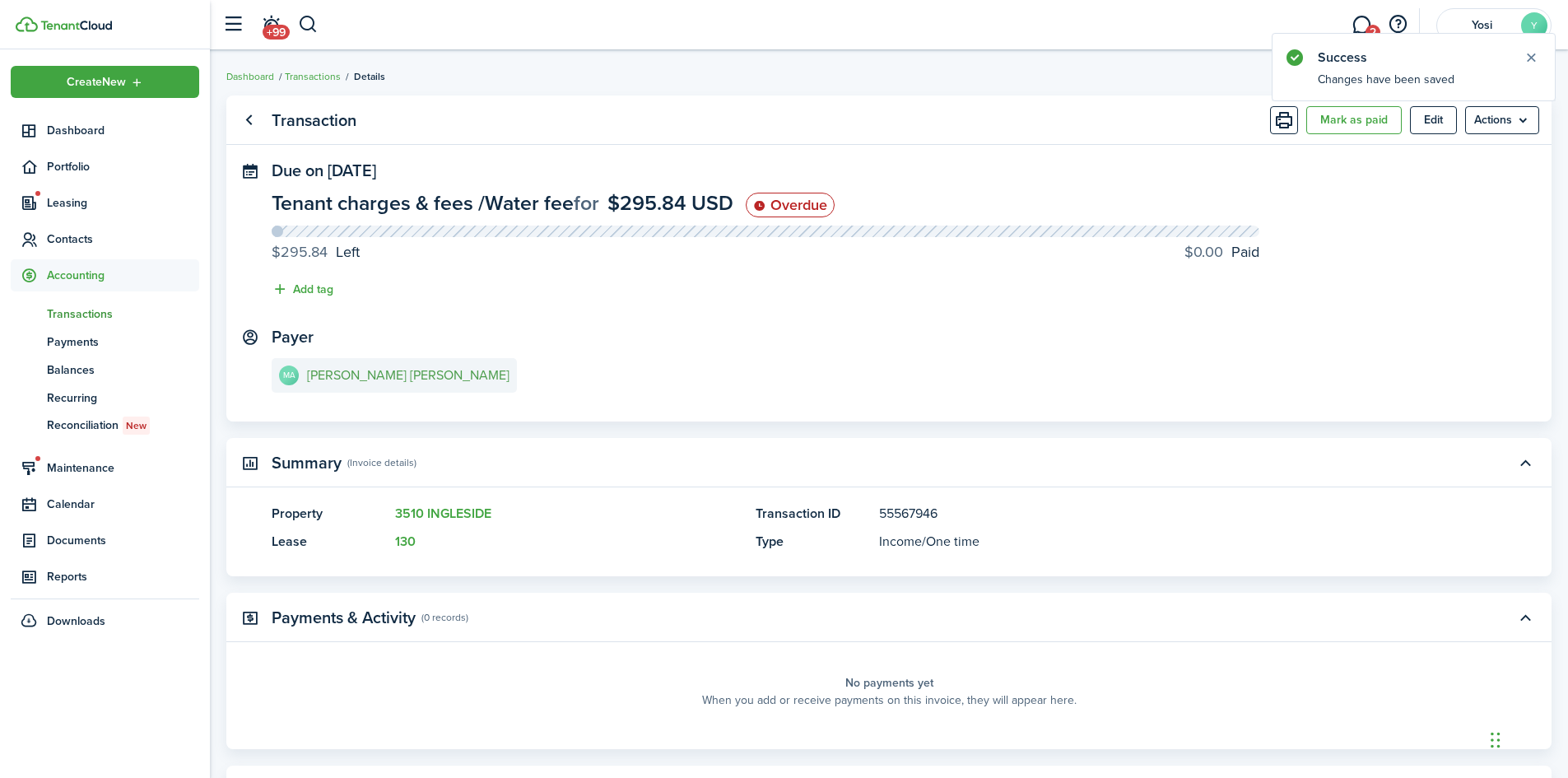
click at [339, 370] on e-details-info-title "[PERSON_NAME] [PERSON_NAME]" at bounding box center [408, 375] width 203 height 15
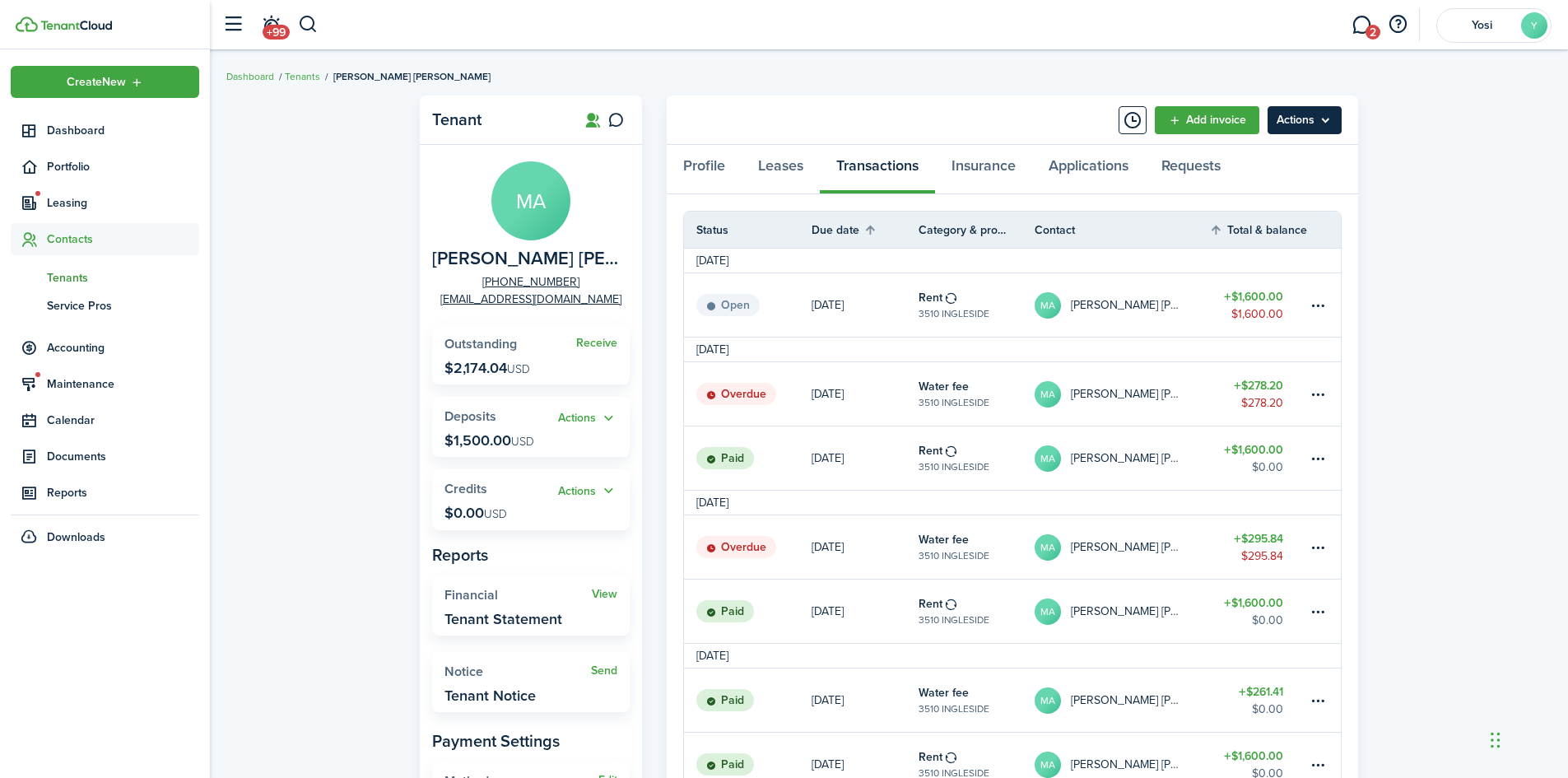
click at [1313, 121] on menu-btn "Actions" at bounding box center [1304, 119] width 74 height 28
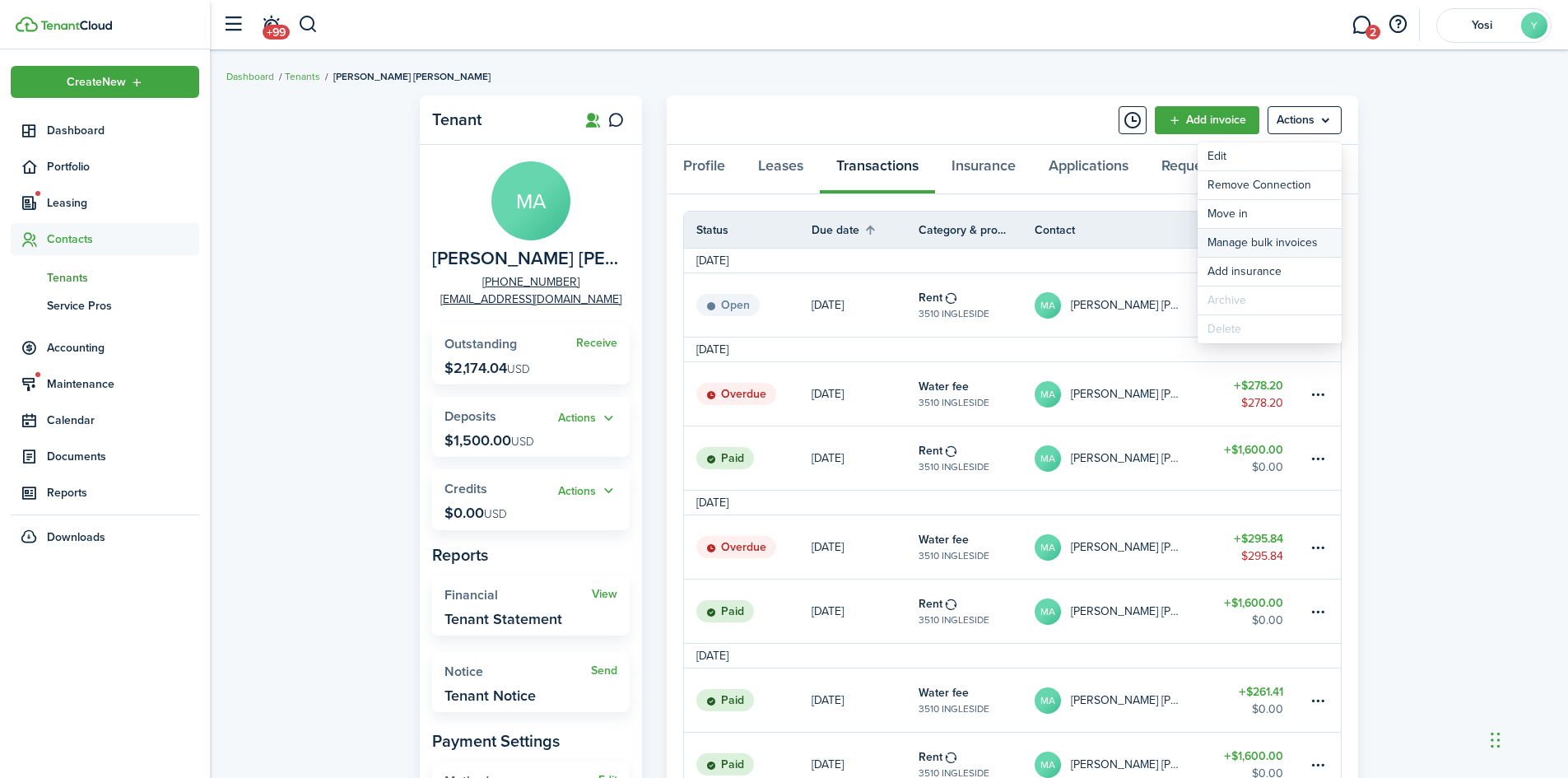
click at [1268, 241] on link "Manage bulk invoices" at bounding box center [1269, 243] width 144 height 28
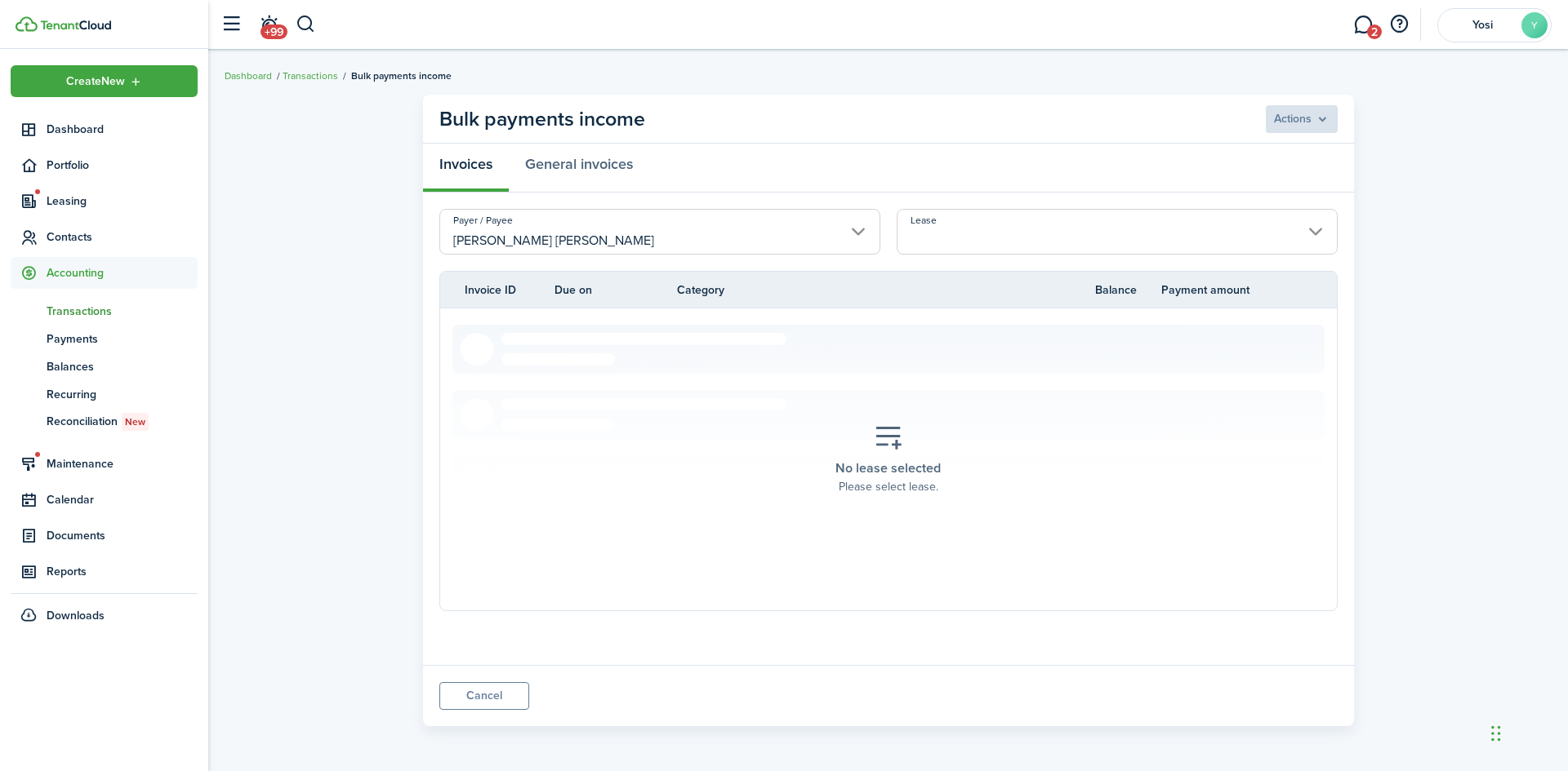
click at [1055, 252] on input "Lease" at bounding box center [1117, 231] width 441 height 45
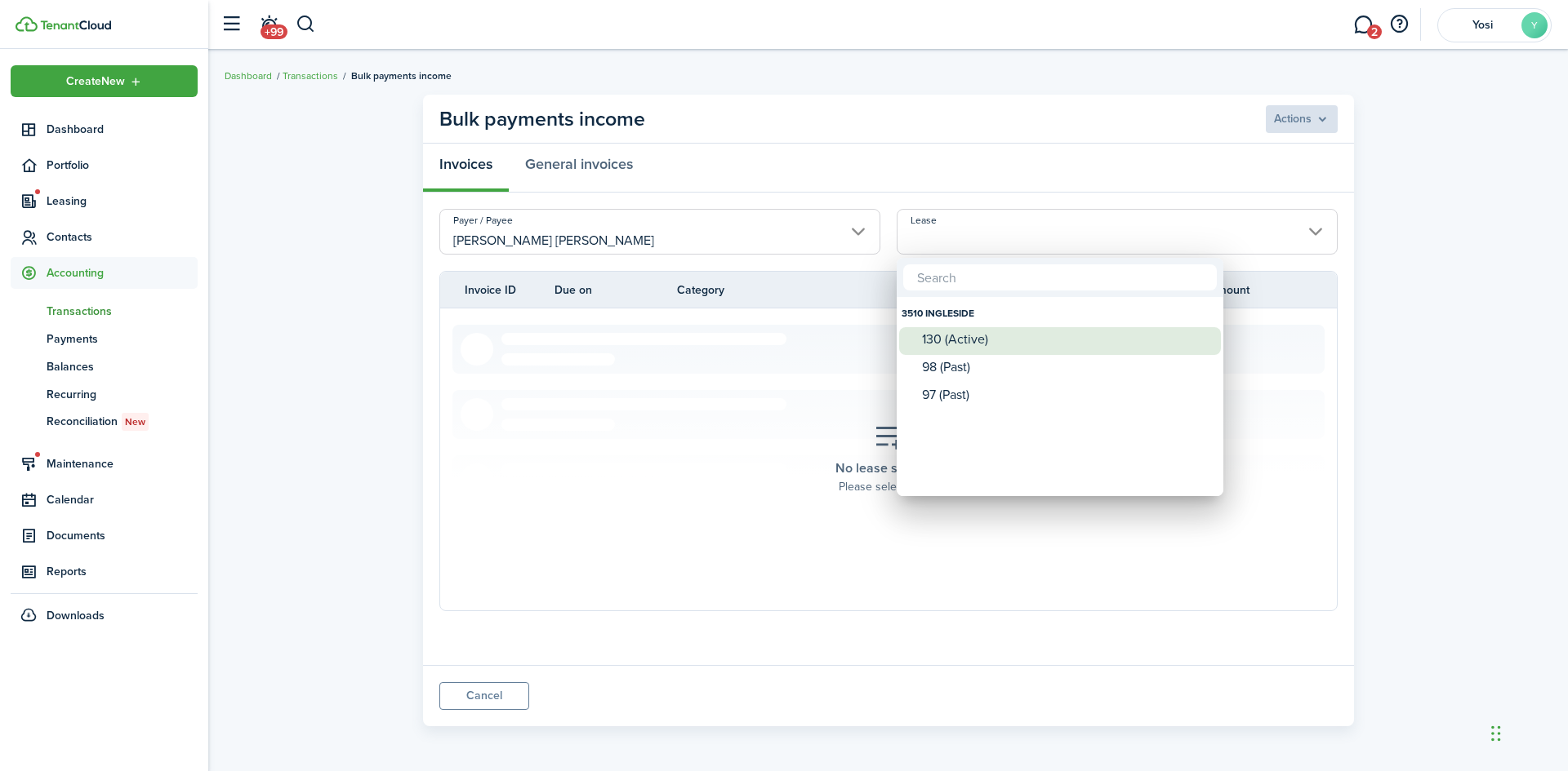
click at [973, 343] on div "130 (Active)" at bounding box center [1066, 339] width 289 height 14
type input "3510 INGLESIDE. Lease #130 (Active)"
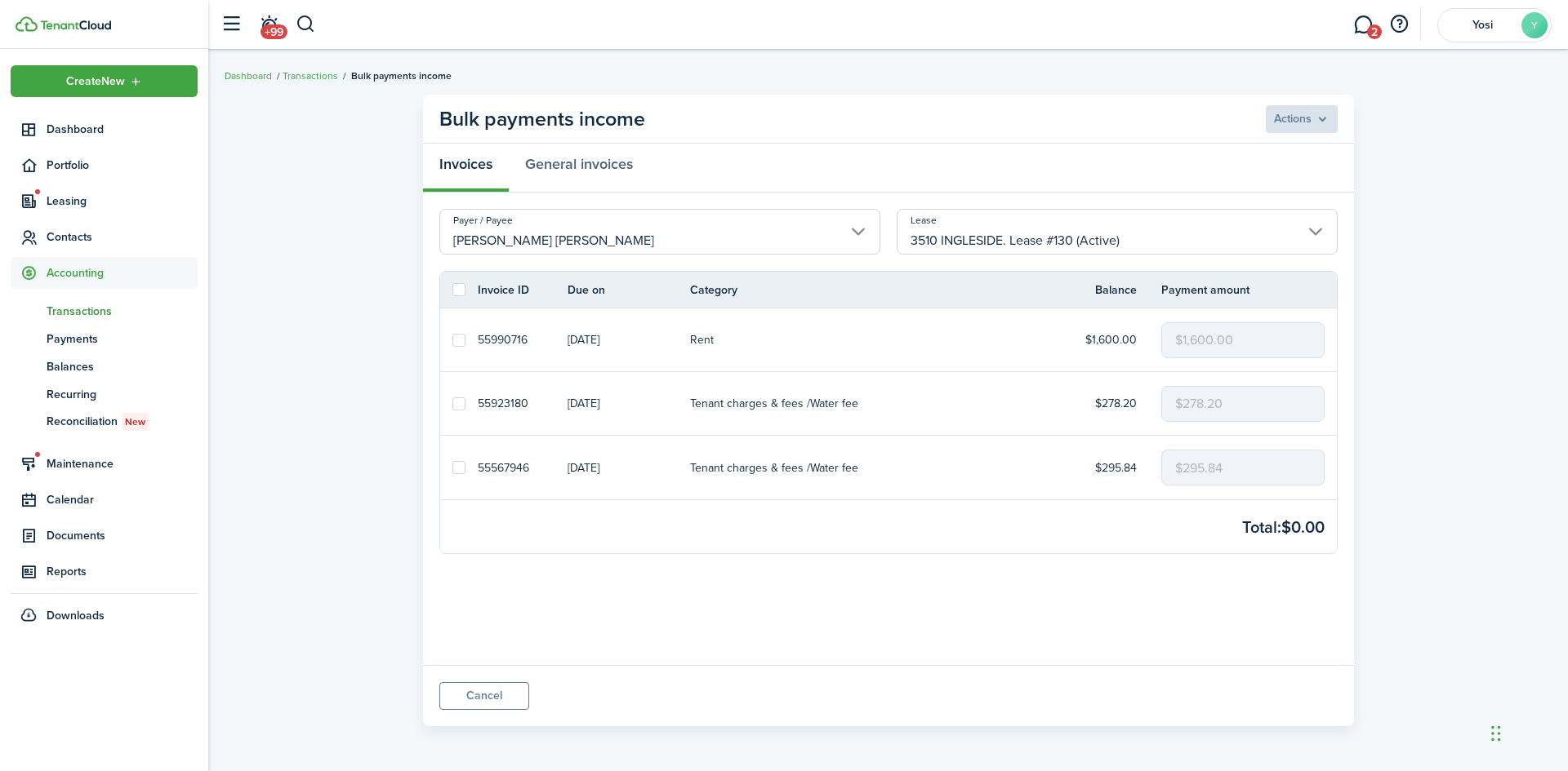
click at [453, 467] on label at bounding box center [459, 468] width 13 height 13
click at [453, 468] on input "checkbox" at bounding box center [452, 468] width 1 height 1
checkbox input "true"
click at [460, 409] on label at bounding box center [459, 404] width 13 height 13
click at [453, 404] on input "checkbox" at bounding box center [452, 403] width 1 height 1
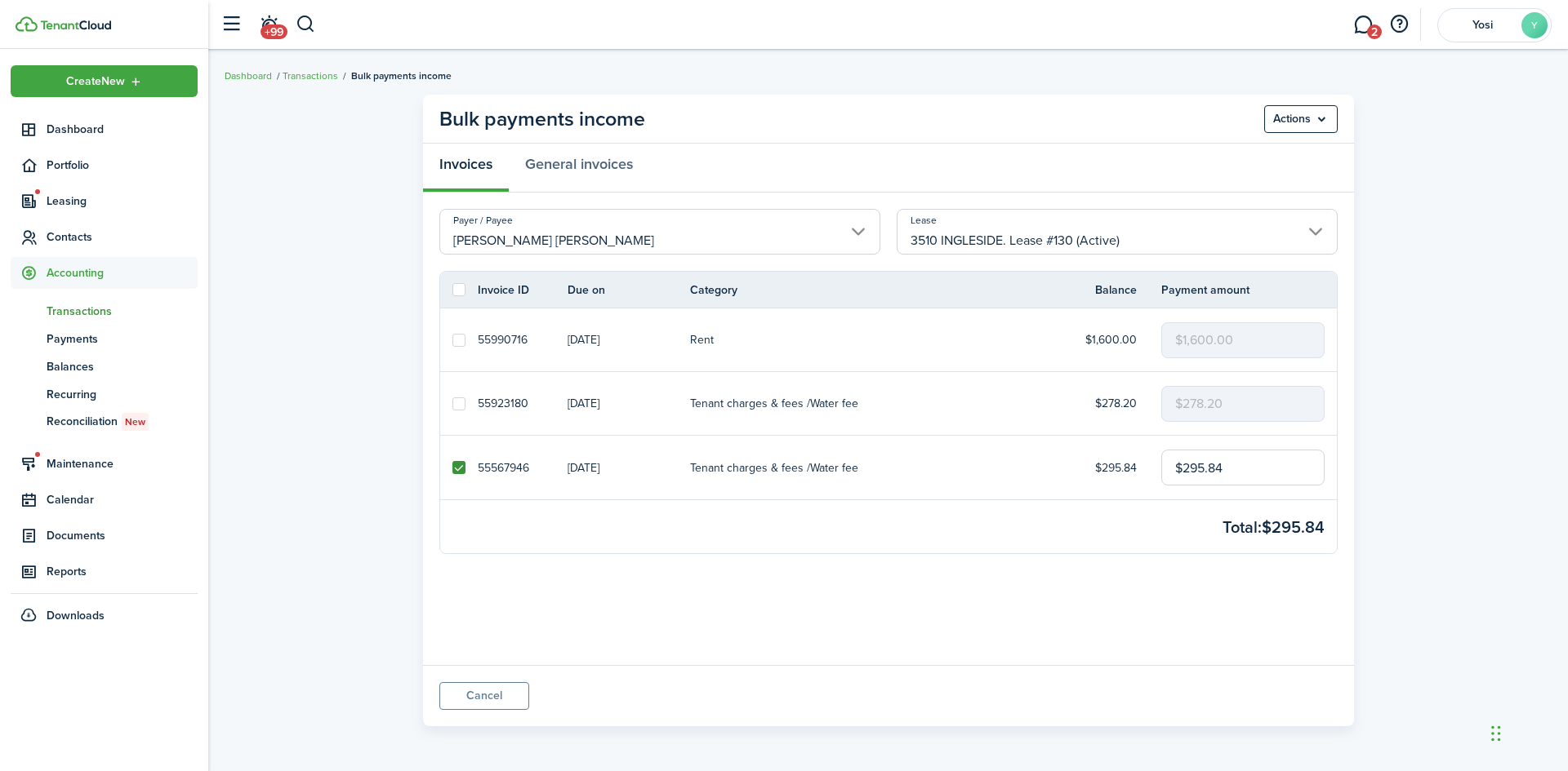
checkbox input "true"
drag, startPoint x: 1268, startPoint y: 400, endPoint x: 1049, endPoint y: 398, distance: 219.0
click at [1049, 398] on tr "55923180 [DATE] Tenant charges & fees / Water fee $278.20 $278.20" at bounding box center [888, 404] width 897 height 64
type input "$0.16"
click at [1154, 630] on panel-main-body "Payer / Payee [PERSON_NAME] [PERSON_NAME] Lease 3510 INGLESIDE. Lease #130 (Act…" at bounding box center [888, 428] width 930 height 473
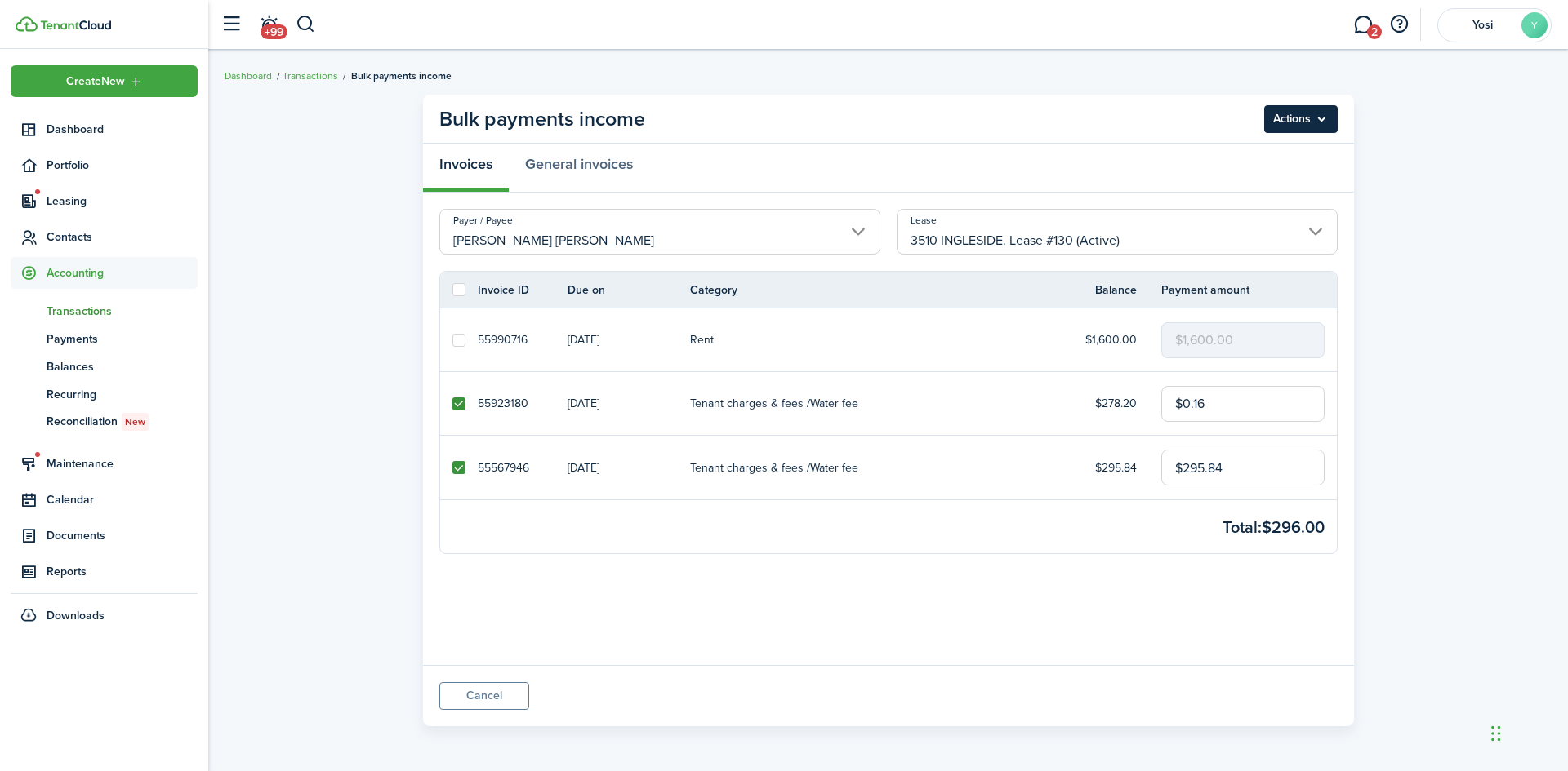
click at [1305, 119] on menu-btn "Actions" at bounding box center [1300, 118] width 73 height 28
click at [1310, 153] on button "Record as paid" at bounding box center [1266, 155] width 143 height 28
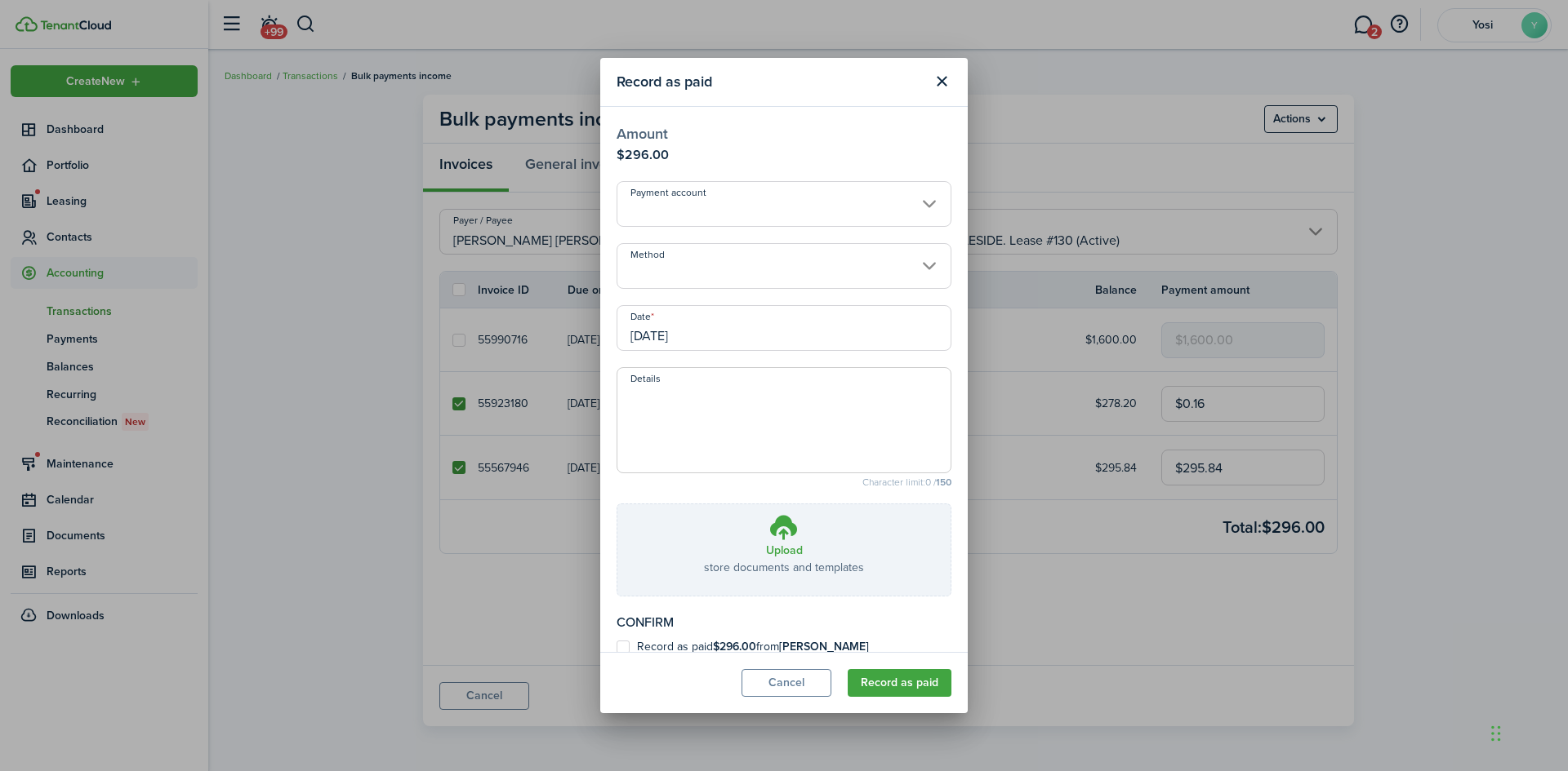
click at [680, 285] on input "Method" at bounding box center [784, 266] width 335 height 45
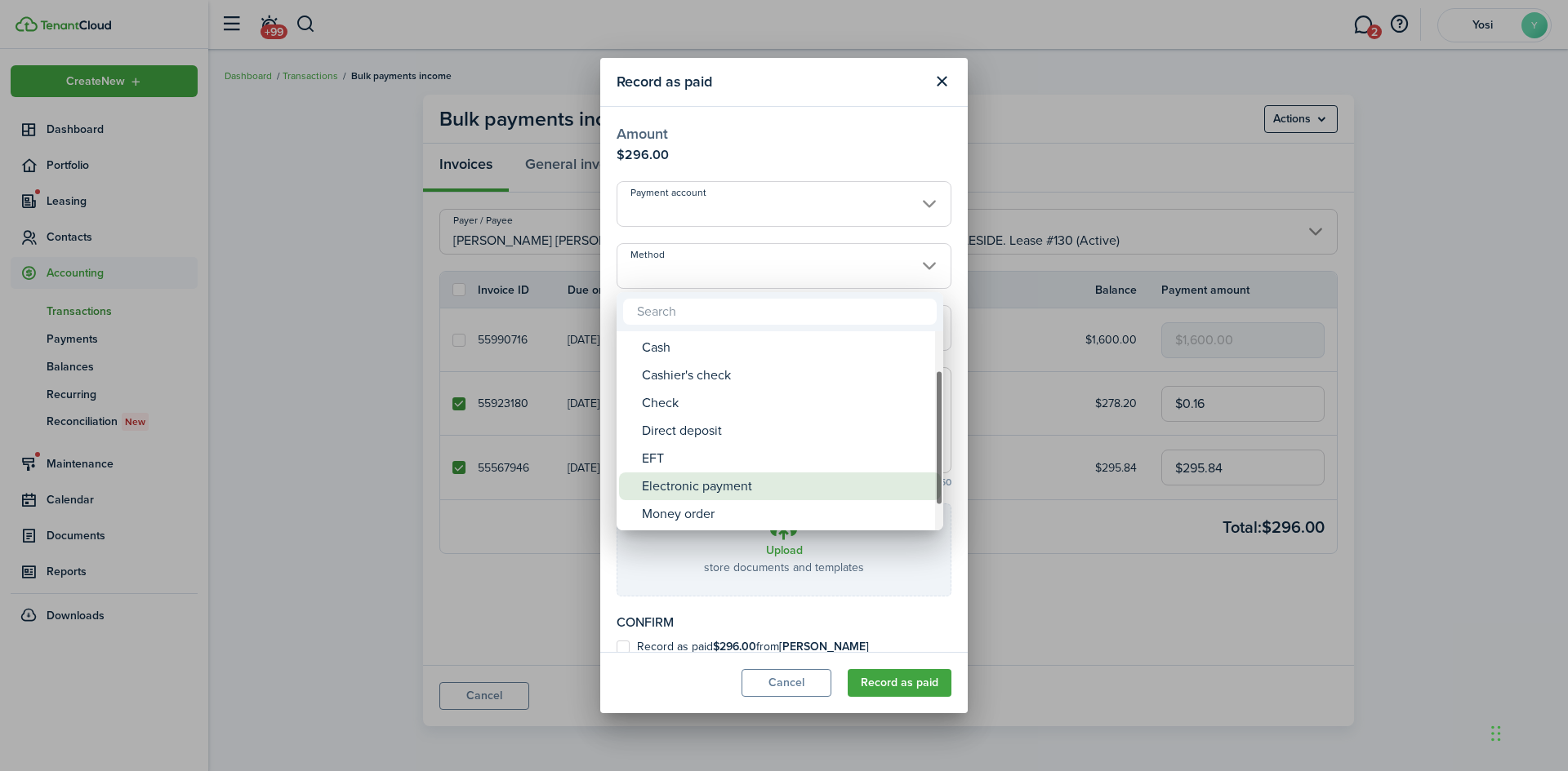
click at [697, 495] on div "Electronic payment" at bounding box center [786, 486] width 289 height 28
type input "Electronic payment"
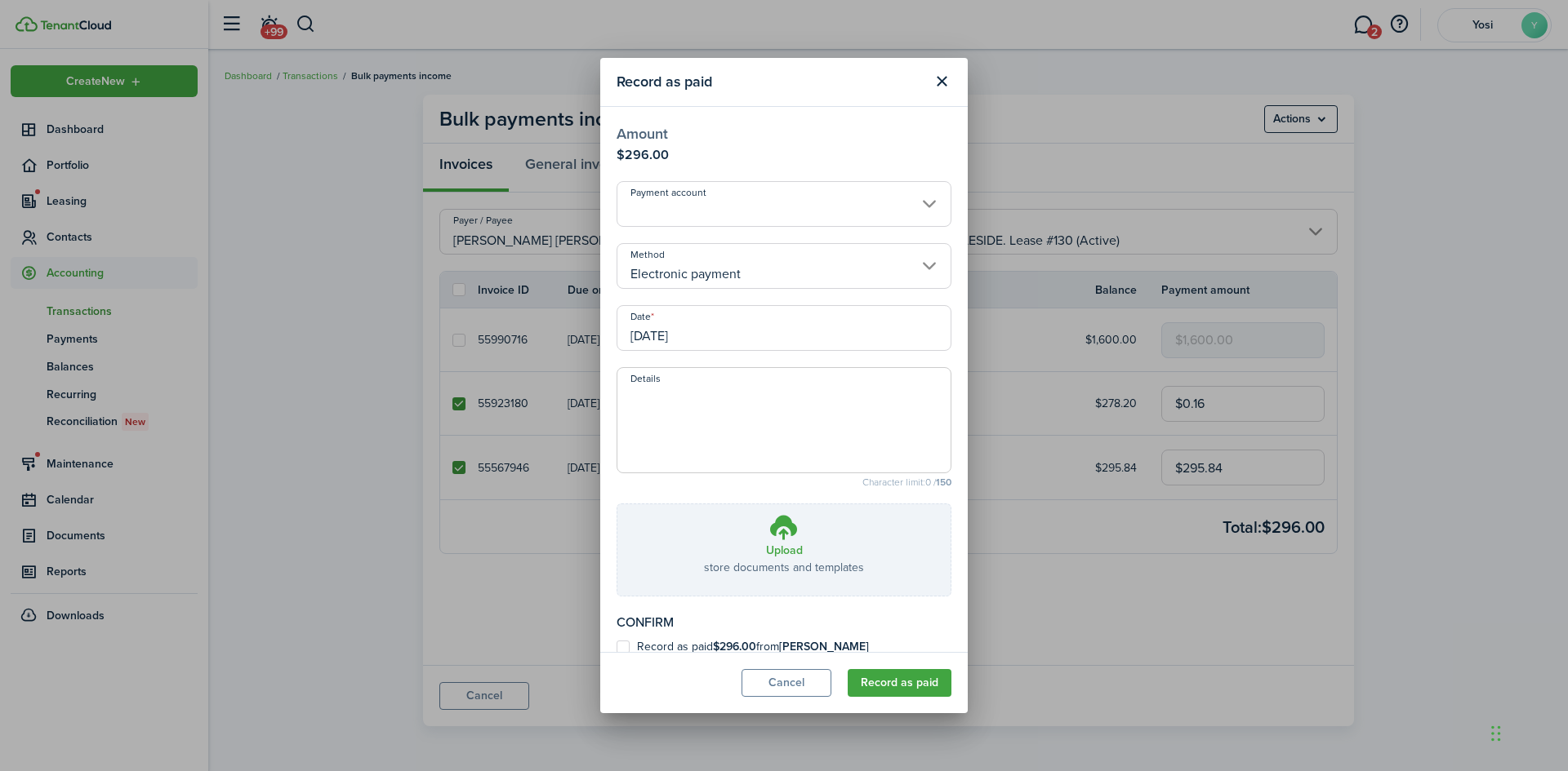
click at [667, 403] on textarea "Details" at bounding box center [784, 424] width 333 height 78
type textarea "zelle"
click at [630, 645] on label "Record as paid $296.00 from [PERSON_NAME] [PERSON_NAME]" at bounding box center [784, 653] width 335 height 26
click at [616, 653] on input "Record as paid $296.00 from [PERSON_NAME] [PERSON_NAME]" at bounding box center [615, 653] width 1 height 1
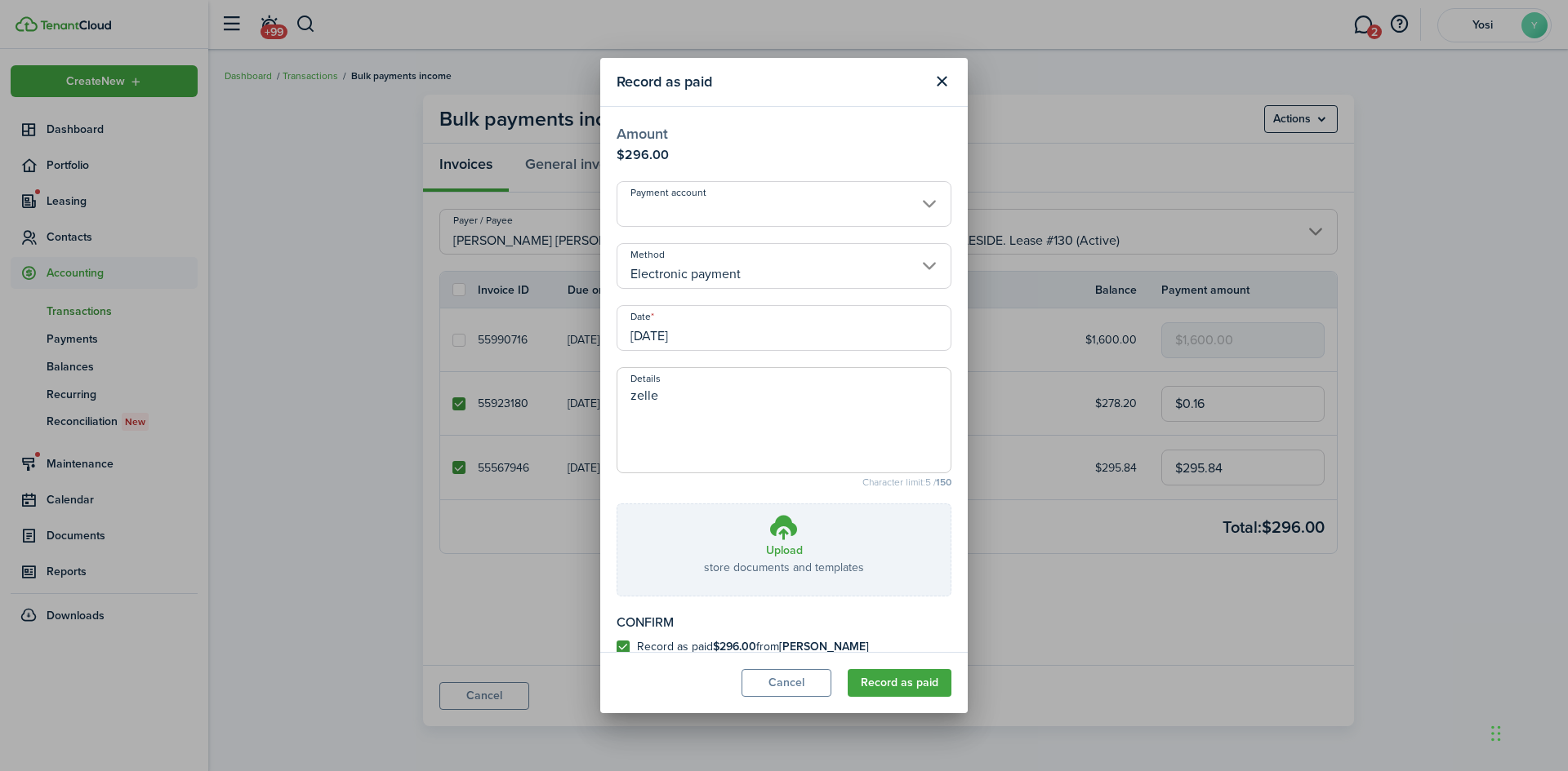
checkbox input "true"
click at [909, 679] on button "Record as paid" at bounding box center [900, 682] width 104 height 28
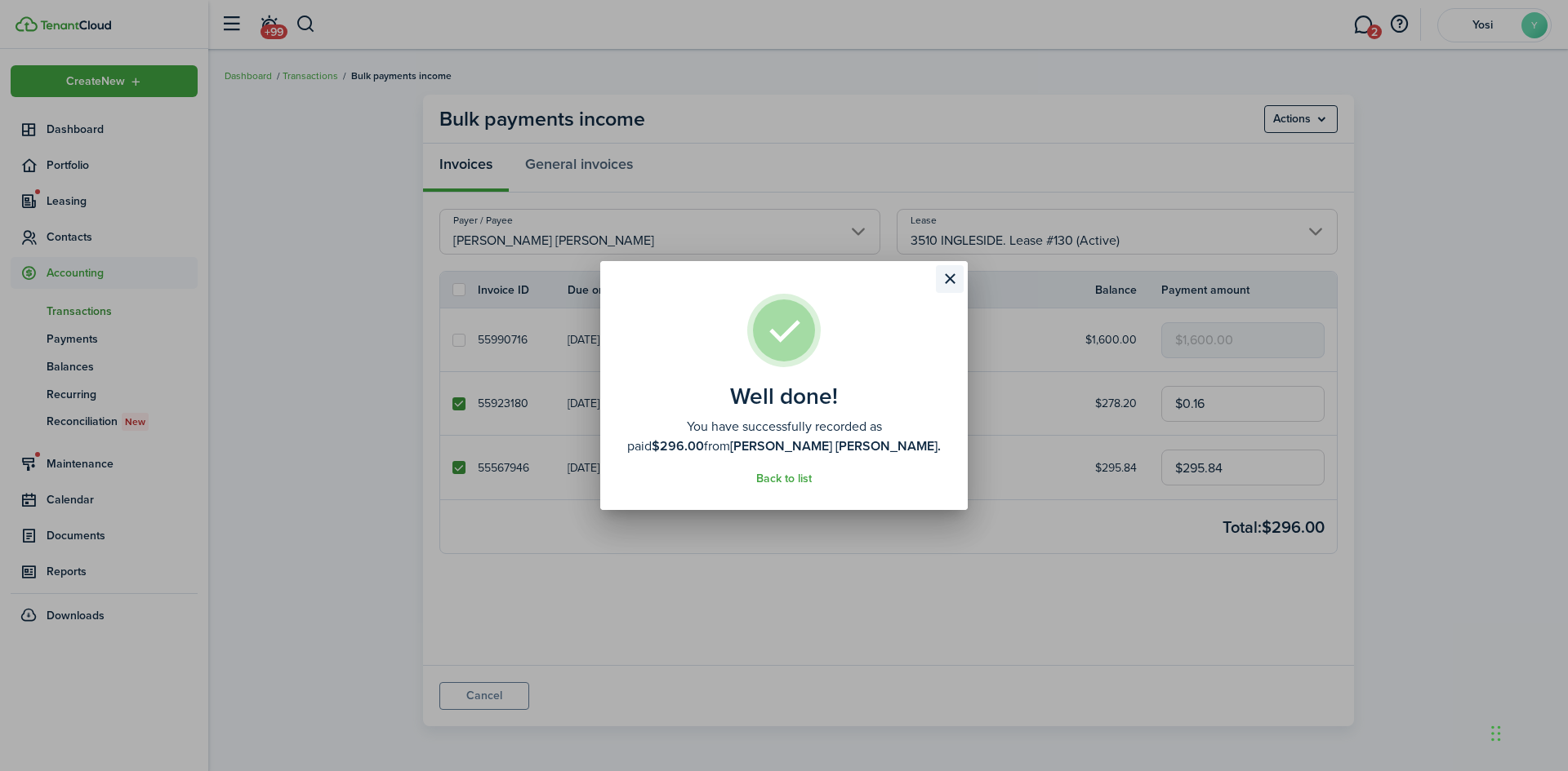
click at [957, 280] on button "Close modal" at bounding box center [949, 279] width 28 height 28
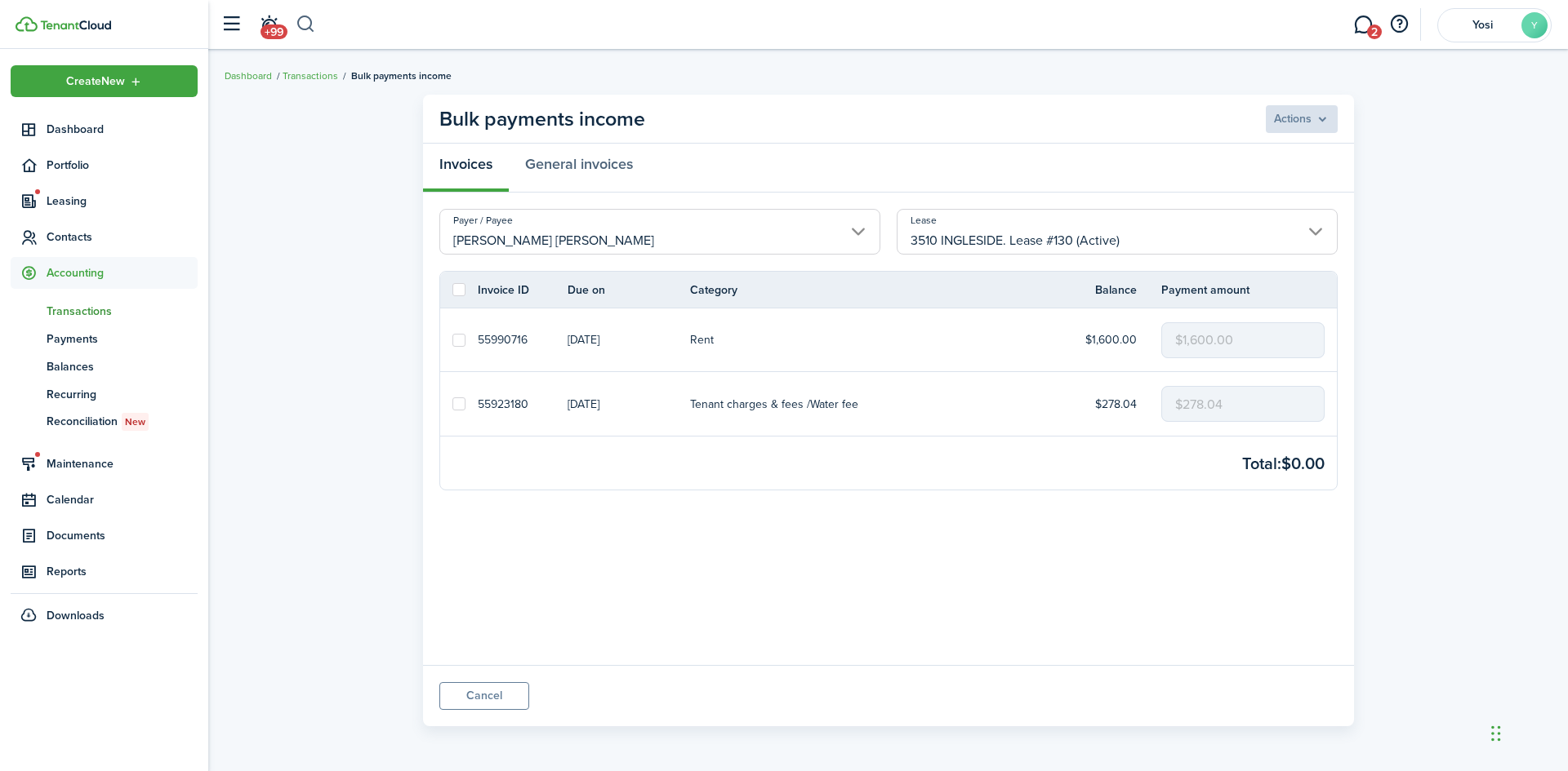
click at [304, 19] on button "button" at bounding box center [305, 24] width 20 height 28
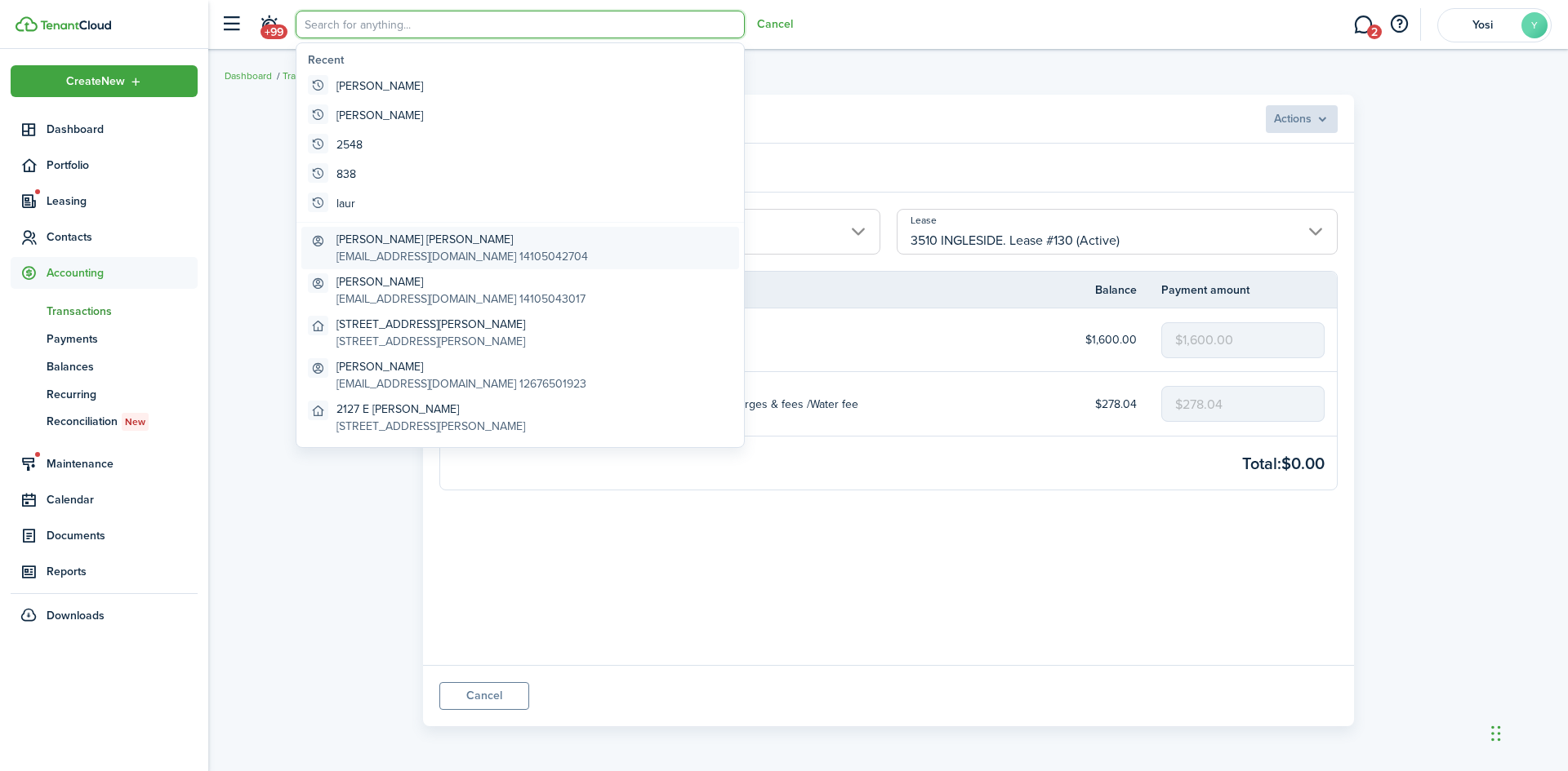
click at [409, 245] on global-search-item-title "[PERSON_NAME] [PERSON_NAME]" at bounding box center [461, 240] width 251 height 17
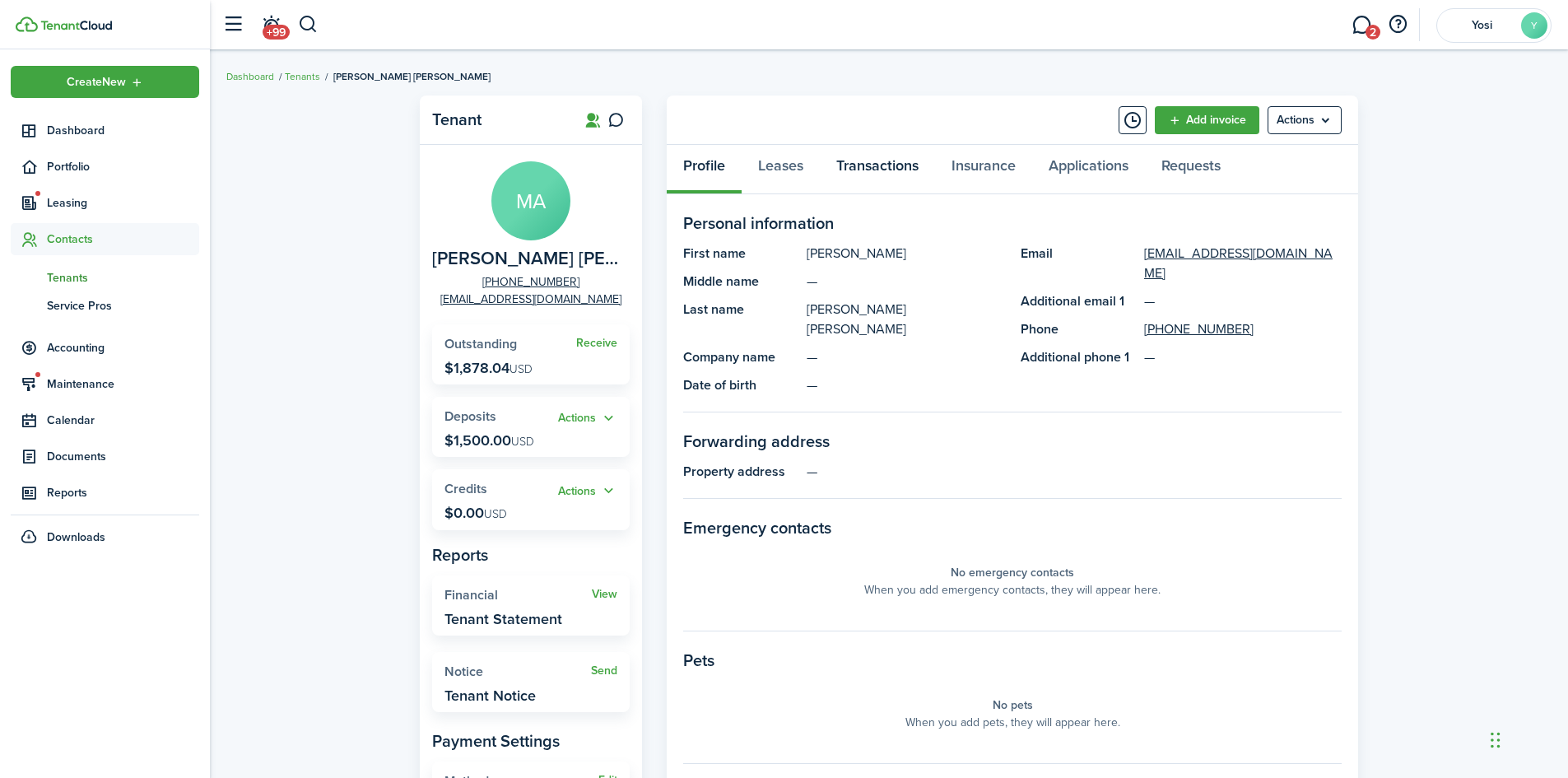
click at [849, 169] on link "Transactions" at bounding box center [877, 169] width 116 height 50
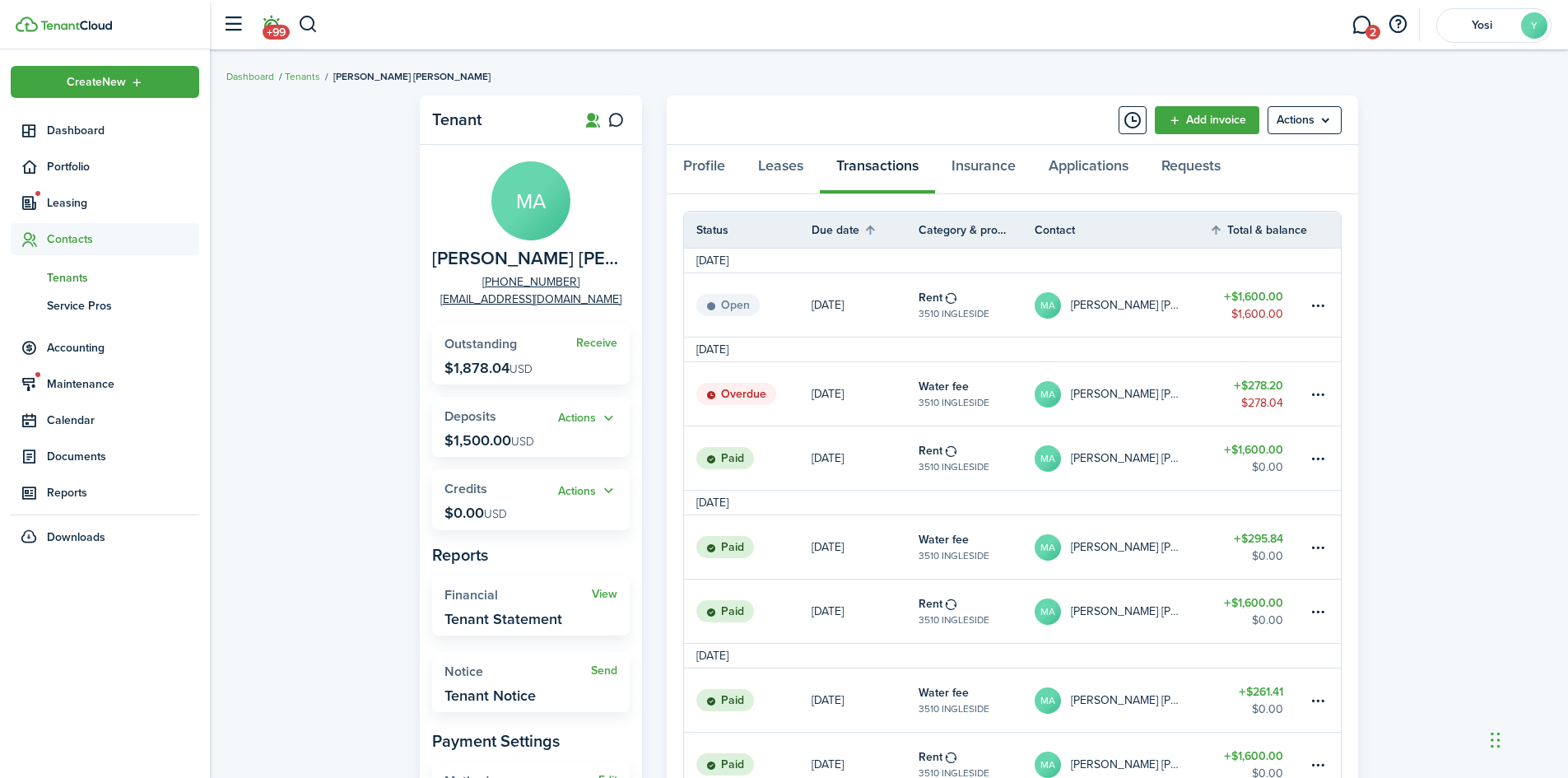
drag, startPoint x: 319, startPoint y: 33, endPoint x: 284, endPoint y: 18, distance: 38.1
click at [319, 33] on header-wrapper "+99 2 Yosi Y" at bounding box center [883, 24] width 1338 height 50
click at [321, 35] on header-wrapper "+99 2 Yosi Y" at bounding box center [883, 24] width 1338 height 50
click at [317, 23] on header-wrapper "+99 2 Yosi Y" at bounding box center [883, 24] width 1338 height 50
click at [314, 25] on button "button" at bounding box center [308, 24] width 20 height 28
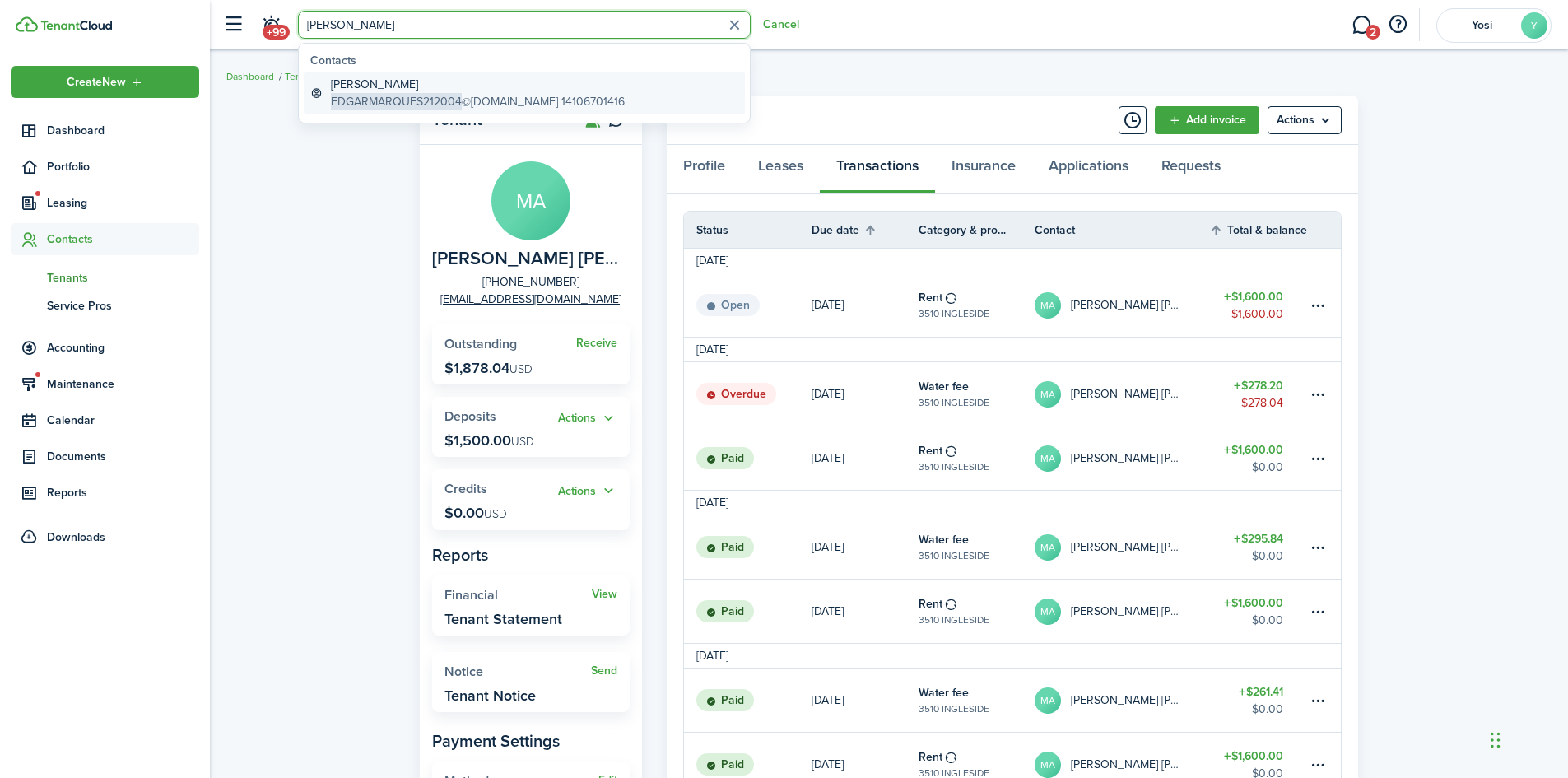
type input "[PERSON_NAME]"
click at [434, 100] on span "EDGARMARQUES212004" at bounding box center [396, 102] width 131 height 17
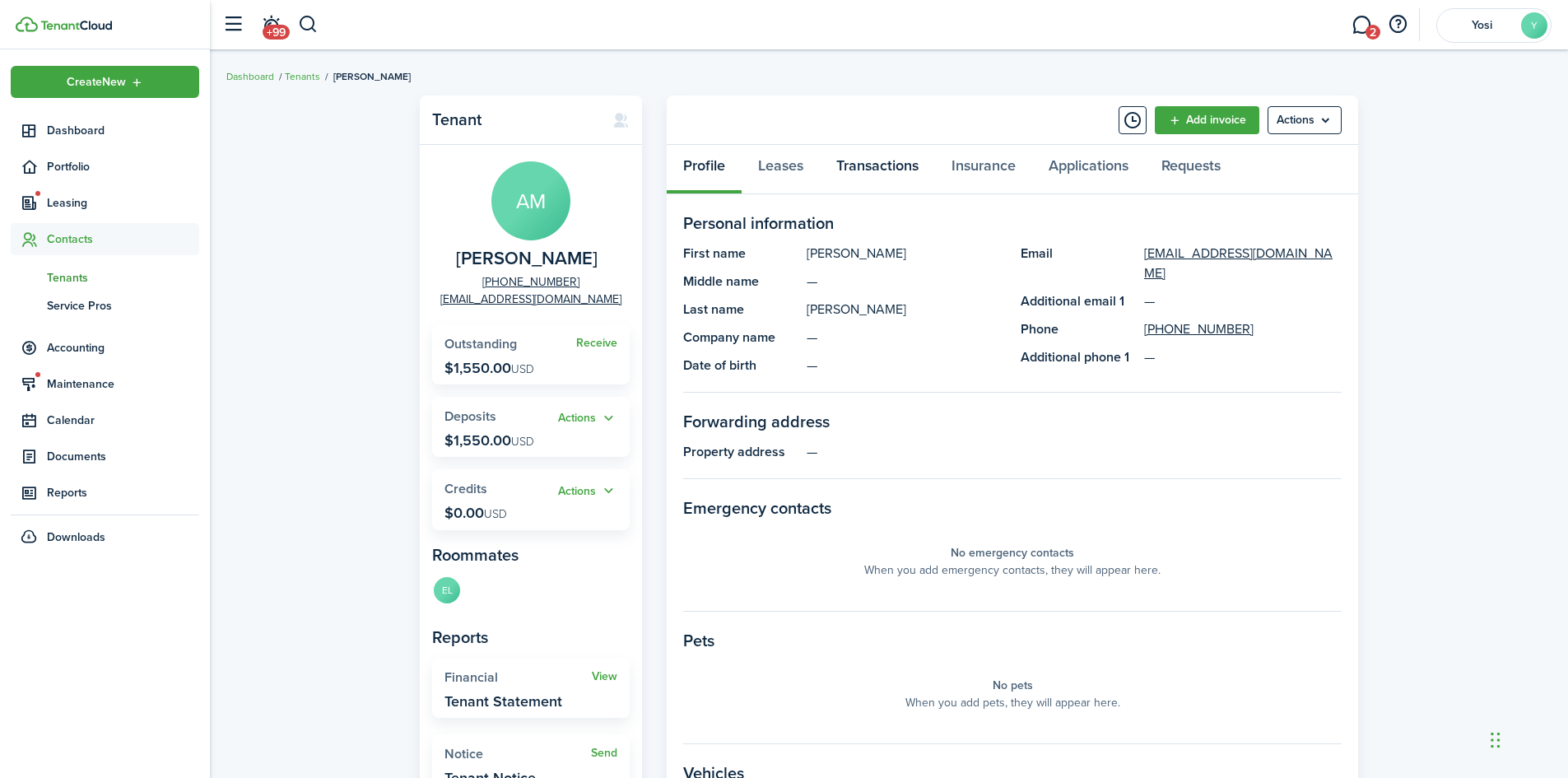
click at [864, 182] on link "Transactions" at bounding box center [877, 169] width 116 height 50
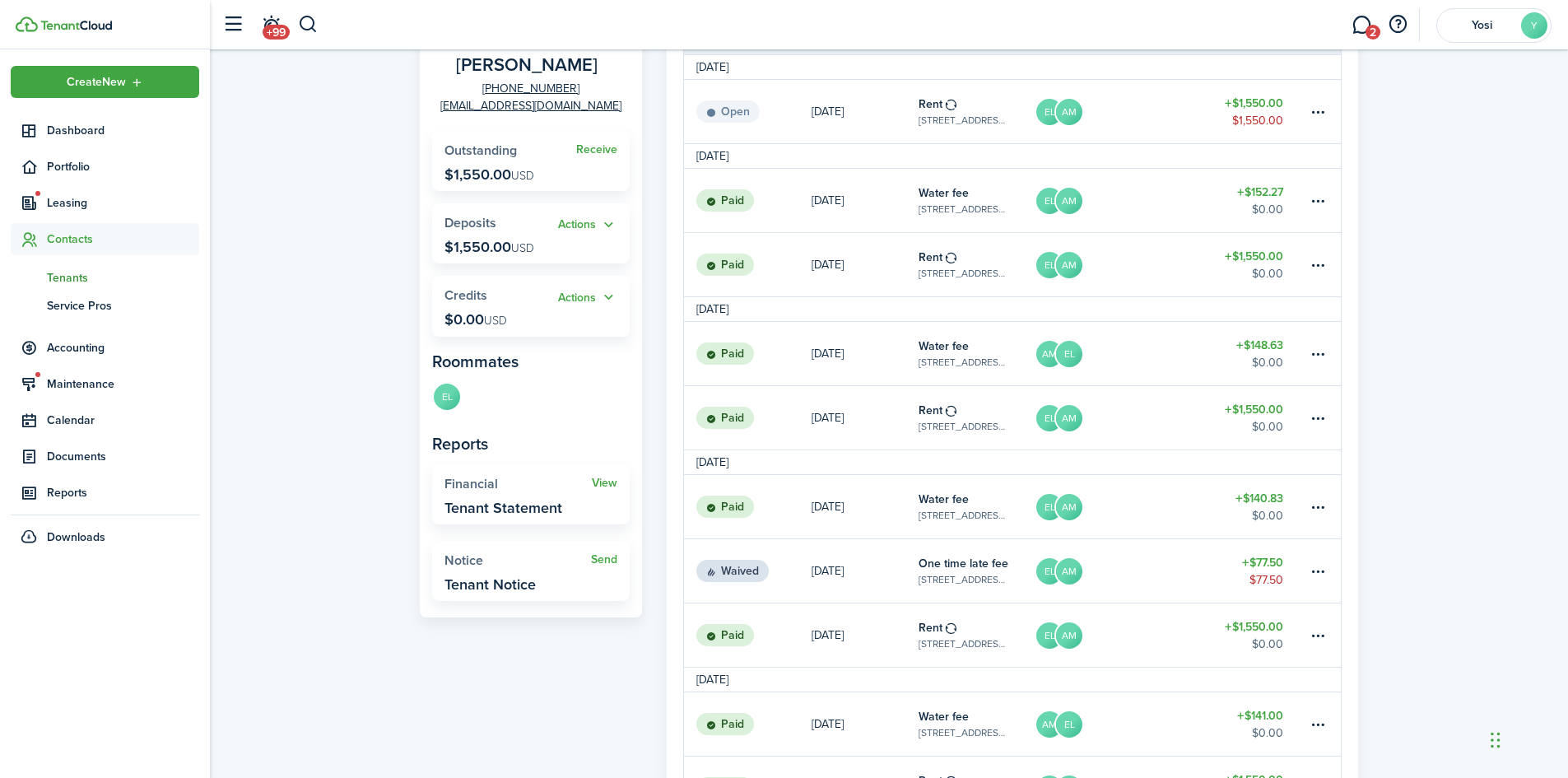
scroll to position [165, 0]
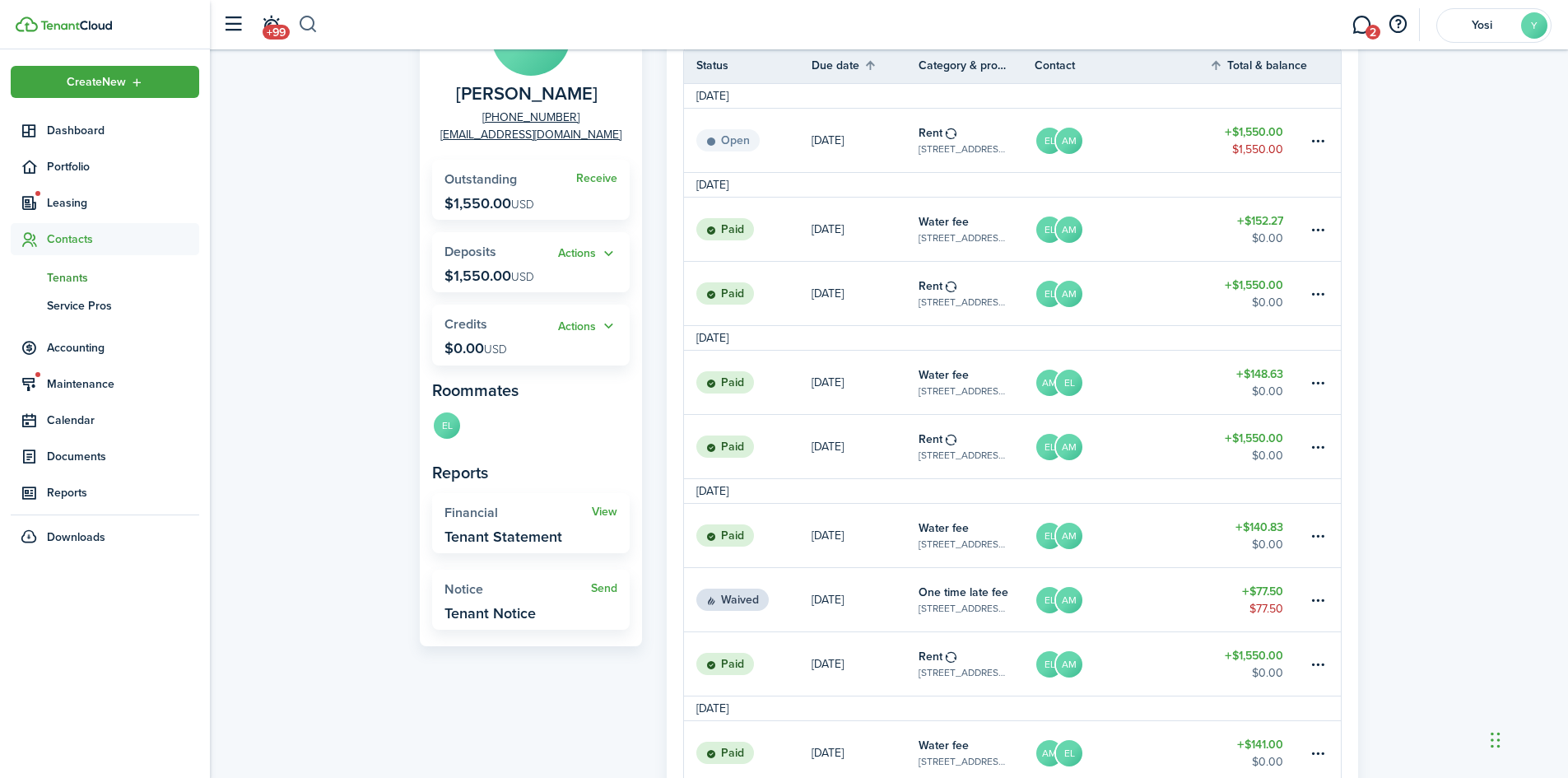
click at [303, 22] on button "button" at bounding box center [308, 24] width 20 height 28
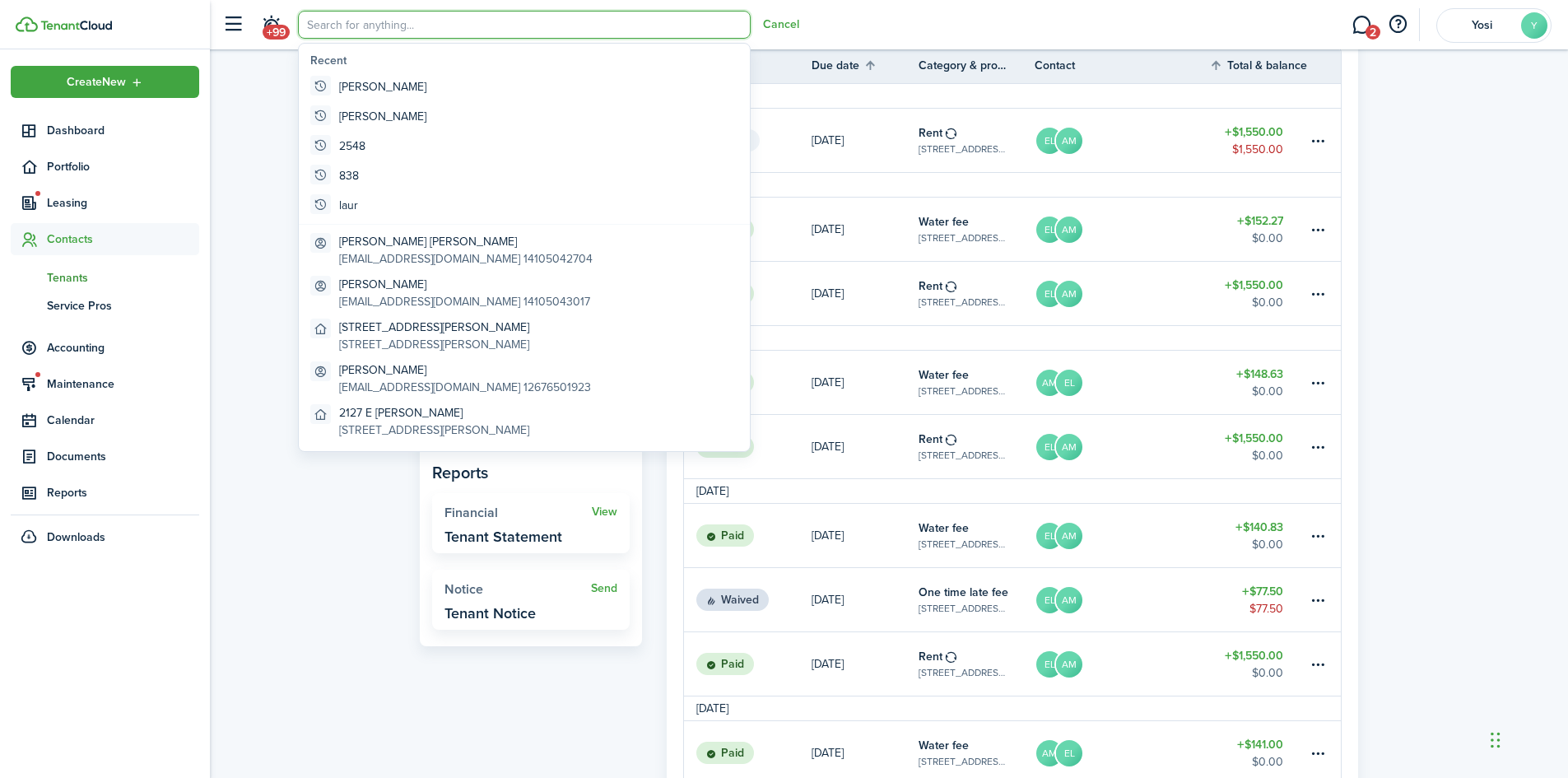
scroll to position [0, 0]
click at [344, 22] on input "search" at bounding box center [524, 24] width 452 height 28
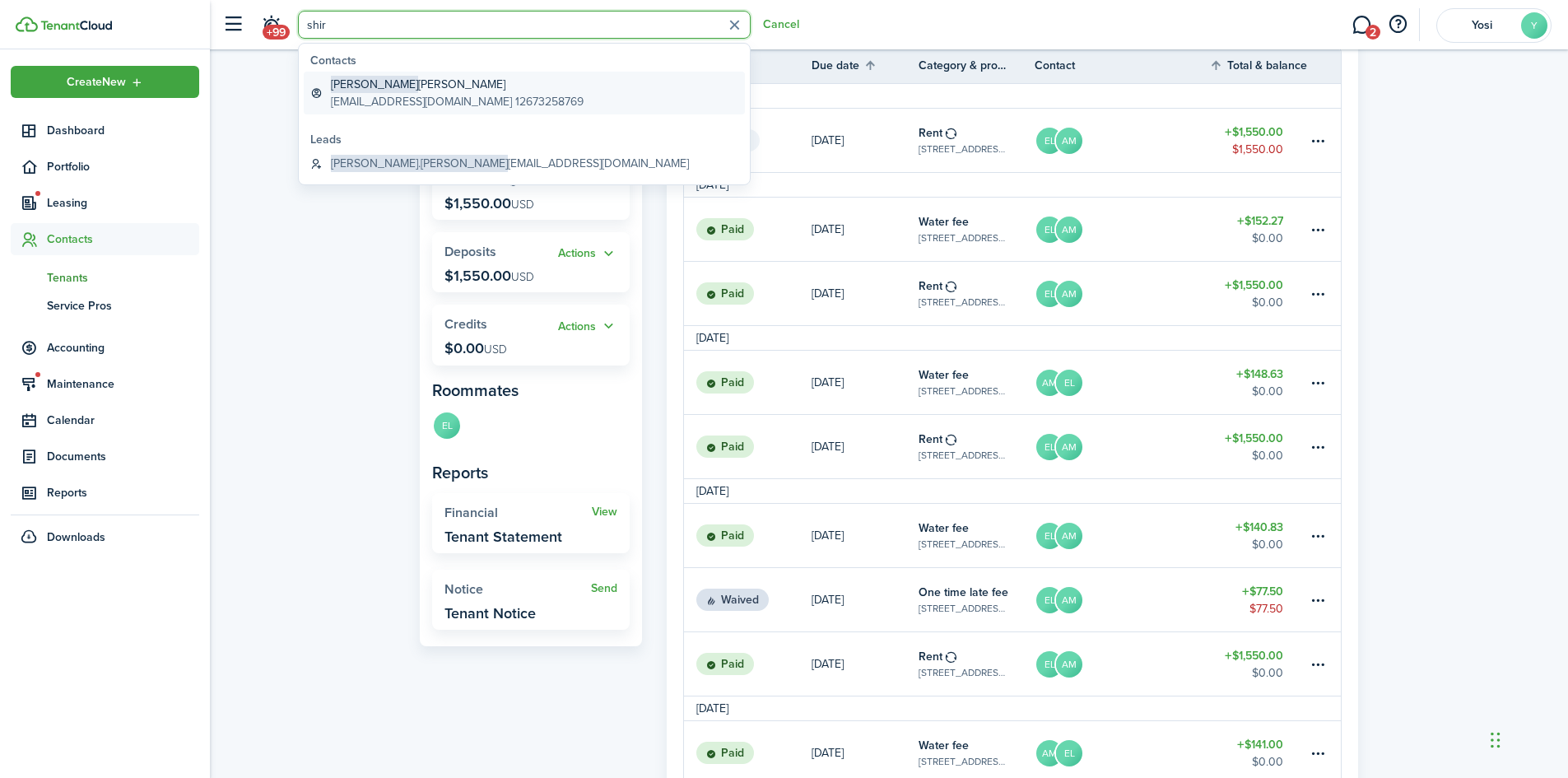
type input "shir"
click at [437, 84] on global-search-item-title "[PERSON_NAME]" at bounding box center [457, 85] width 252 height 17
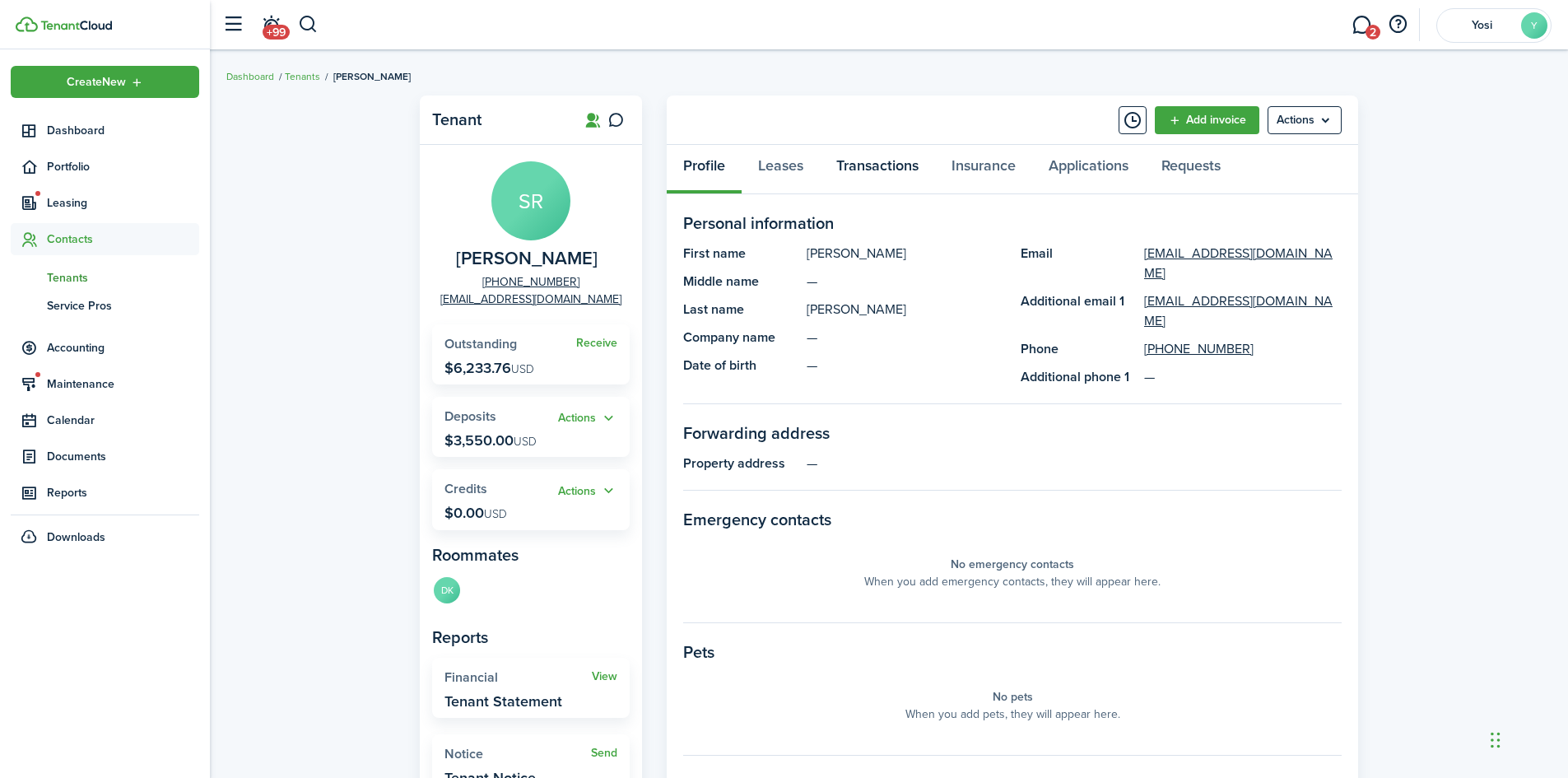
click at [851, 158] on link "Transactions" at bounding box center [877, 169] width 116 height 50
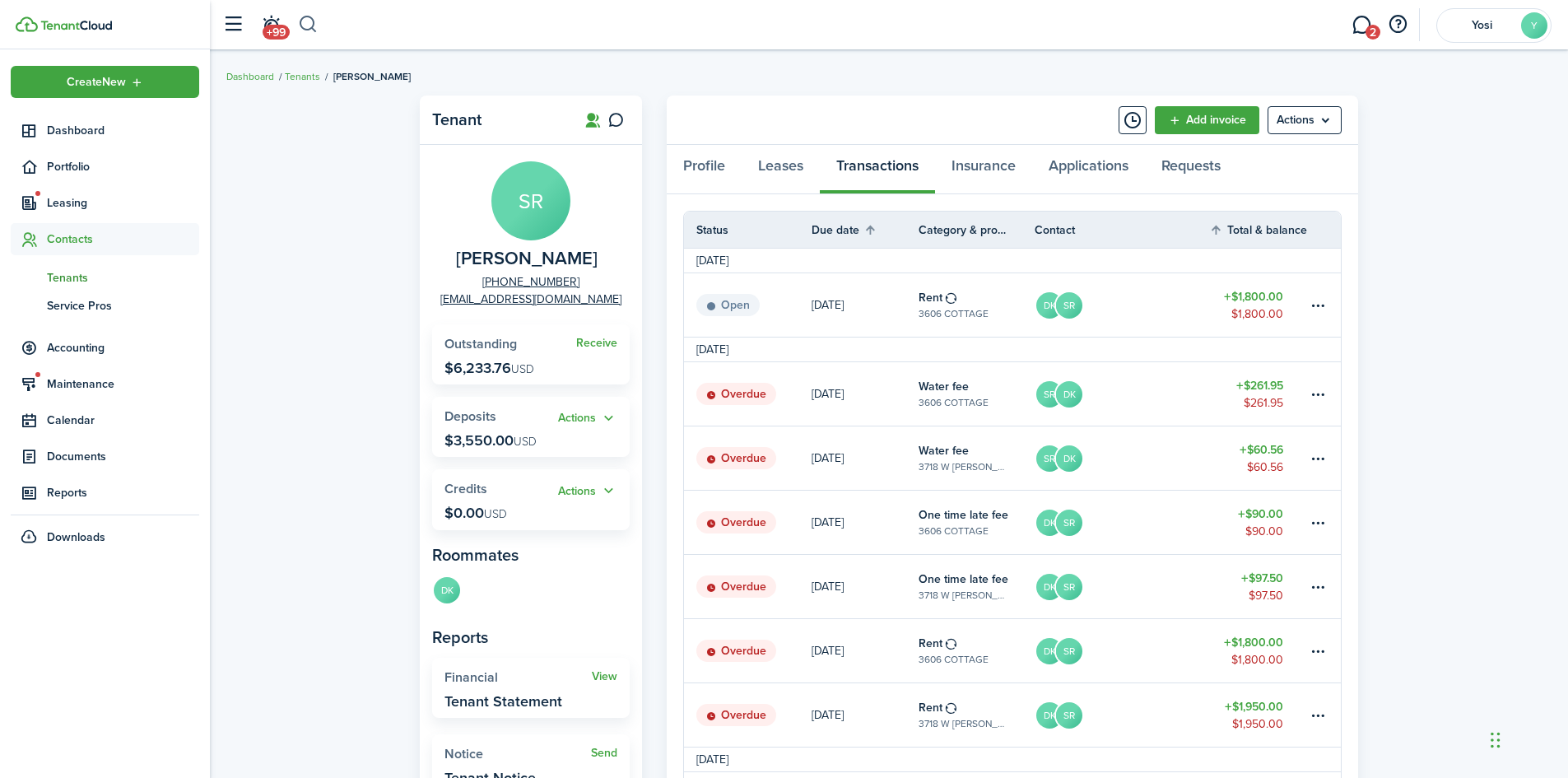
click at [317, 27] on button "button" at bounding box center [308, 24] width 20 height 28
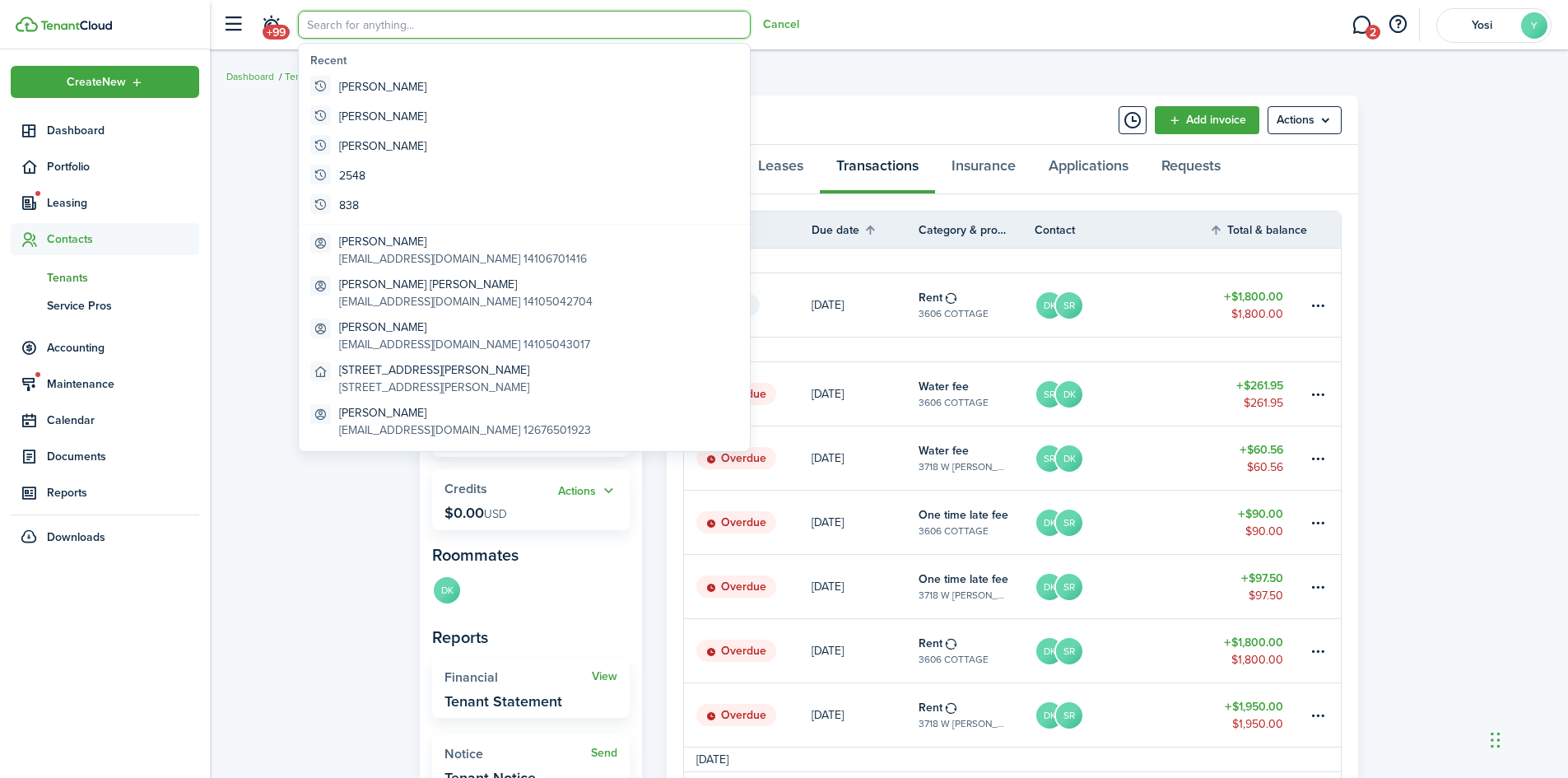
click at [337, 35] on input "search" at bounding box center [524, 24] width 452 height 28
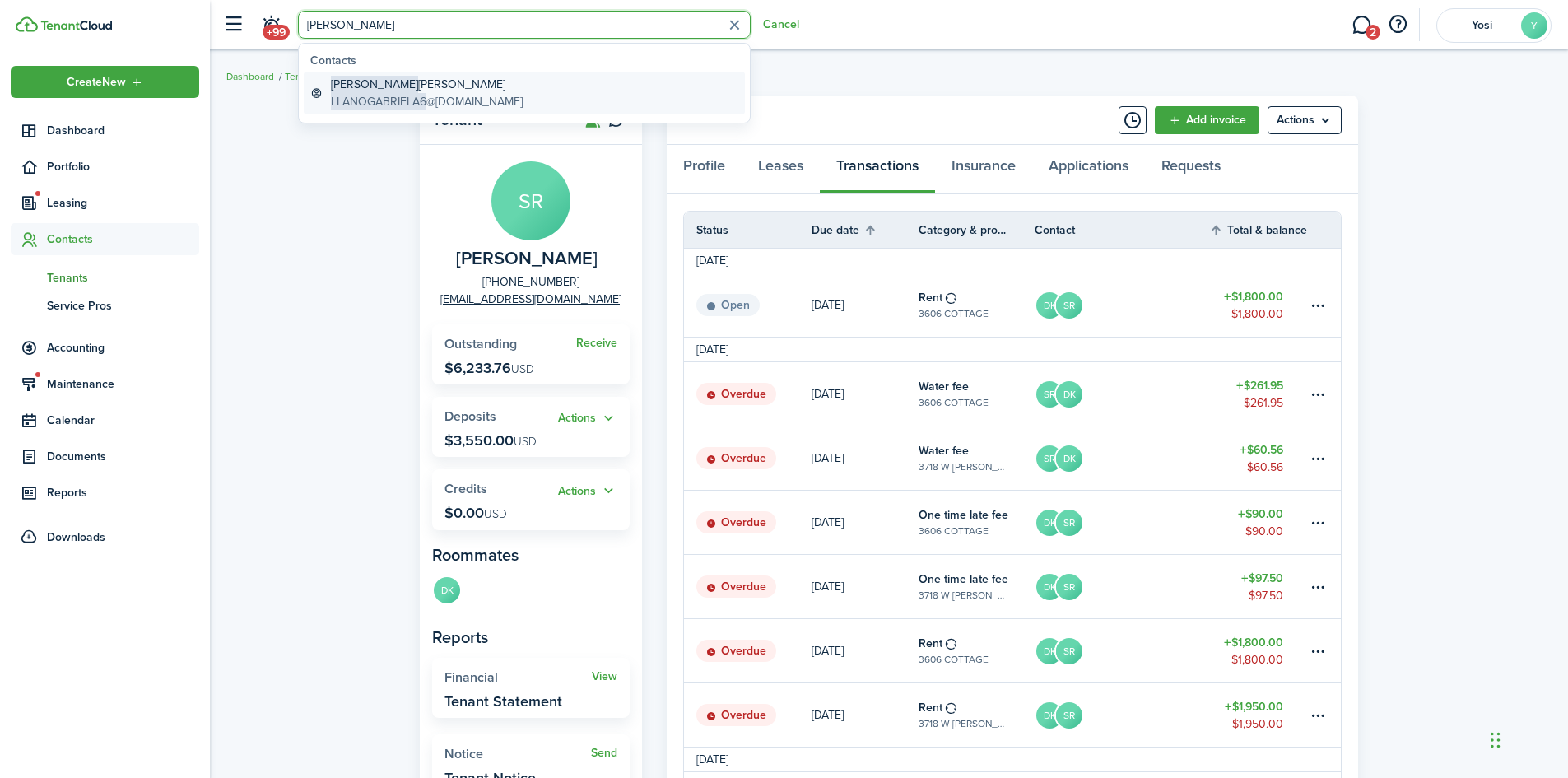
type input "[PERSON_NAME]"
click at [448, 87] on global-search-item-title "[PERSON_NAME] [PERSON_NAME]" at bounding box center [427, 85] width 192 height 17
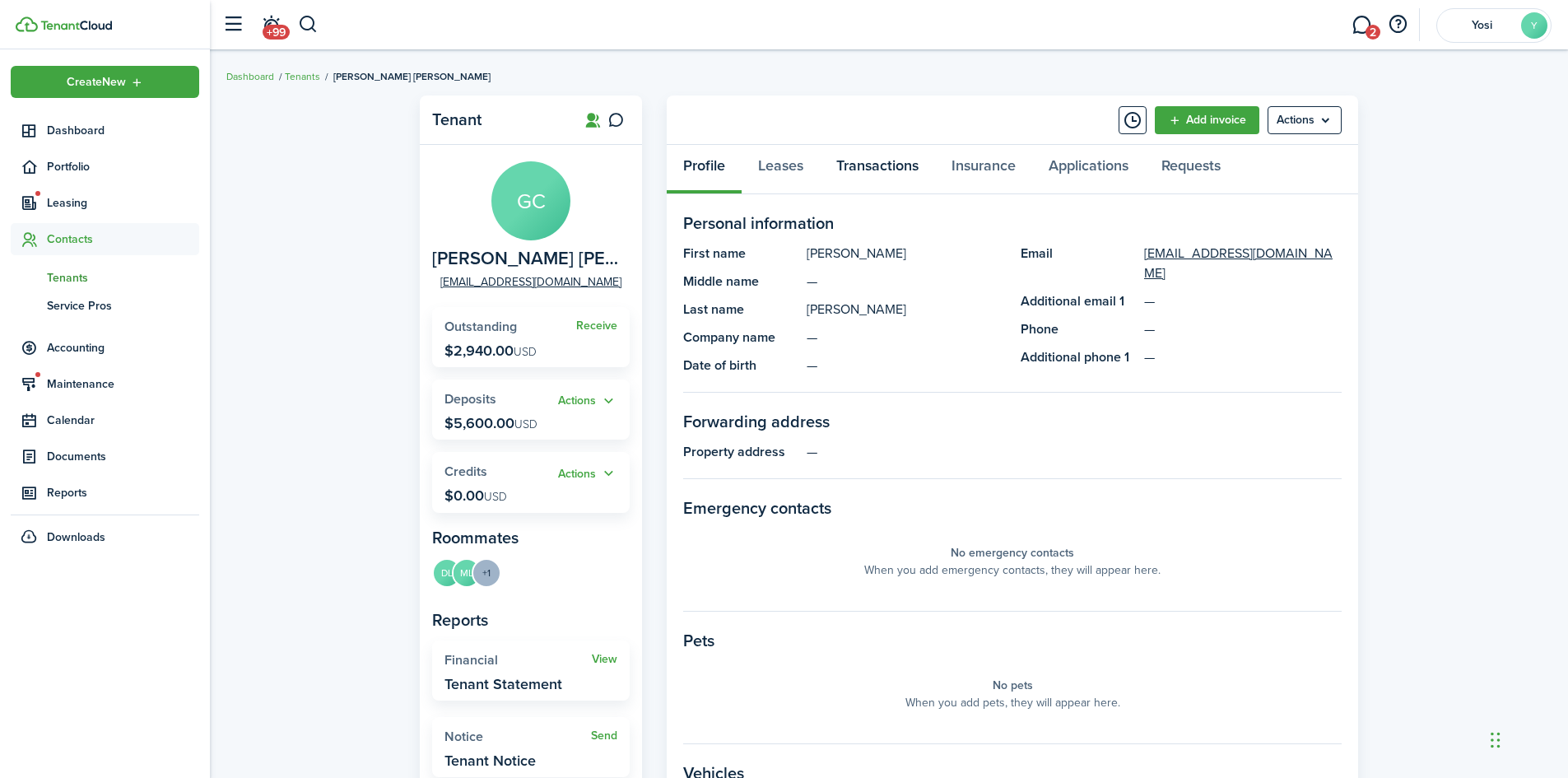
click at [880, 167] on link "Transactions" at bounding box center [877, 169] width 116 height 50
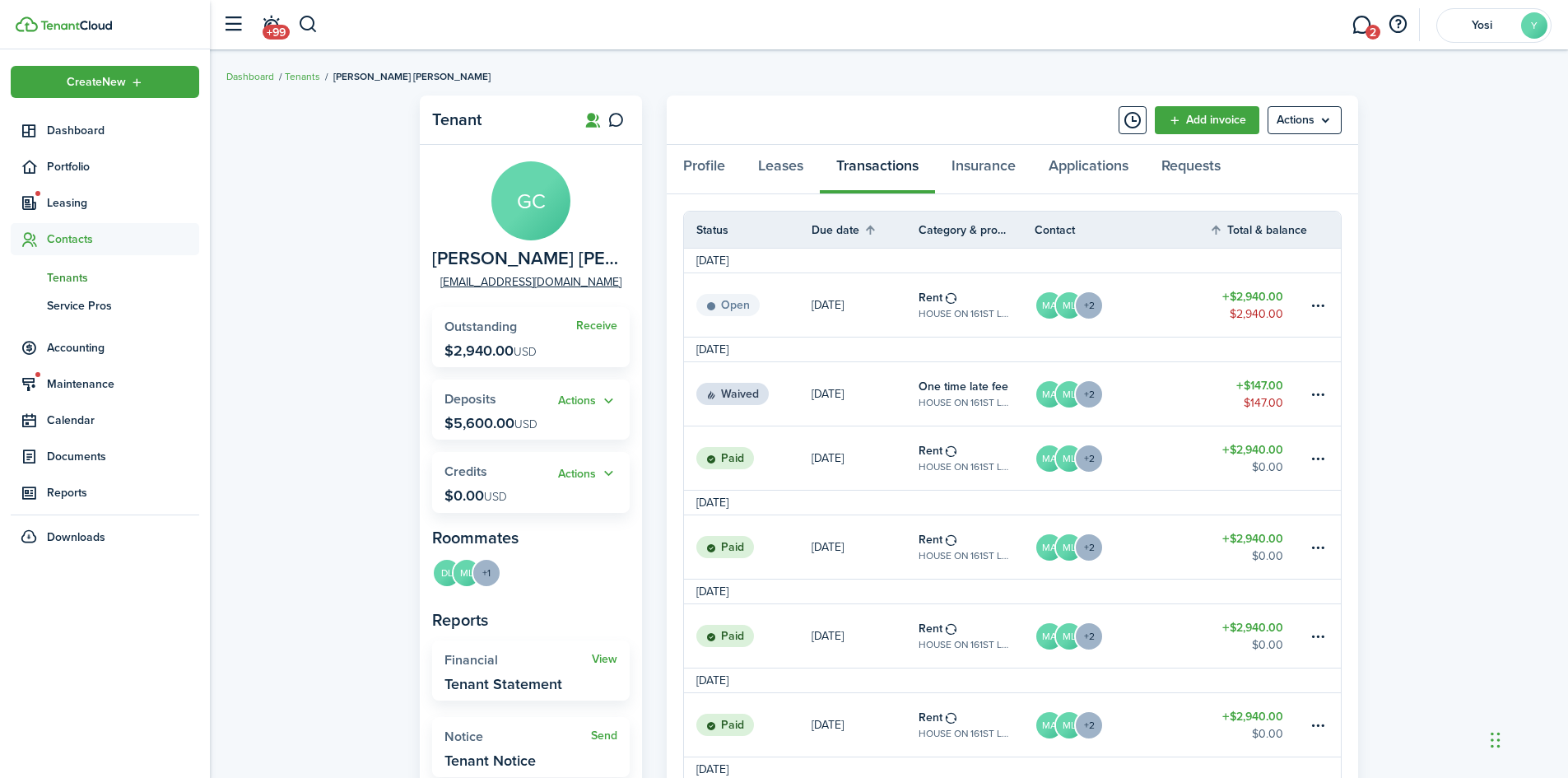
click at [851, 457] on link "[DATE]" at bounding box center [865, 457] width 107 height 63
